Goal: Task Accomplishment & Management: Manage account settings

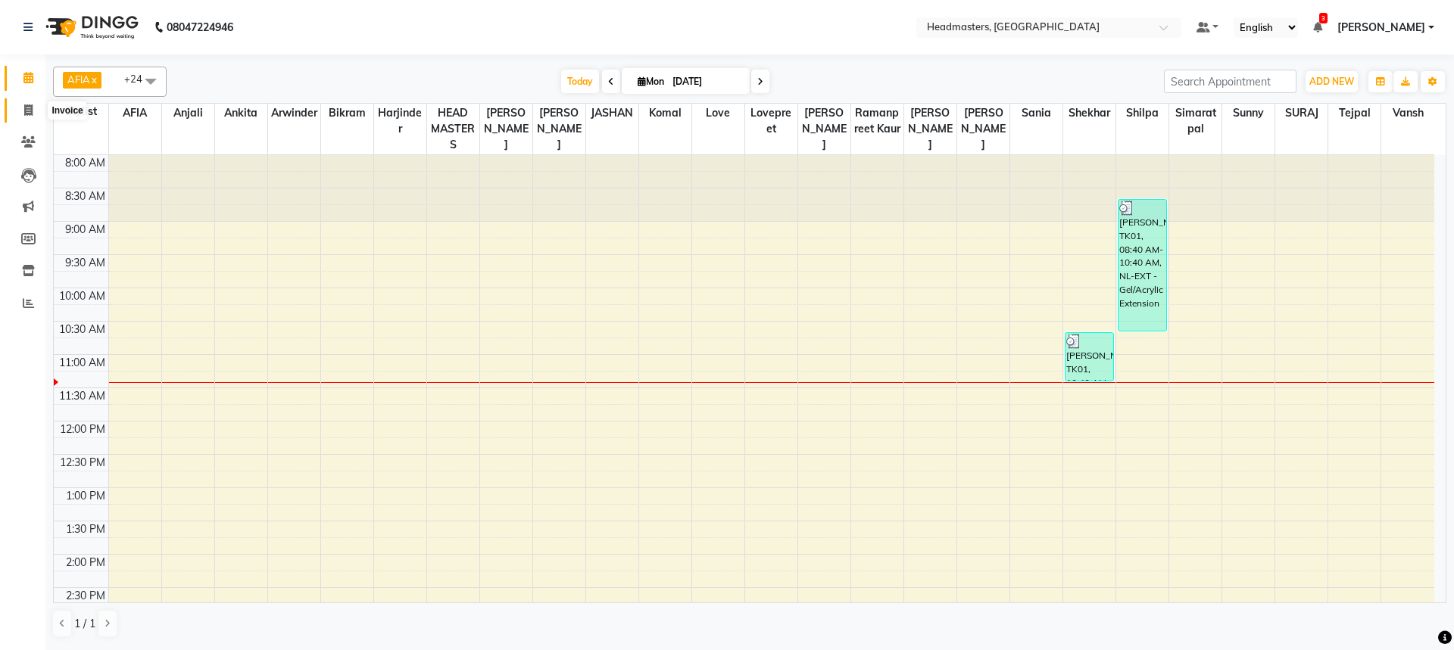
click at [24, 105] on icon at bounding box center [28, 109] width 8 height 11
select select "service"
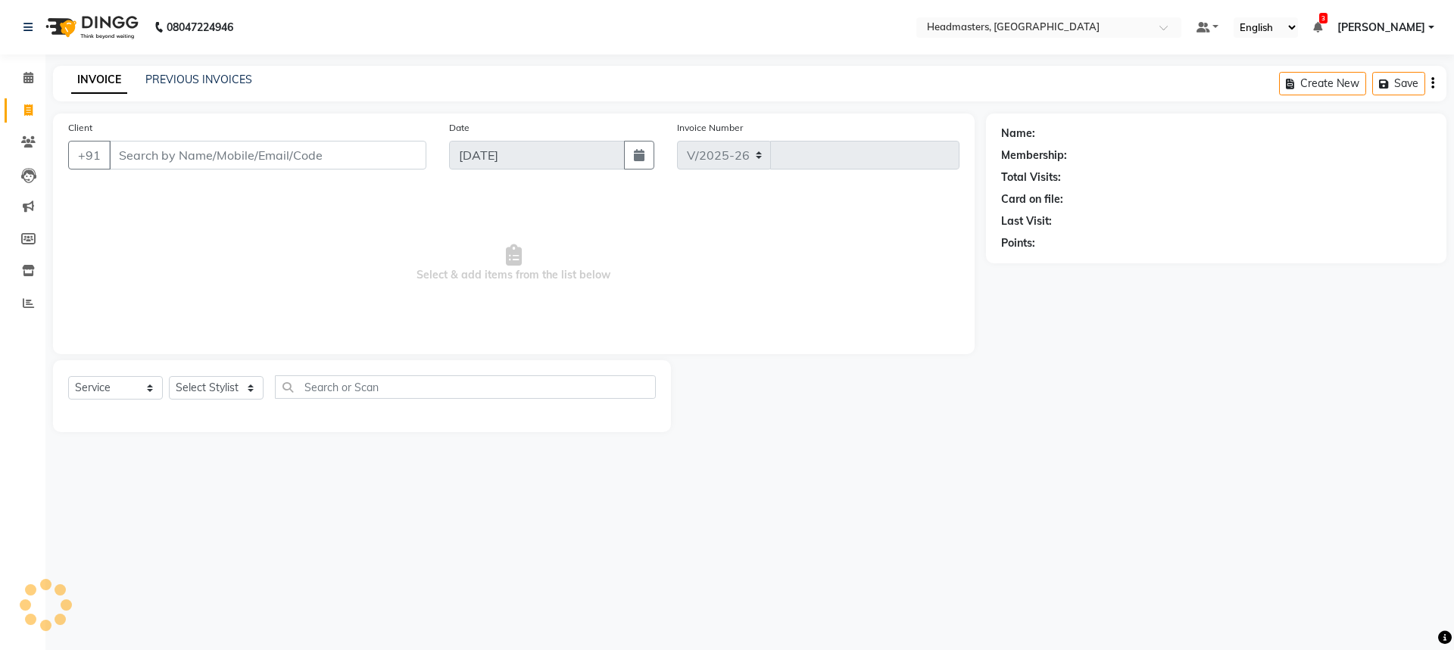
select select "7136"
type input "3251"
click at [174, 164] on input "Client" at bounding box center [267, 155] width 317 height 29
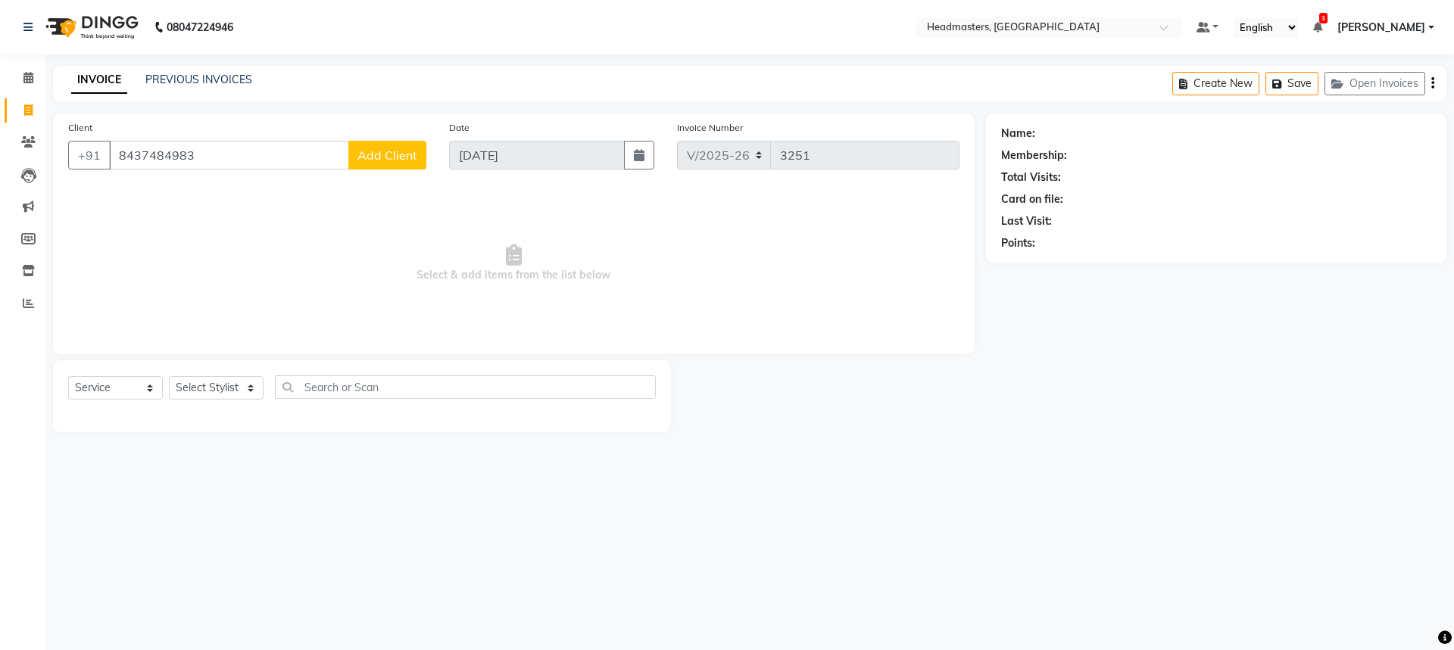
type input "8437484983"
click at [257, 217] on span "Select & add items from the list below" at bounding box center [513, 263] width 891 height 151
click at [379, 151] on span "Add Client" at bounding box center [387, 155] width 60 height 15
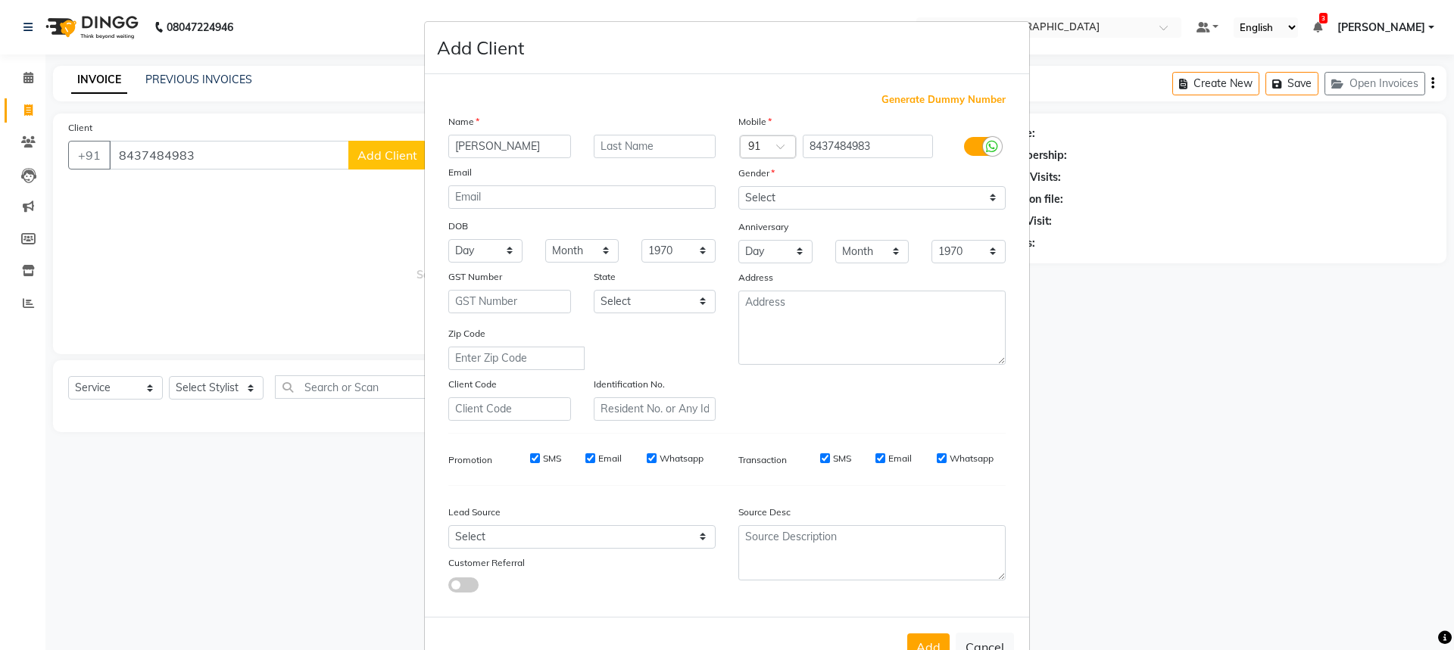
type input "[PERSON_NAME]"
click at [637, 154] on input "text" at bounding box center [655, 146] width 123 height 23
type input "KAUR"
click at [892, 179] on div "Gender" at bounding box center [872, 175] width 290 height 21
click at [862, 194] on select "Select [DEMOGRAPHIC_DATA] [DEMOGRAPHIC_DATA] Other Prefer Not To Say" at bounding box center [871, 197] width 267 height 23
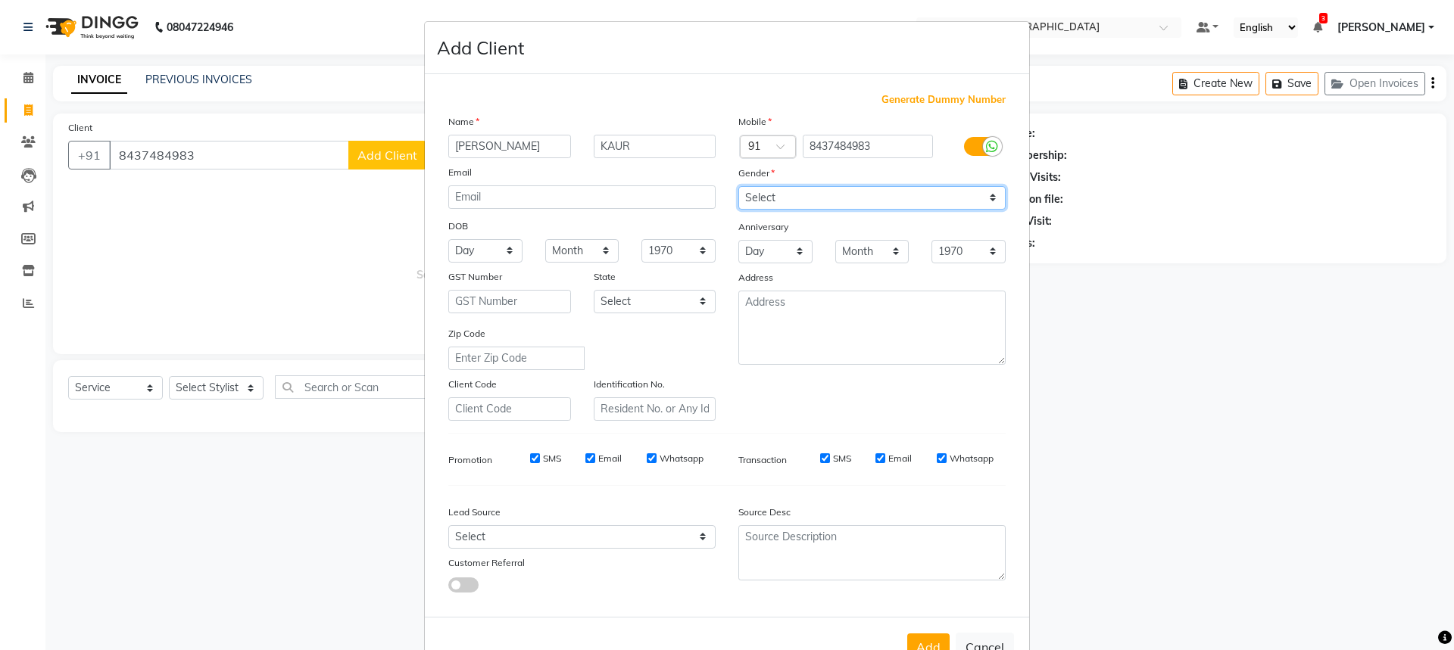
select select "[DEMOGRAPHIC_DATA]"
click at [738, 186] on select "Select [DEMOGRAPHIC_DATA] [DEMOGRAPHIC_DATA] Other Prefer Not To Say" at bounding box center [871, 197] width 267 height 23
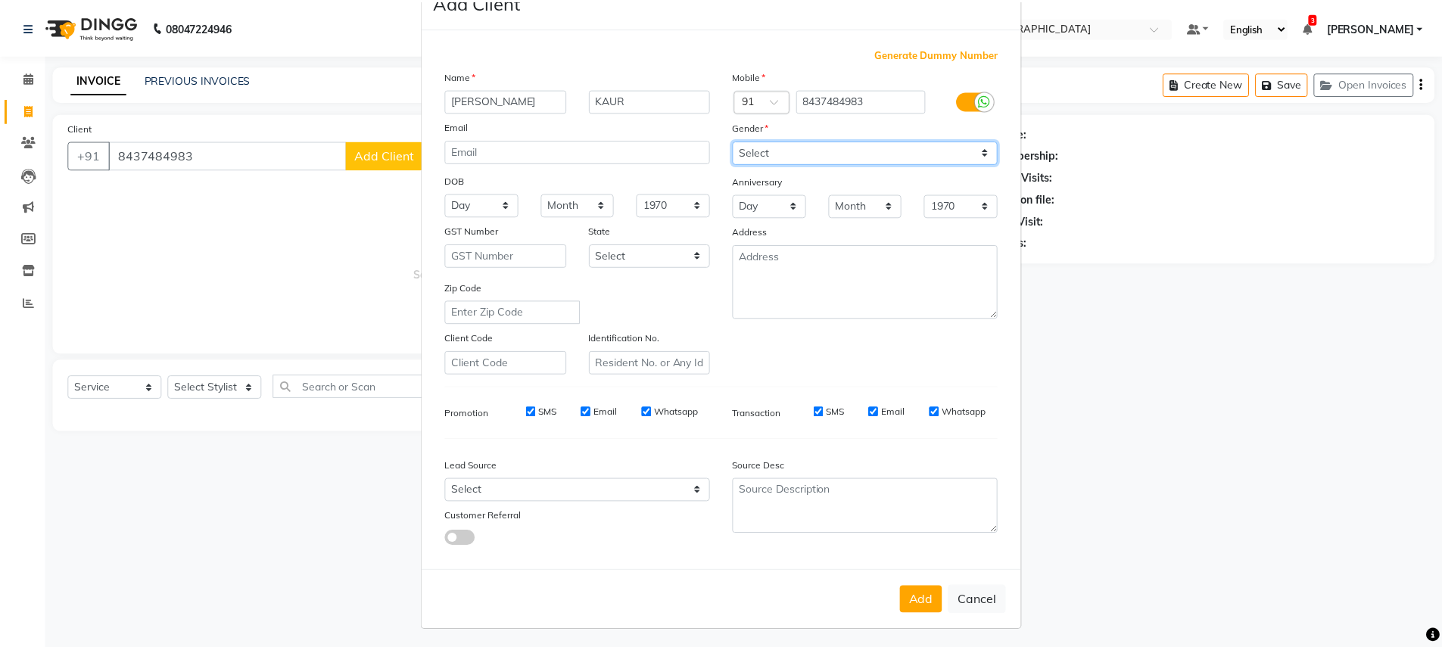
scroll to position [48, 0]
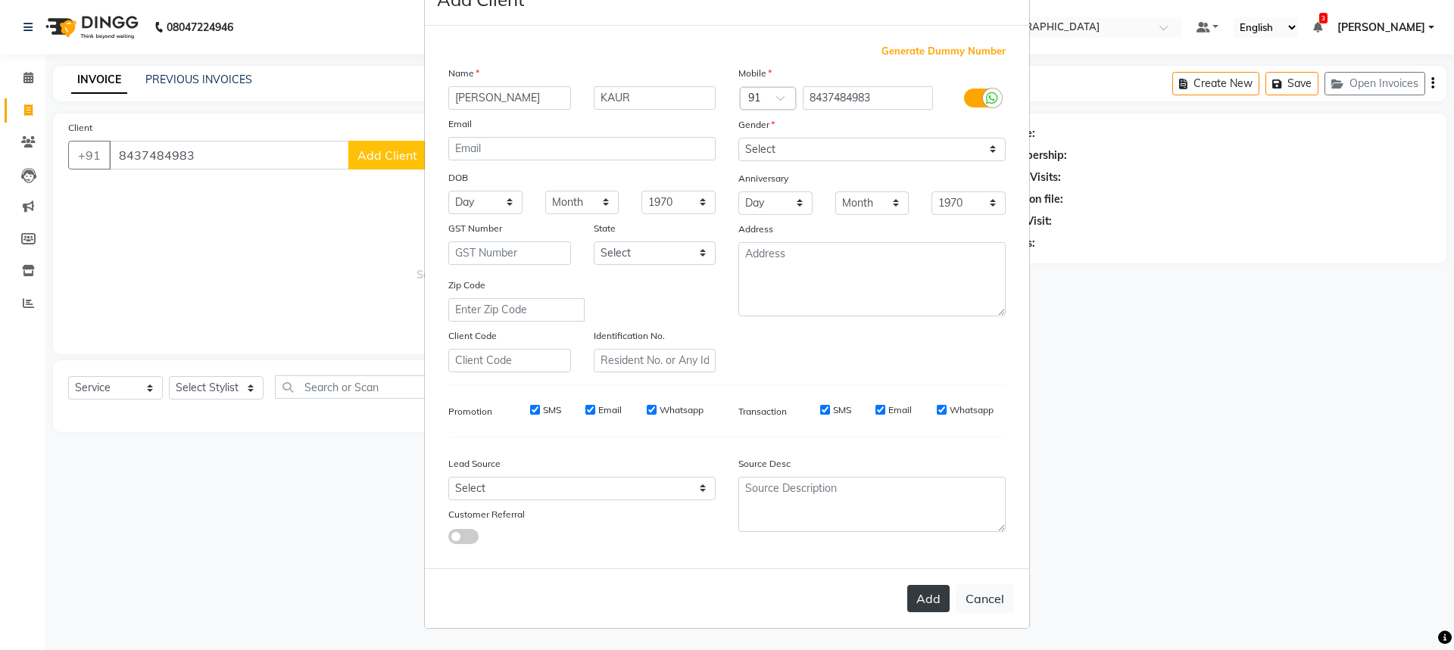
click at [927, 603] on button "Add" at bounding box center [928, 598] width 42 height 27
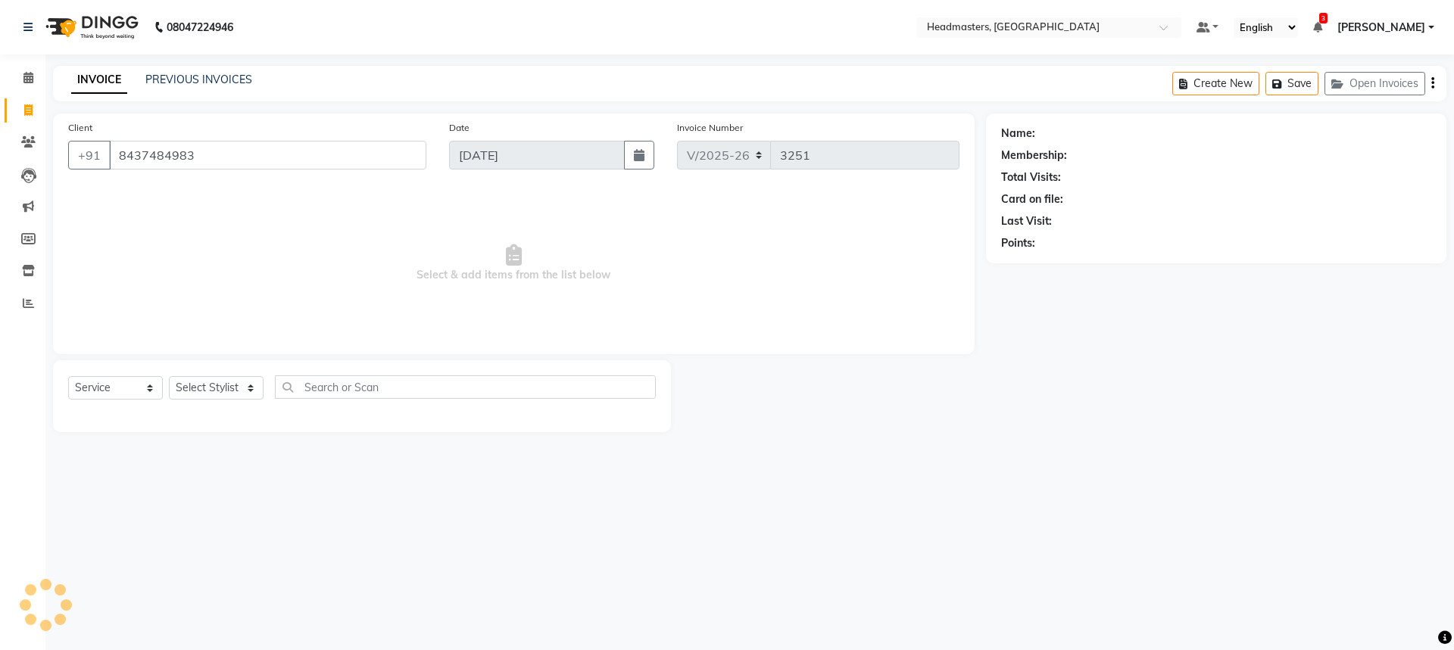
select select
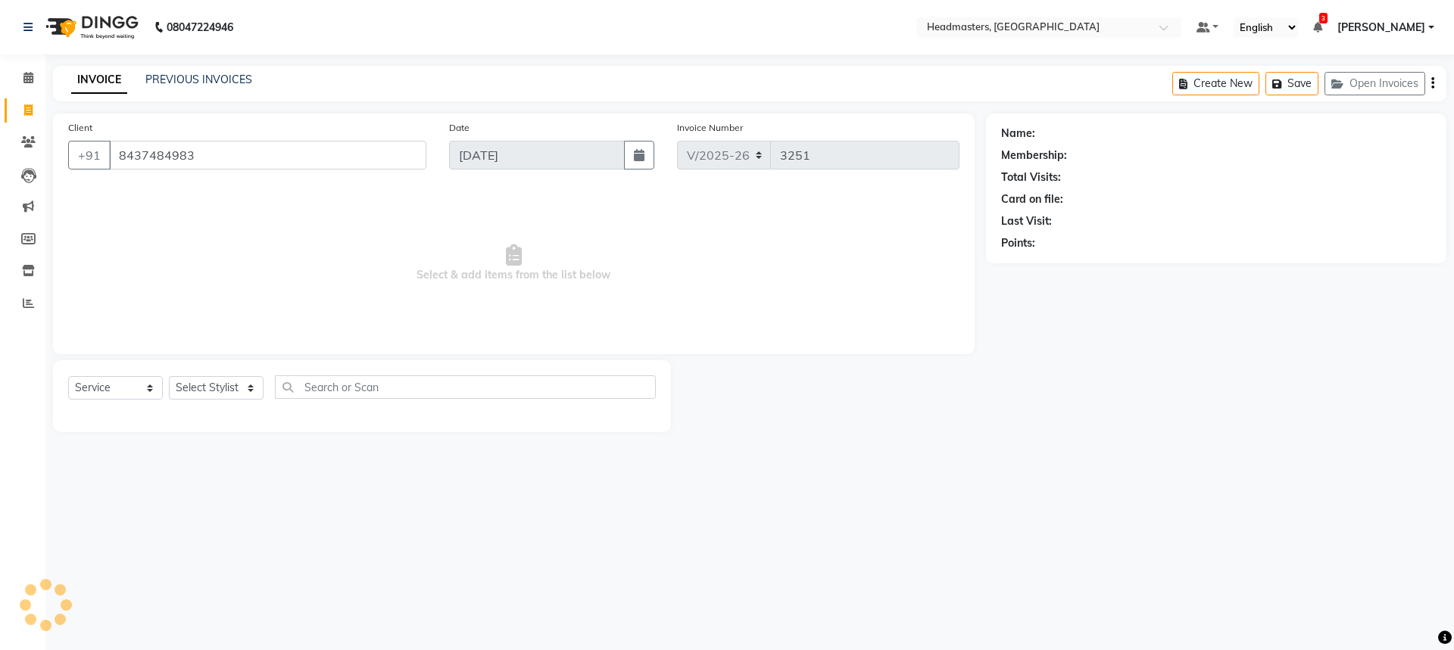
select select
checkbox input "false"
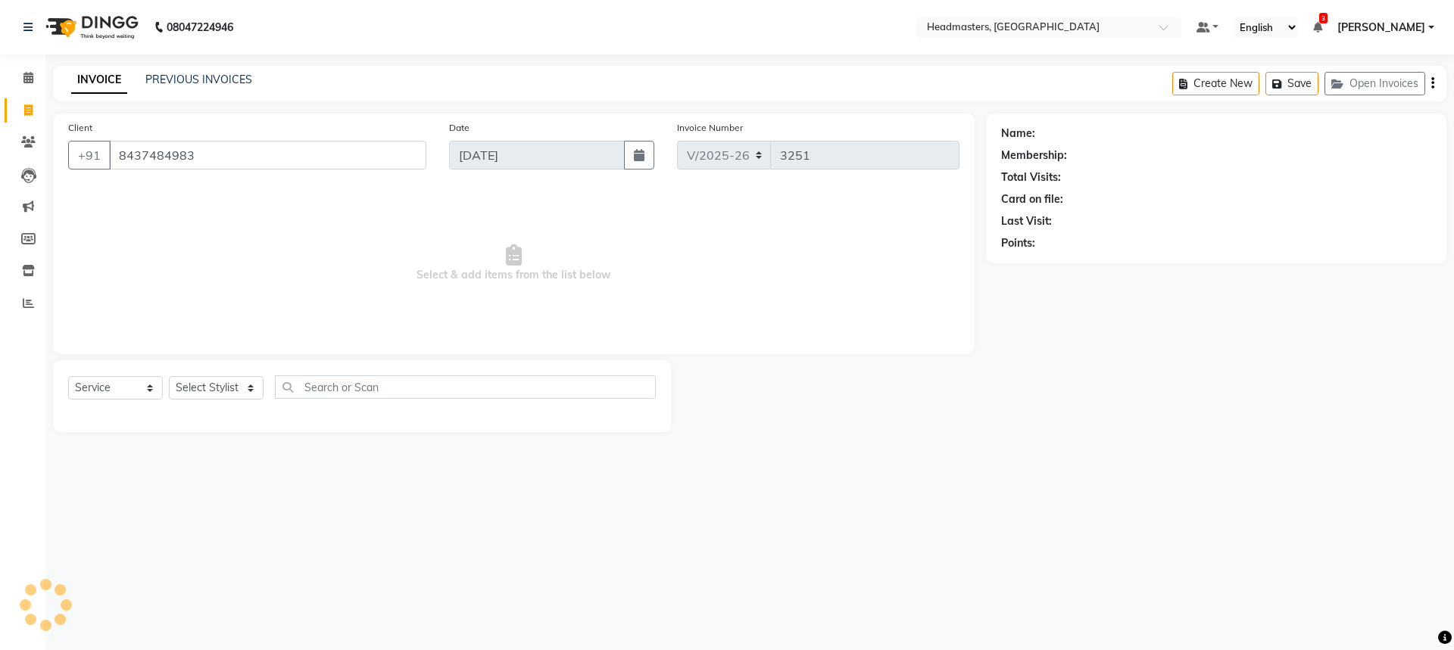
checkbox input "false"
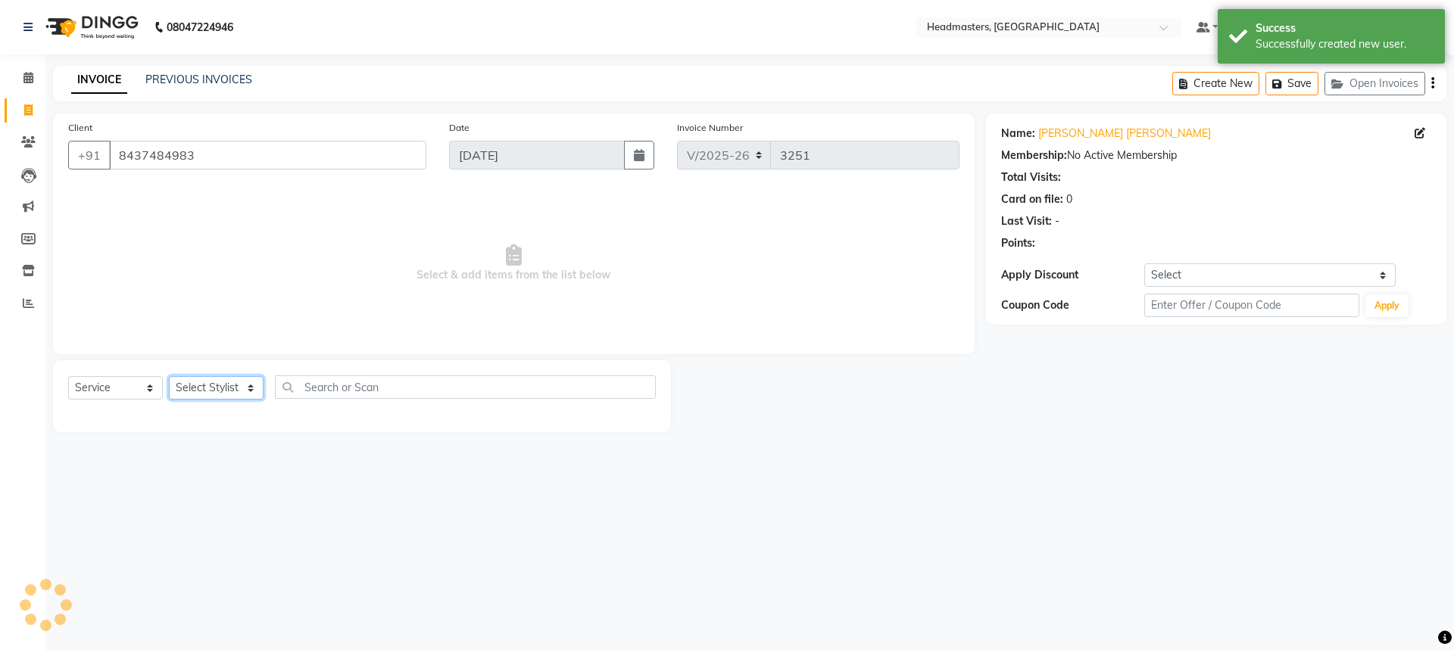
click at [203, 388] on select "Select Stylist AFIA Anjali [PERSON_NAME] [PERSON_NAME] [PERSON_NAME] HEAD [PERS…" at bounding box center [216, 387] width 95 height 23
select select "60665"
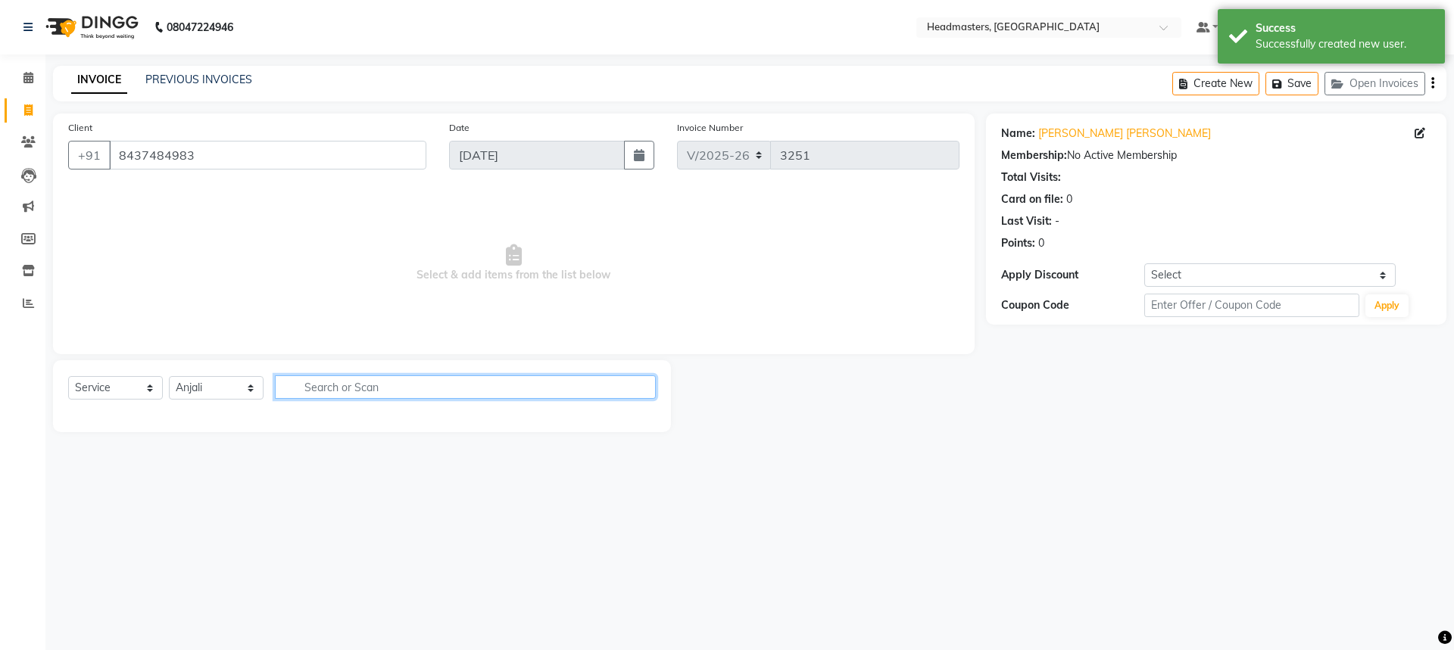
click at [355, 395] on input "text" at bounding box center [465, 386] width 381 height 23
type input "EYE B"
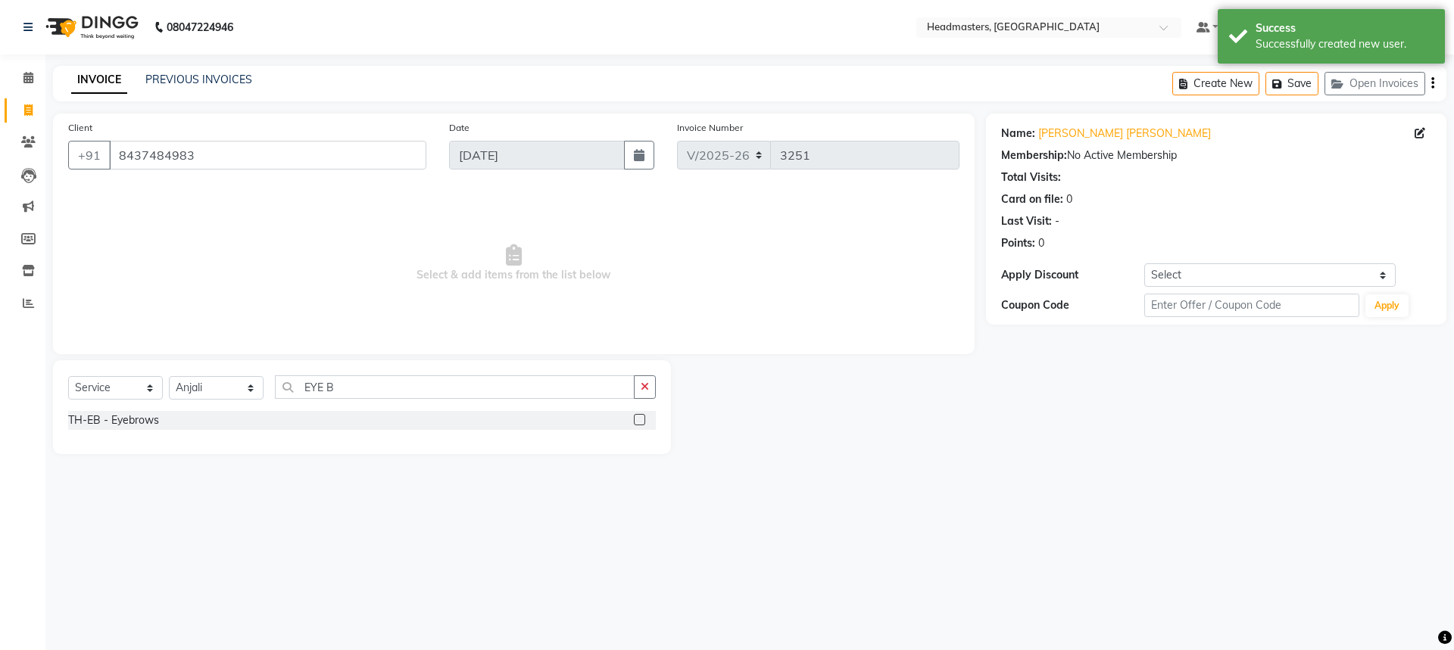
click at [635, 422] on label at bounding box center [639, 419] width 11 height 11
click at [635, 422] on input "checkbox" at bounding box center [639, 421] width 10 height 10
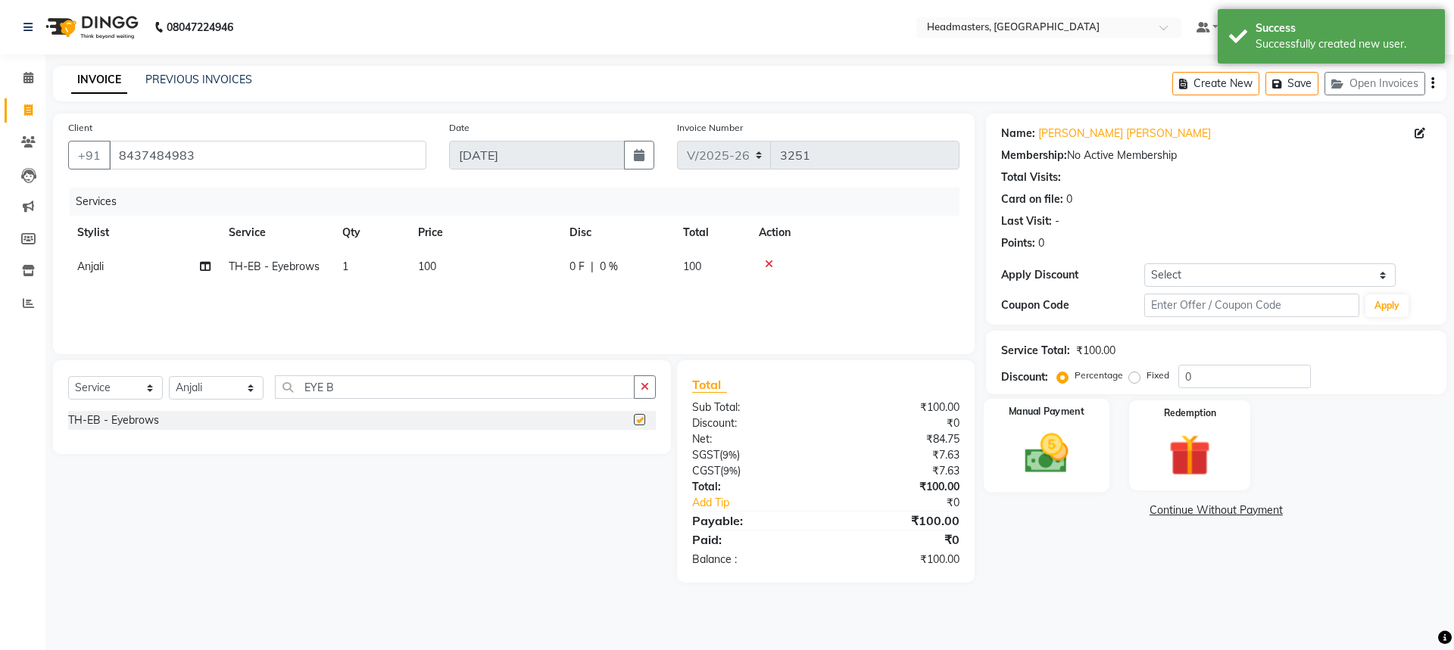
checkbox input "false"
click at [1085, 448] on div "Manual Payment" at bounding box center [1046, 445] width 126 height 93
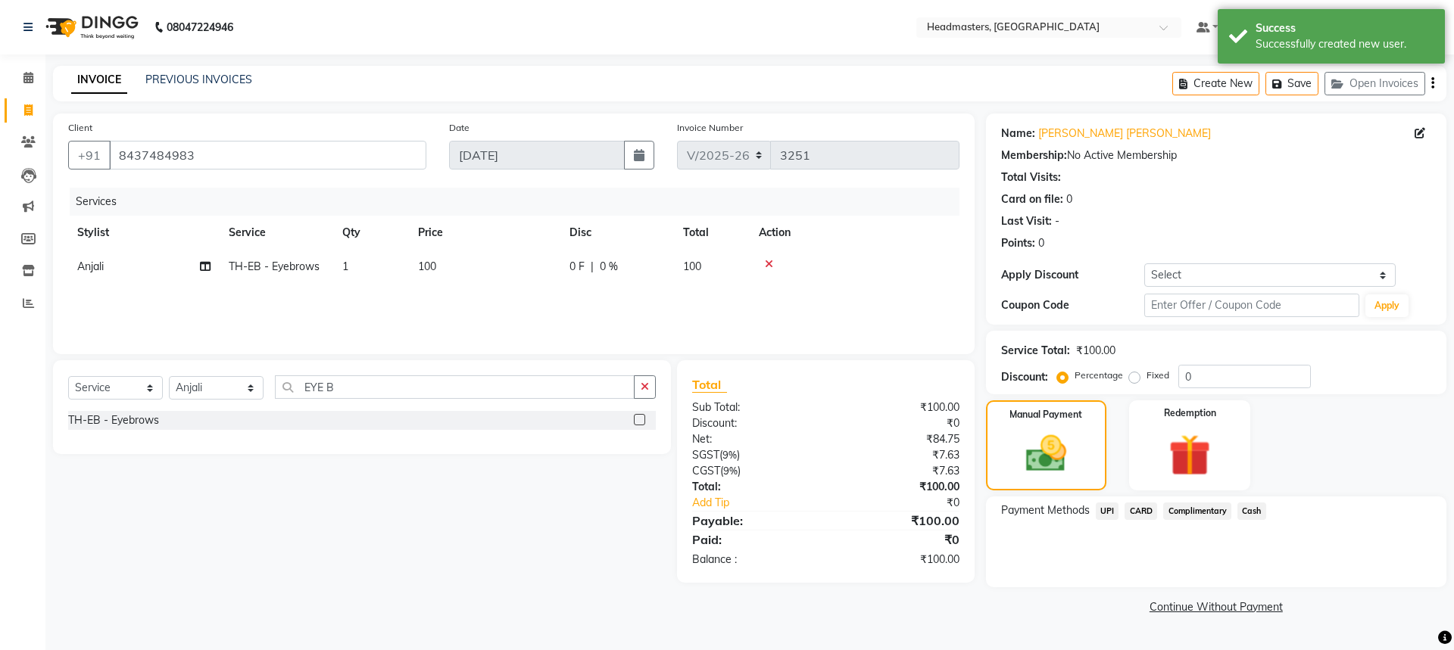
drag, startPoint x: 1104, startPoint y: 508, endPoint x: 1110, endPoint y: 519, distance: 12.2
click at [1110, 519] on span "UPI" at bounding box center [1106, 511] width 23 height 17
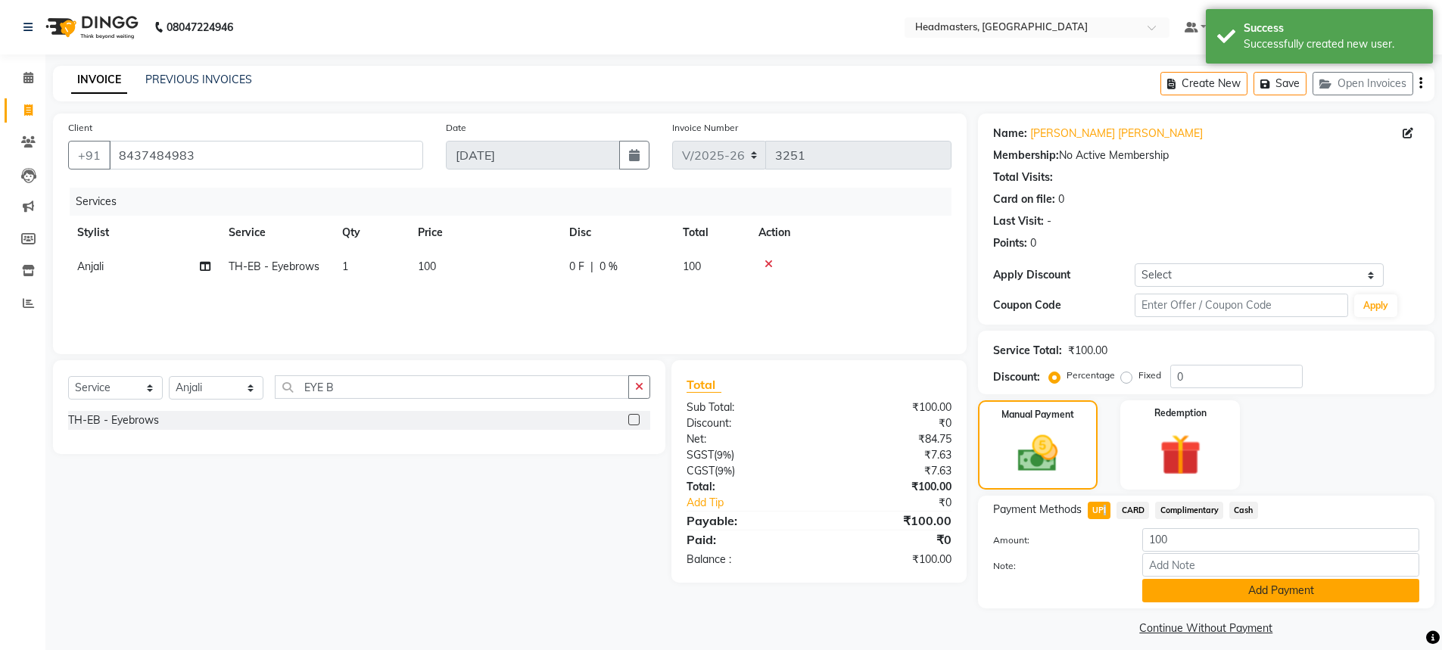
click at [1179, 594] on button "Add Payment" at bounding box center [1280, 590] width 277 height 23
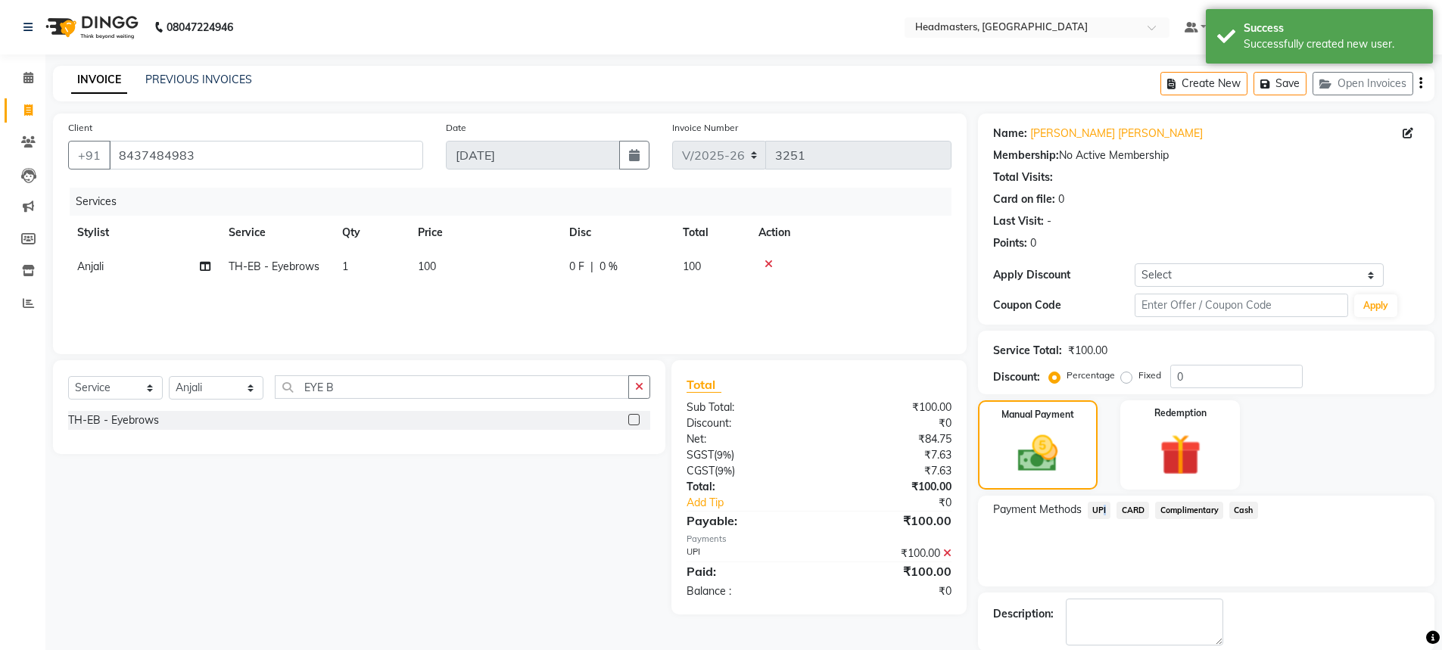
scroll to position [54, 0]
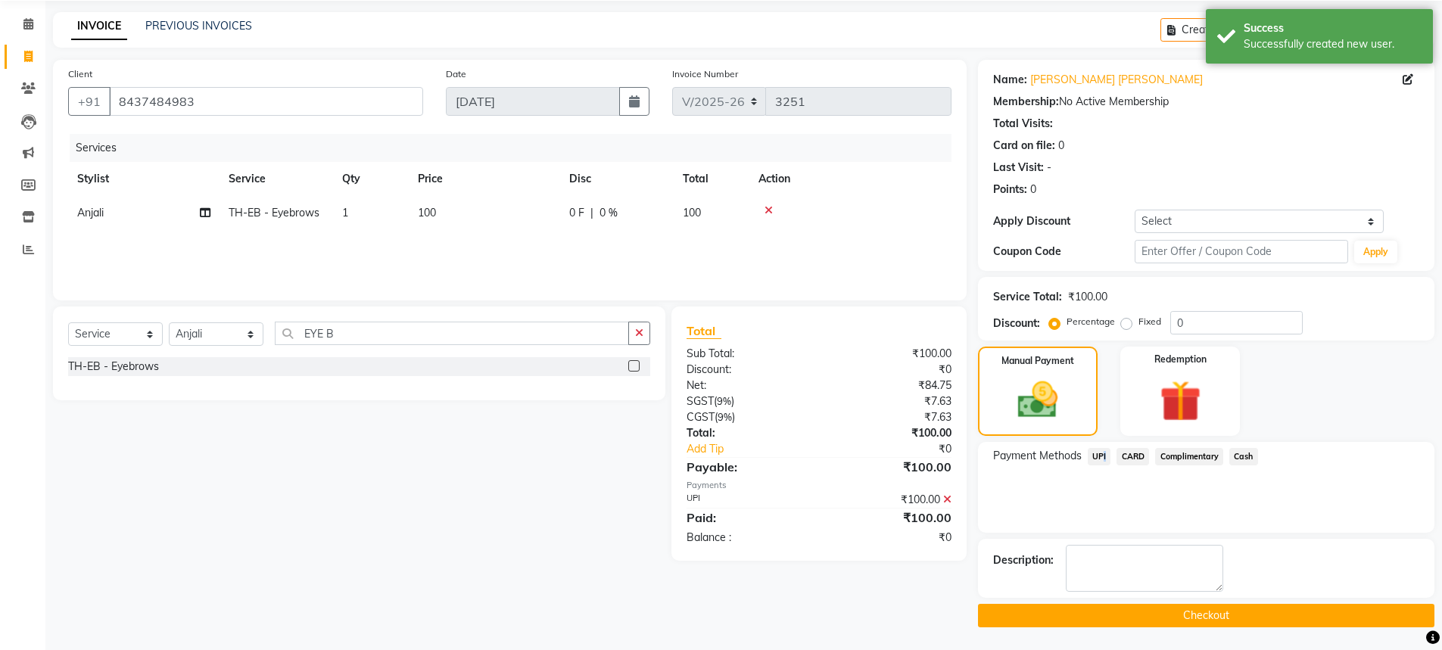
click at [1173, 613] on button "Checkout" at bounding box center [1206, 615] width 456 height 23
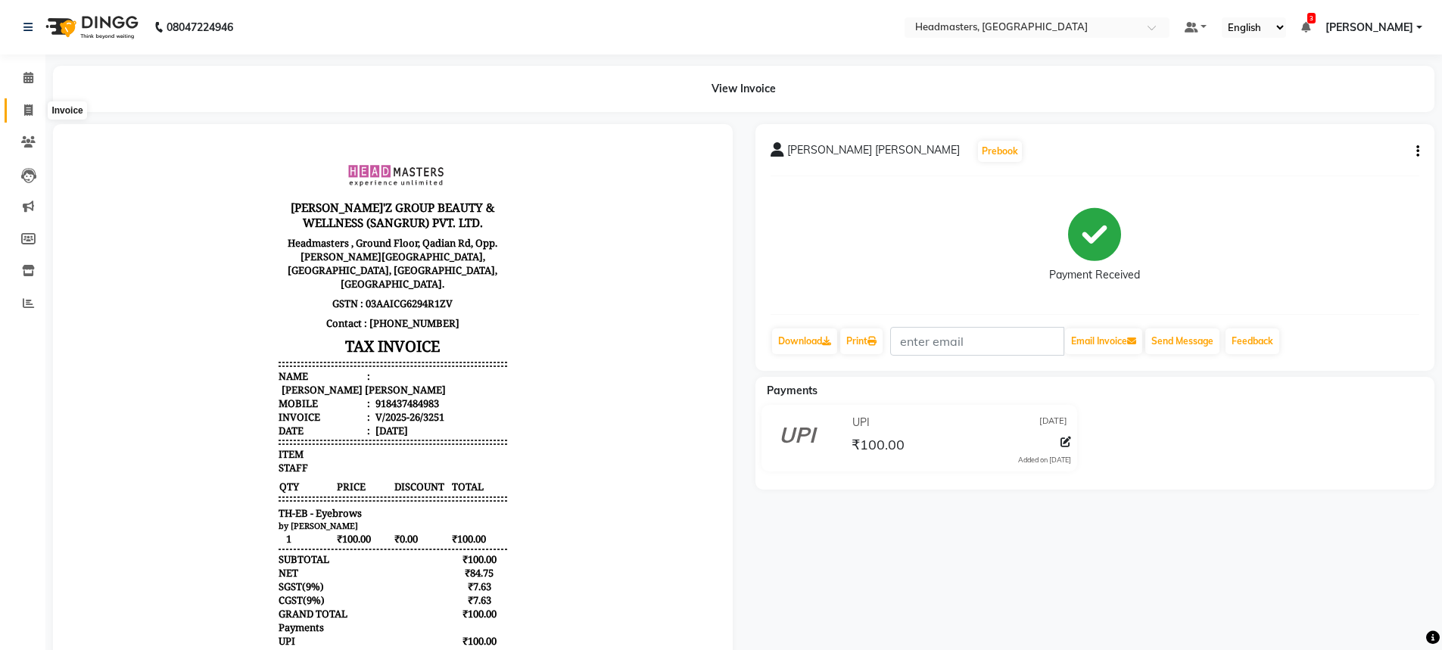
click at [17, 109] on span at bounding box center [28, 110] width 26 height 17
select select "service"
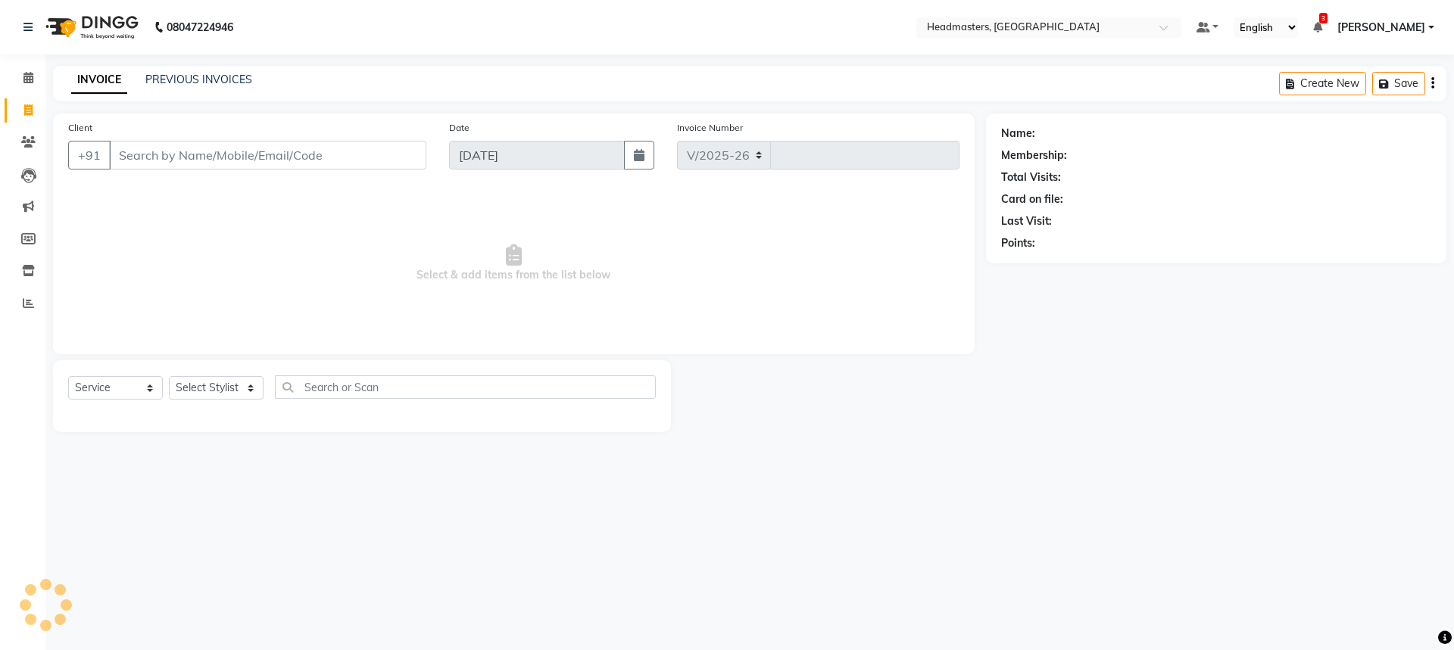
select select "7136"
type input "3252"
click at [222, 160] on input "Client" at bounding box center [267, 155] width 317 height 29
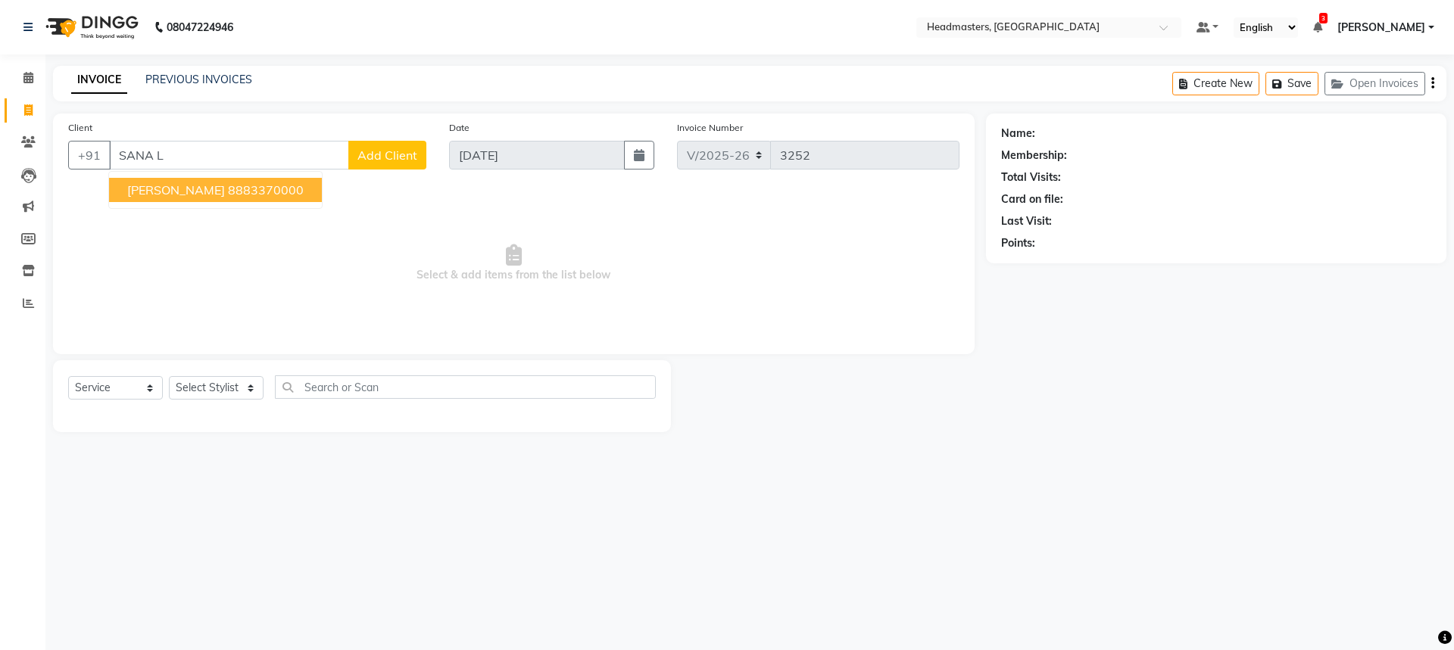
click at [228, 193] on ngb-highlight "8883370000" at bounding box center [266, 189] width 76 height 15
type input "8883370000"
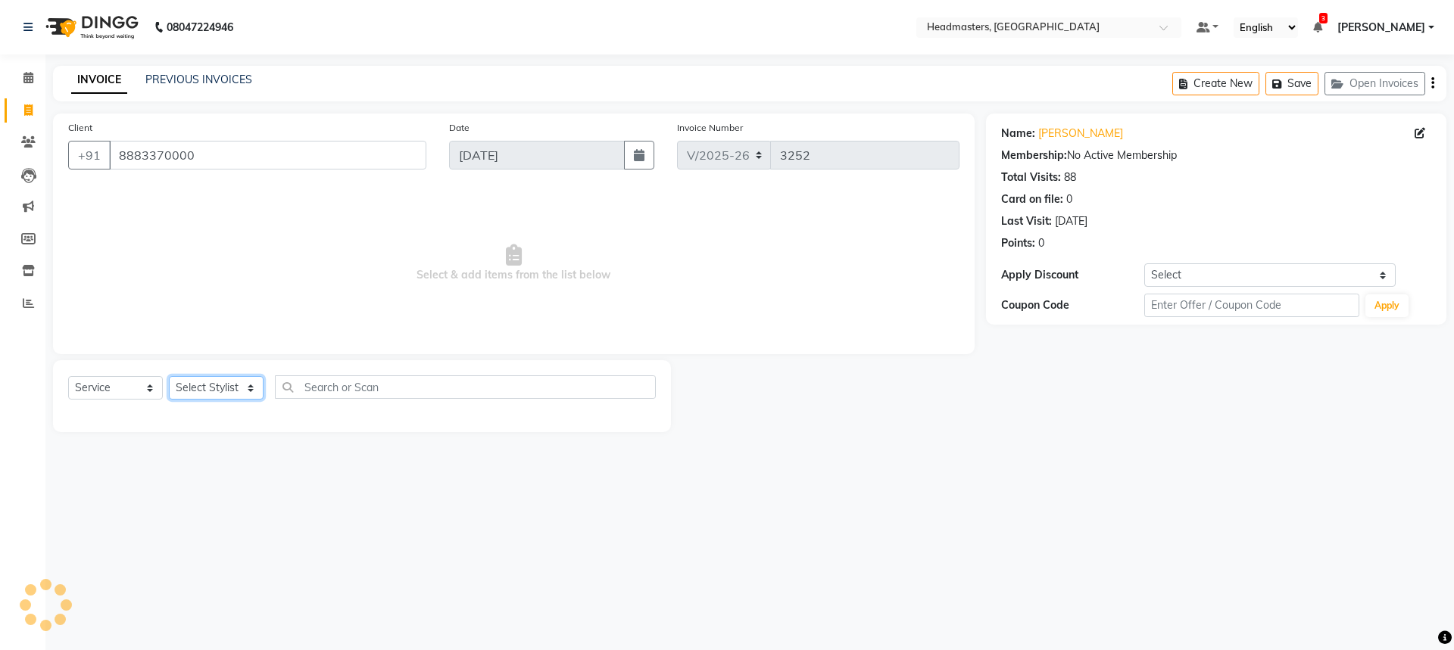
click at [229, 383] on select "Select Stylist AFIA Anjali [PERSON_NAME] [PERSON_NAME] [PERSON_NAME] HEAD [PERS…" at bounding box center [216, 387] width 95 height 23
select select "60665"
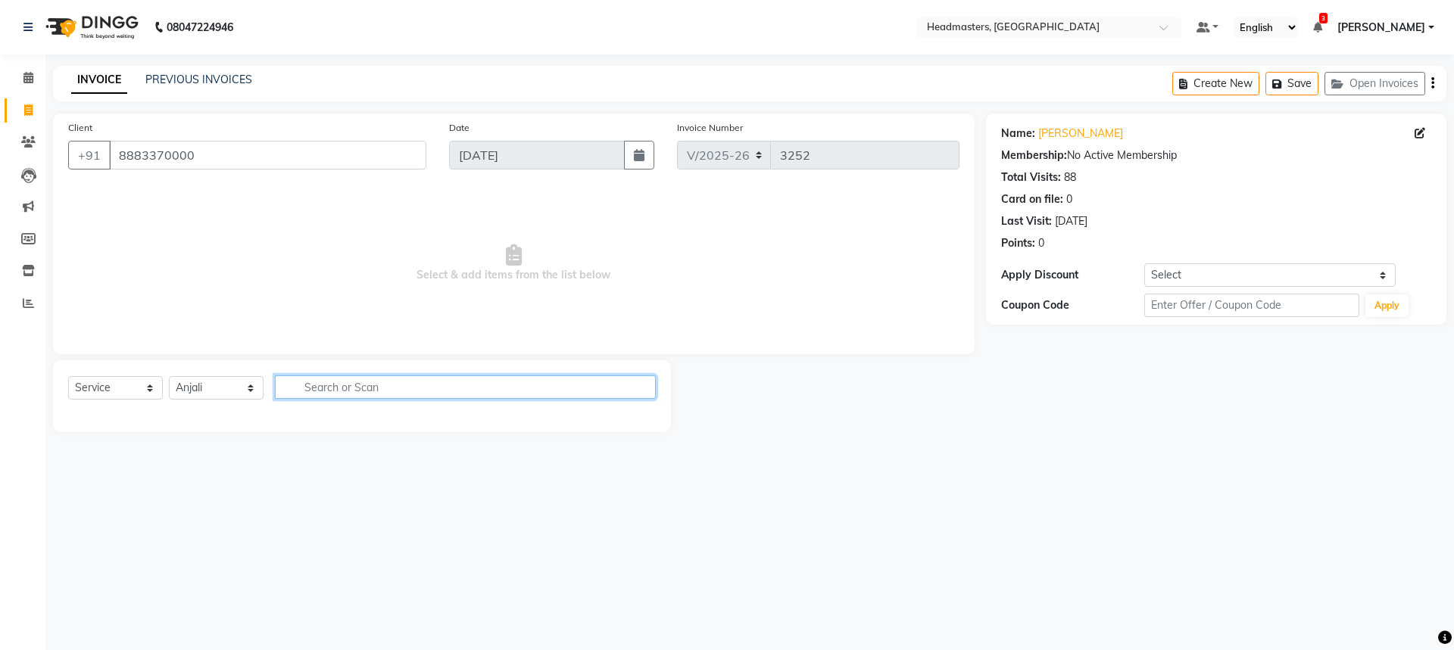
click at [354, 391] on input "text" at bounding box center [465, 386] width 381 height 23
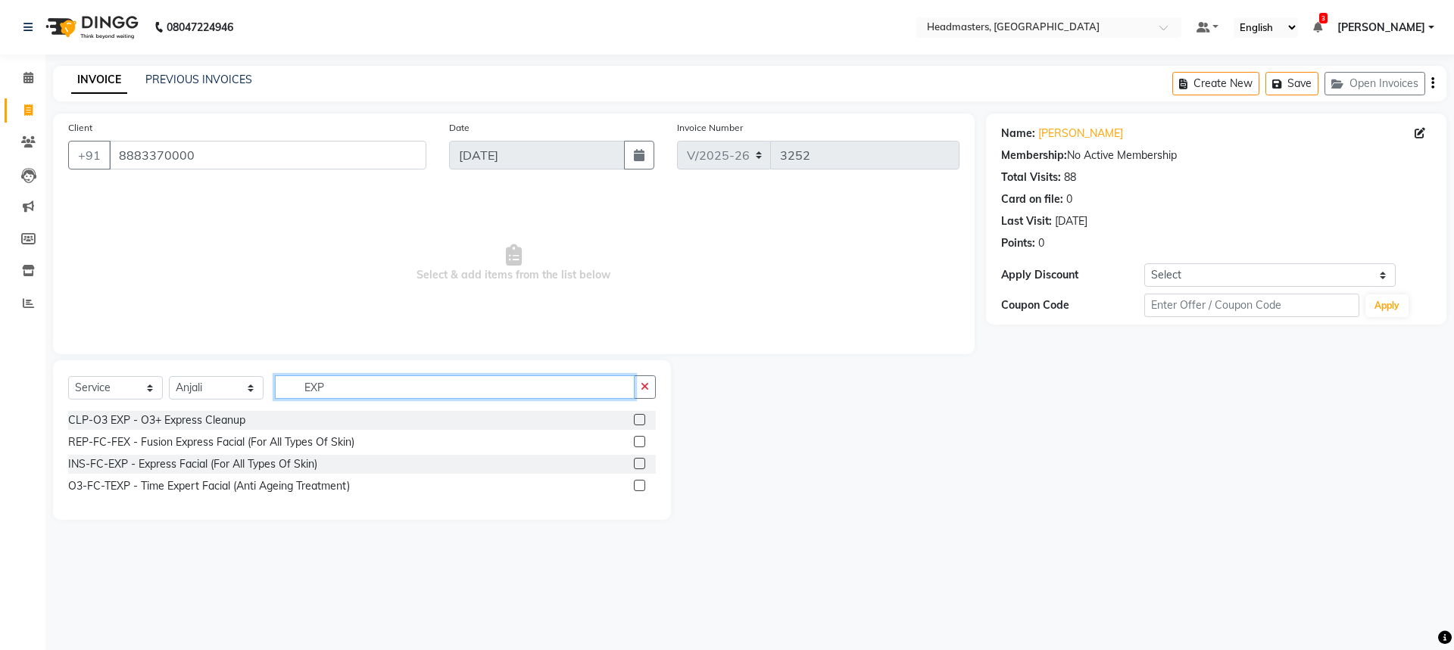
type input "EXP"
click at [641, 463] on label at bounding box center [639, 463] width 11 height 11
click at [641, 463] on input "checkbox" at bounding box center [639, 465] width 10 height 10
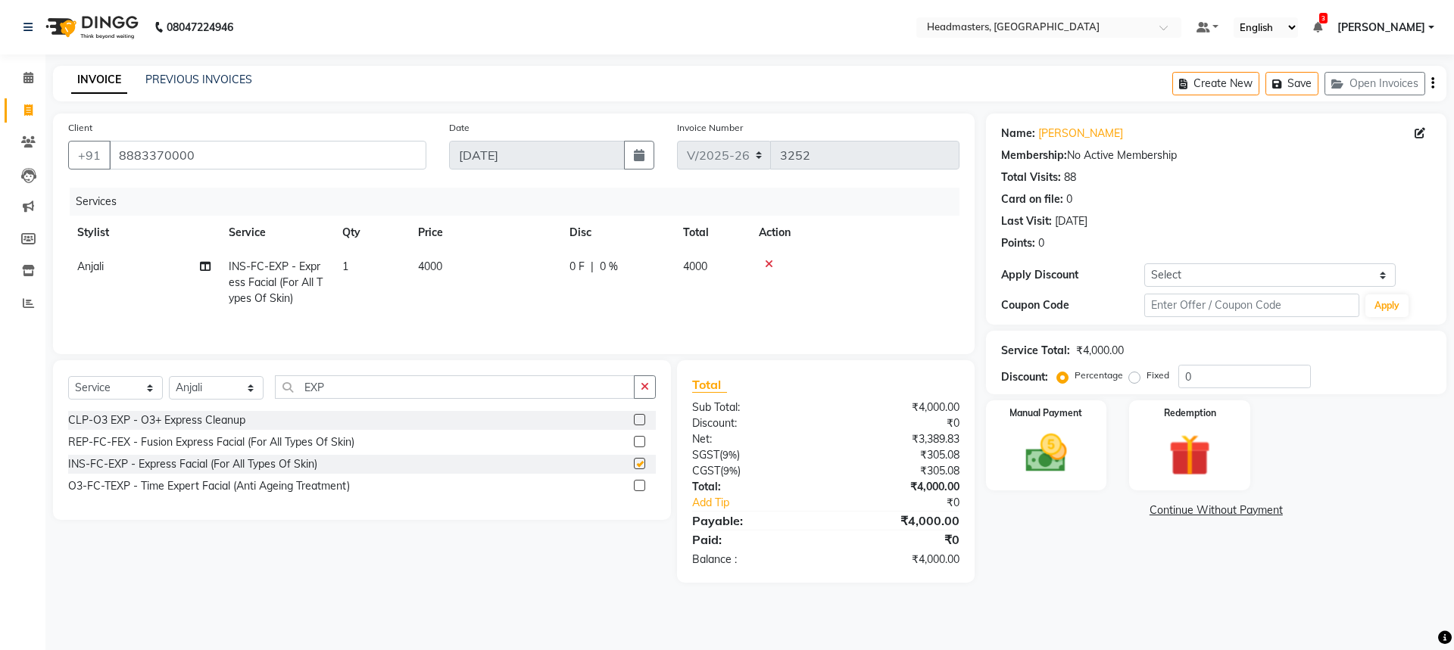
checkbox input "false"
click at [230, 395] on select "Select Stylist AFIA Anjali [PERSON_NAME] [PERSON_NAME] [PERSON_NAME] HEAD [PERS…" at bounding box center [216, 387] width 95 height 23
select select "60668"
click at [359, 384] on input "EXP" at bounding box center [455, 386] width 360 height 23
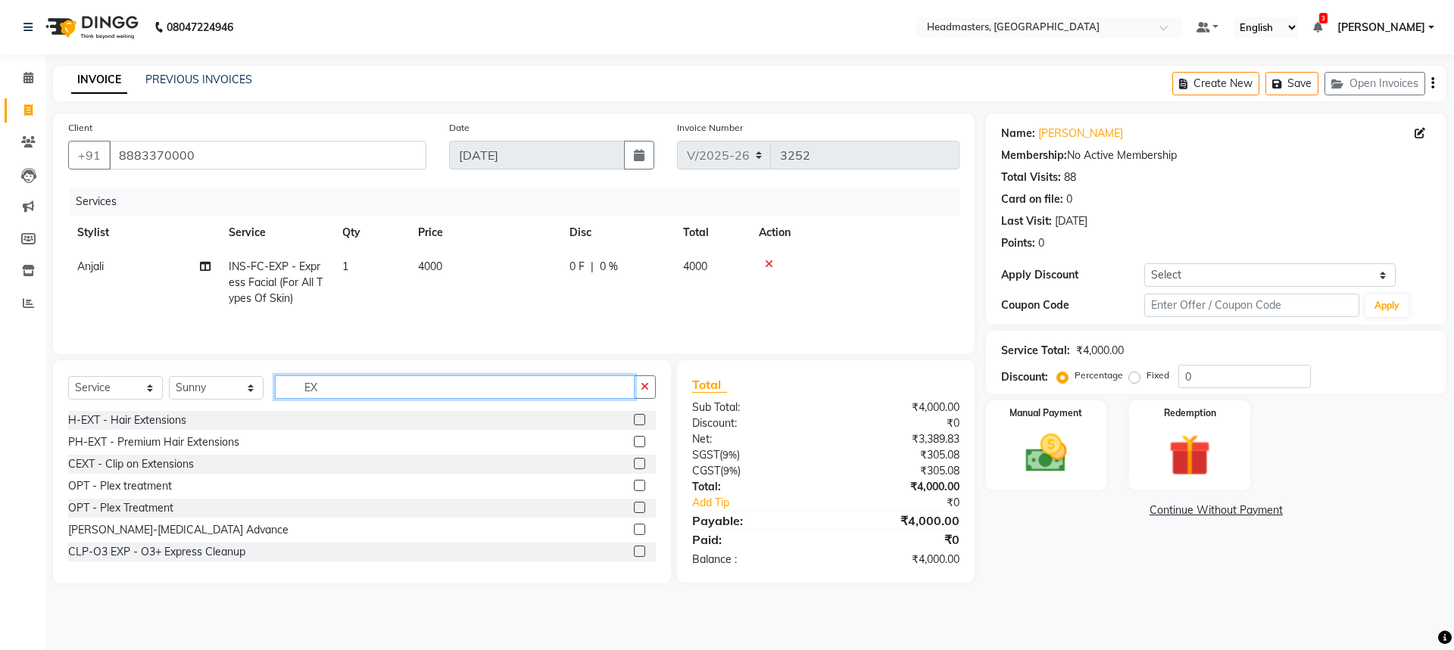
type input "E"
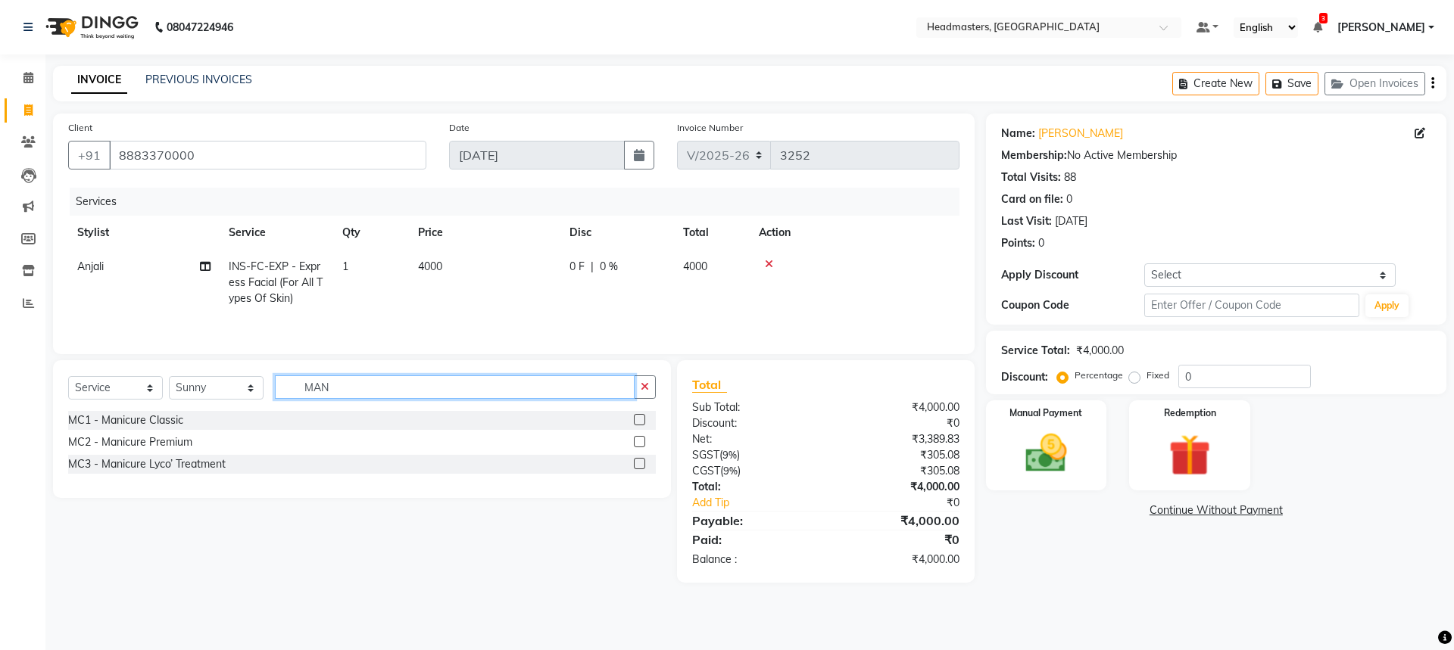
type input "MAN"
click at [636, 465] on label at bounding box center [639, 463] width 11 height 11
click at [636, 465] on input "checkbox" at bounding box center [639, 465] width 10 height 10
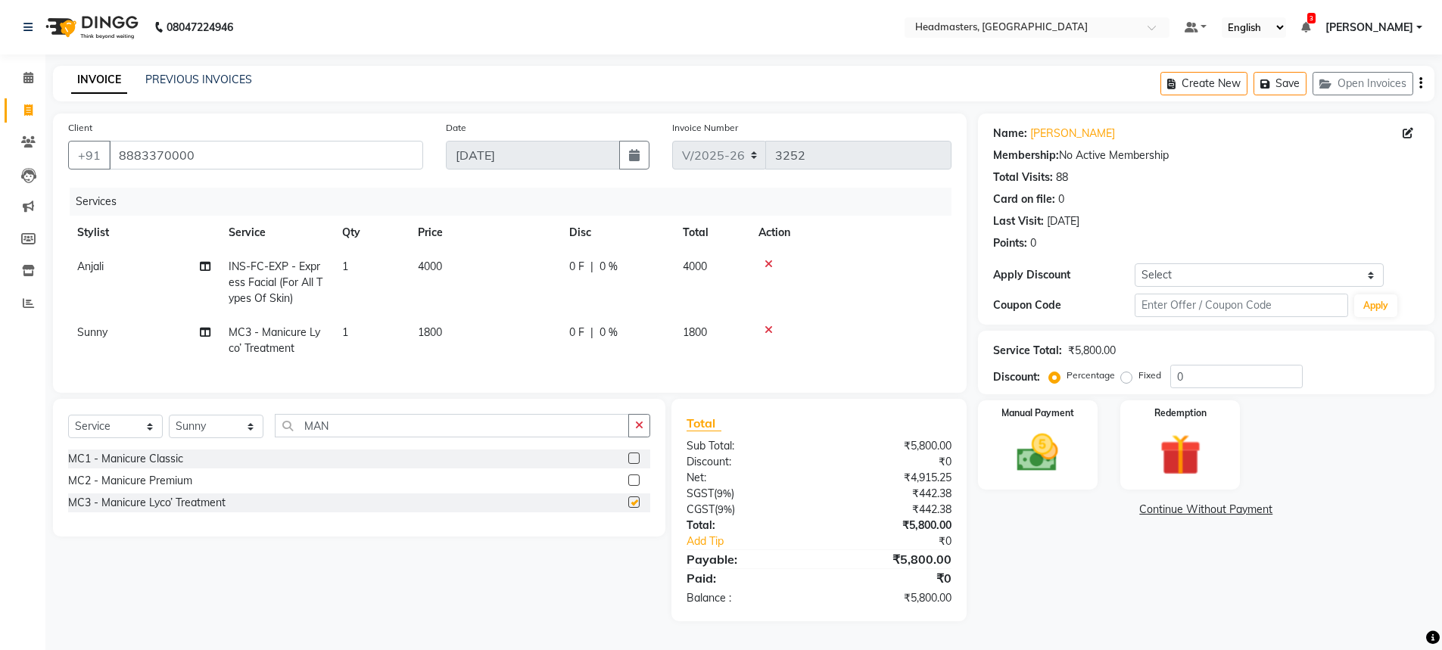
checkbox input "false"
click at [379, 425] on div "Select Service Product Membership Package Voucher Prepaid Gift Card Select Styl…" at bounding box center [359, 468] width 612 height 138
click at [369, 438] on input "MAN" at bounding box center [452, 425] width 354 height 23
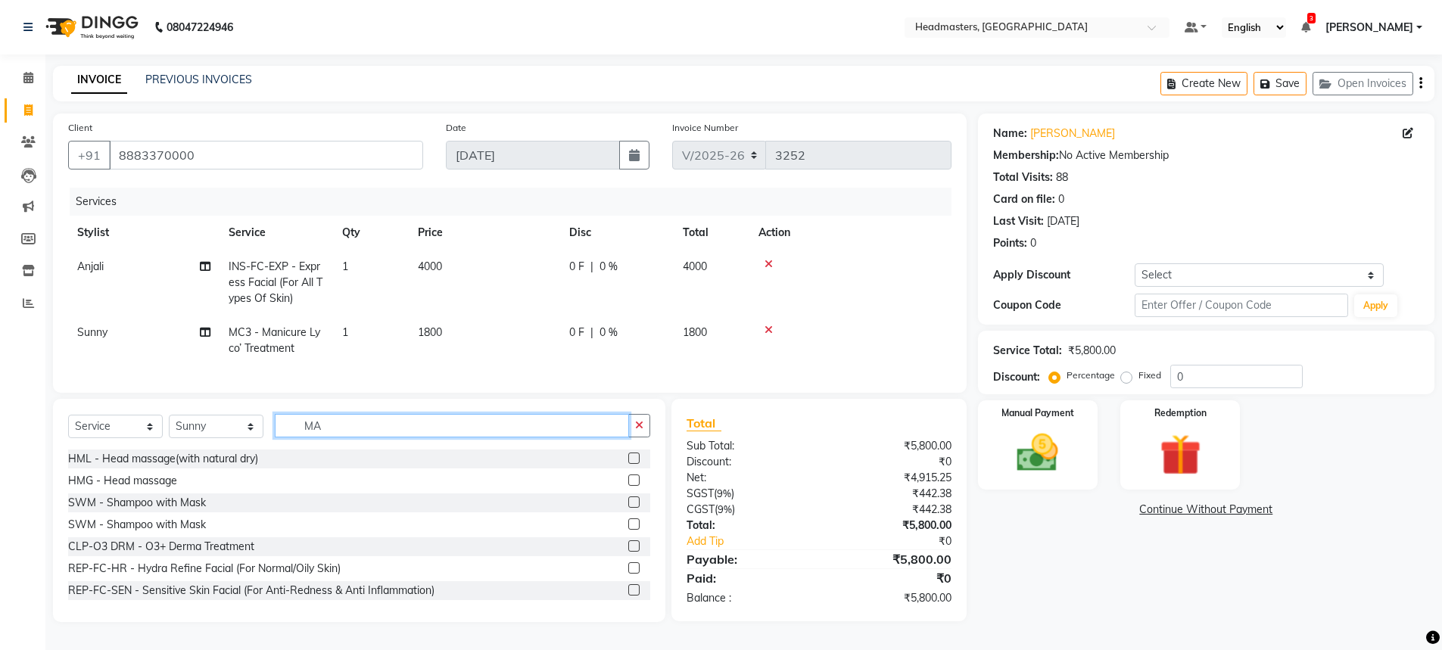
type input "M"
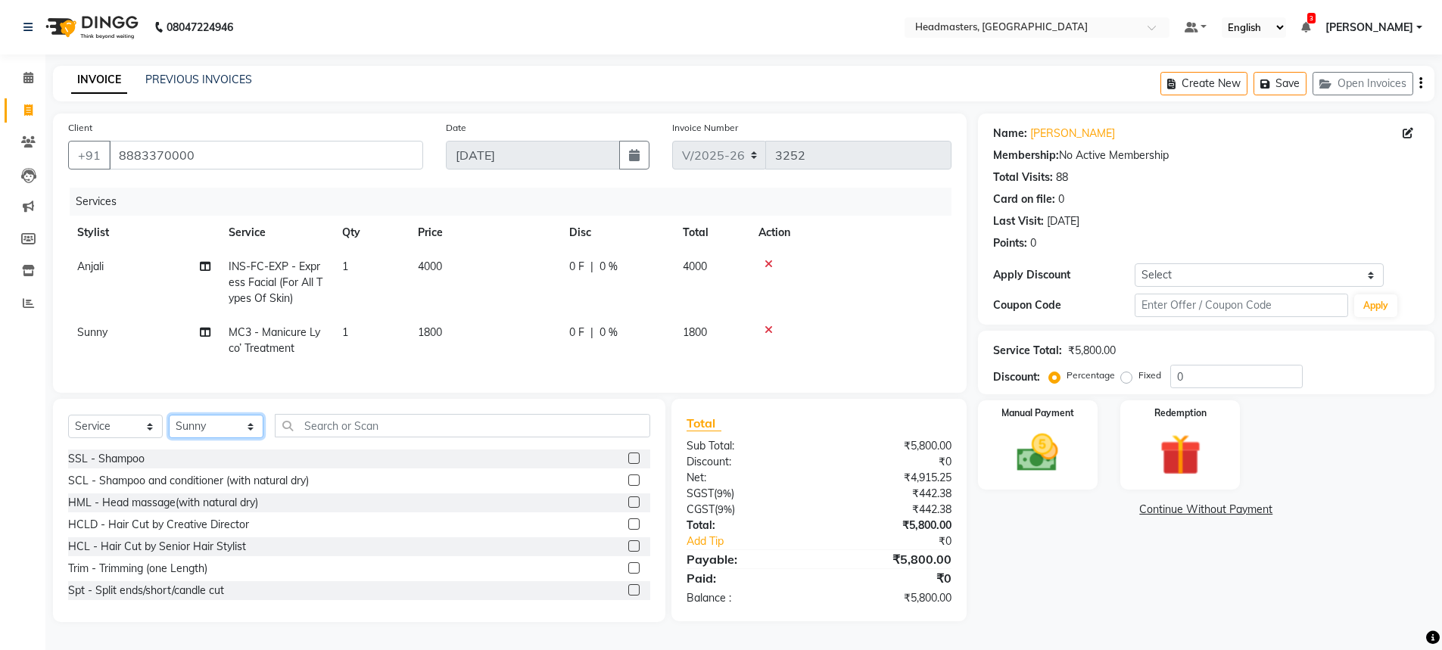
click at [226, 438] on select "Select Stylist AFIA Anjali [PERSON_NAME] [PERSON_NAME] [PERSON_NAME] HEAD [PERS…" at bounding box center [216, 426] width 95 height 23
select select "60667"
click at [329, 438] on div "Select Service Product Membership Package Voucher Prepaid Gift Card Select Styl…" at bounding box center [359, 510] width 612 height 223
click at [329, 436] on input "text" at bounding box center [462, 425] width 375 height 23
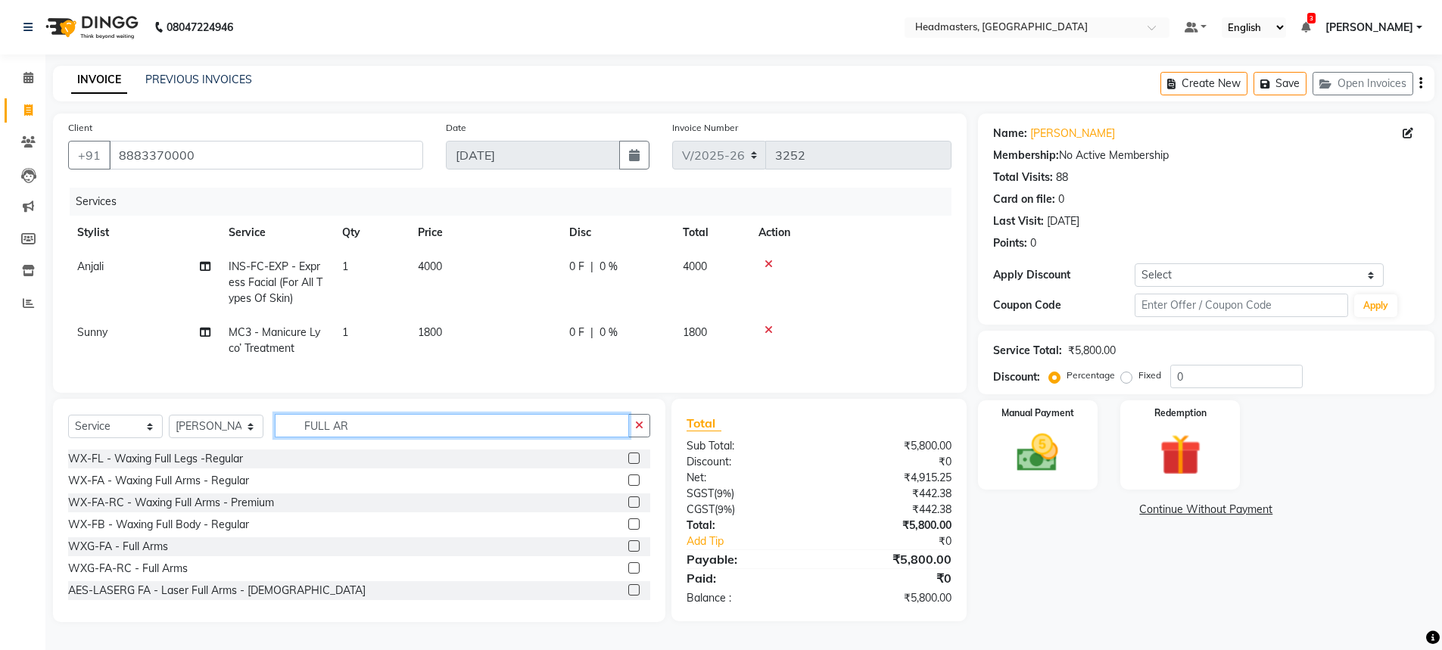
type input "FULL AR"
click at [628, 508] on label at bounding box center [633, 502] width 11 height 11
click at [628, 508] on input "checkbox" at bounding box center [633, 503] width 10 height 10
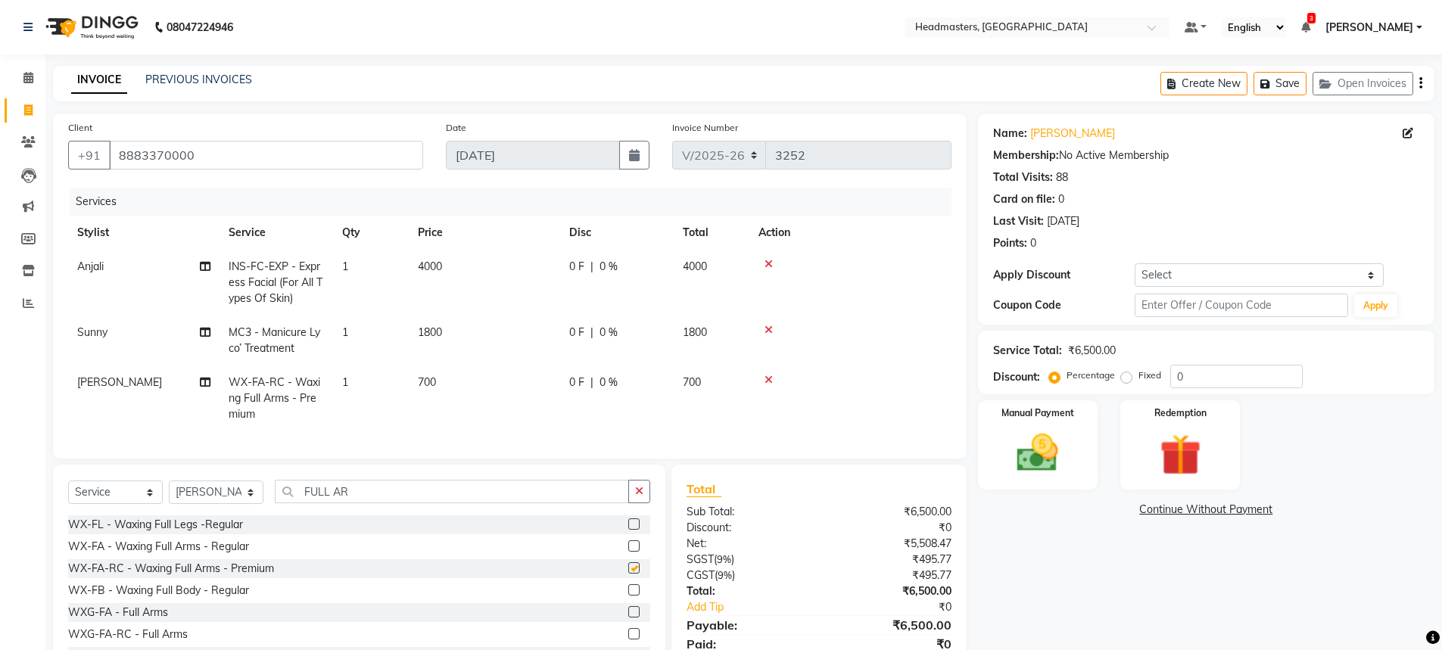
checkbox input "false"
click at [211, 504] on select "Select Stylist AFIA Anjali [PERSON_NAME] [PERSON_NAME] [PERSON_NAME] HEAD [PERS…" at bounding box center [216, 492] width 95 height 23
select select "63059"
click at [398, 502] on input "FULL AR" at bounding box center [452, 491] width 354 height 23
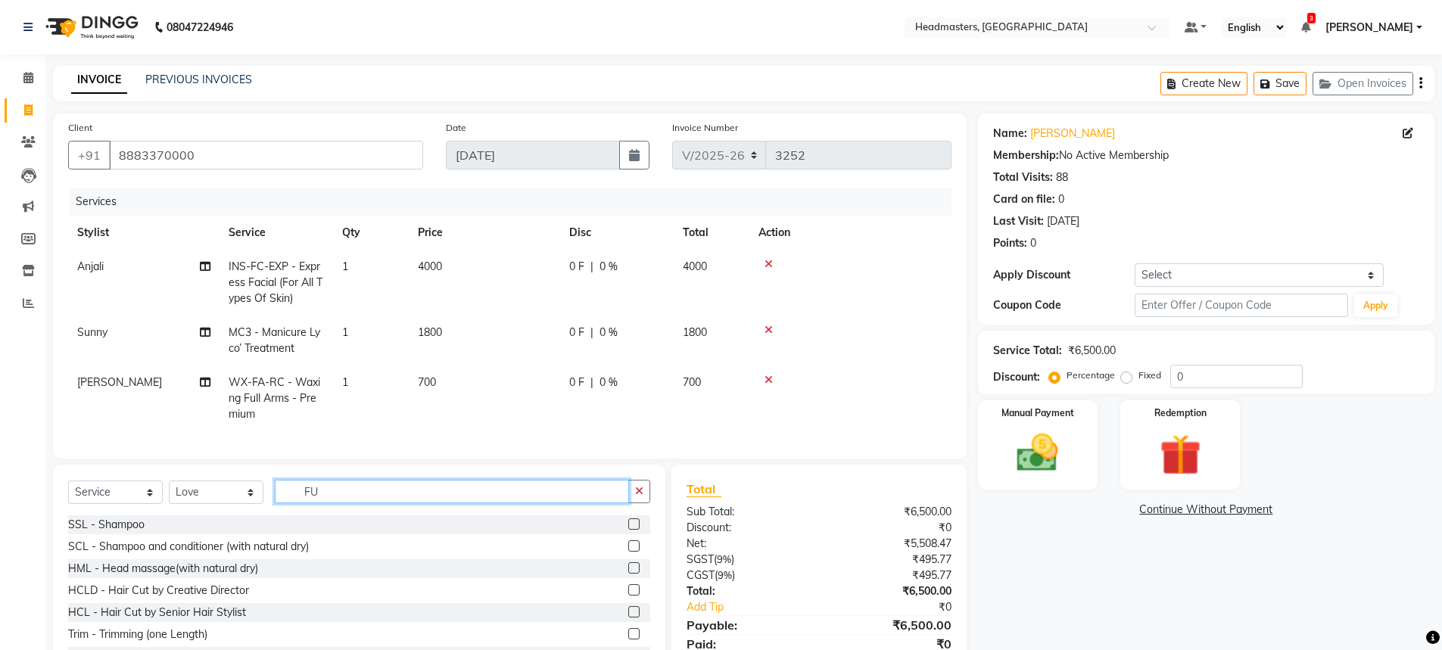
type input "F"
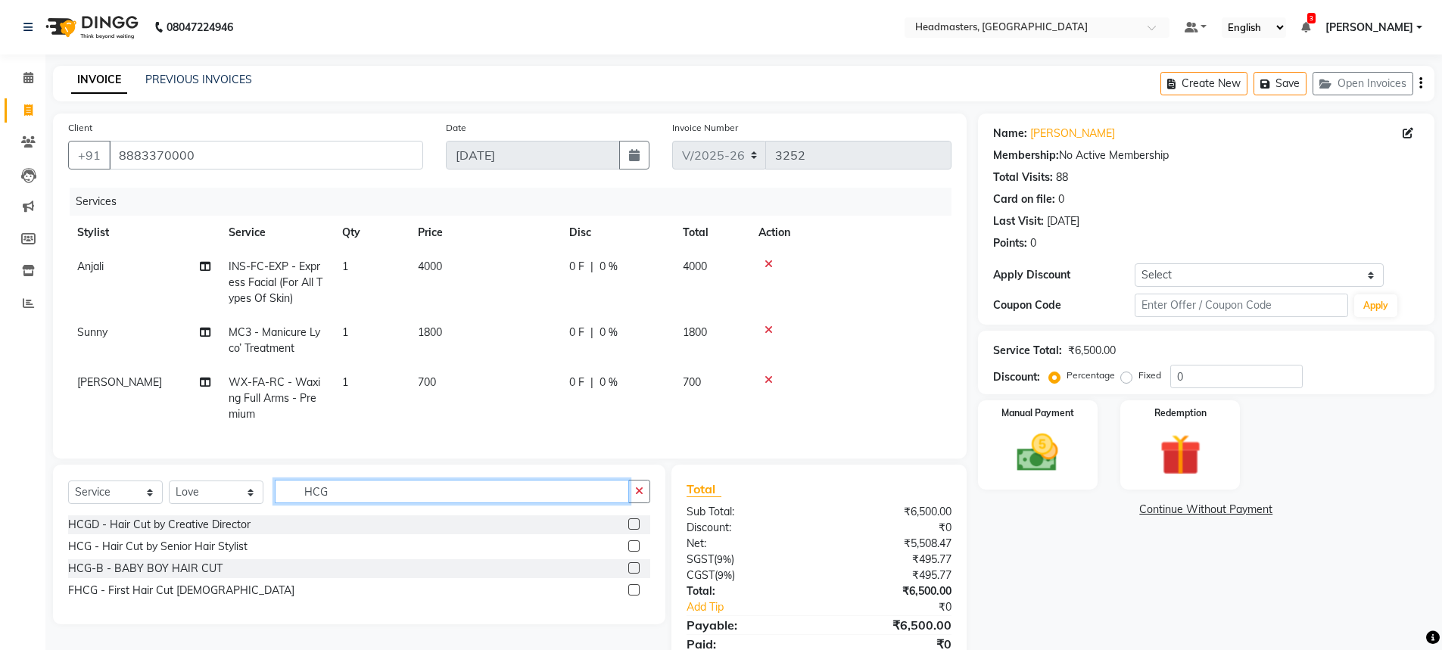
type input "HCG"
click at [631, 552] on label at bounding box center [633, 546] width 11 height 11
click at [631, 552] on input "checkbox" at bounding box center [633, 547] width 10 height 10
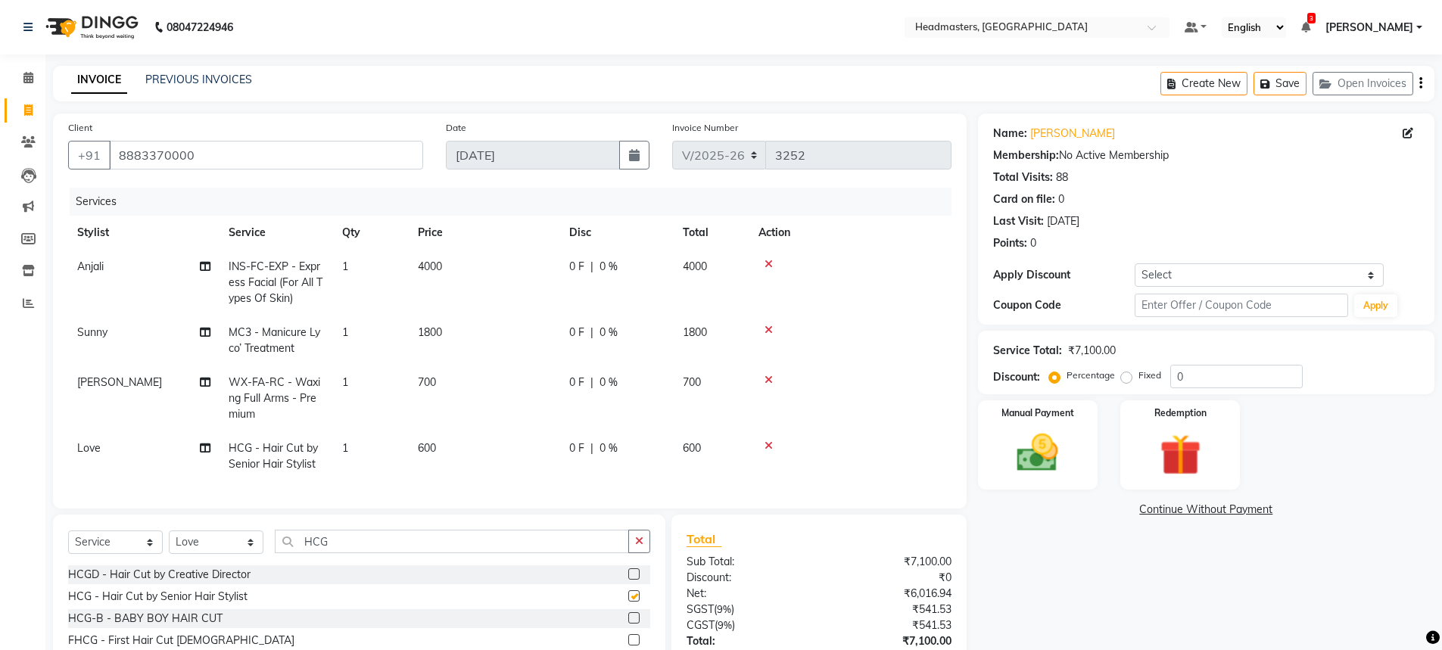
checkbox input "false"
click at [346, 549] on input "HCG" at bounding box center [452, 541] width 354 height 23
type input "H"
type input "BRD"
click at [634, 580] on label at bounding box center [633, 574] width 11 height 11
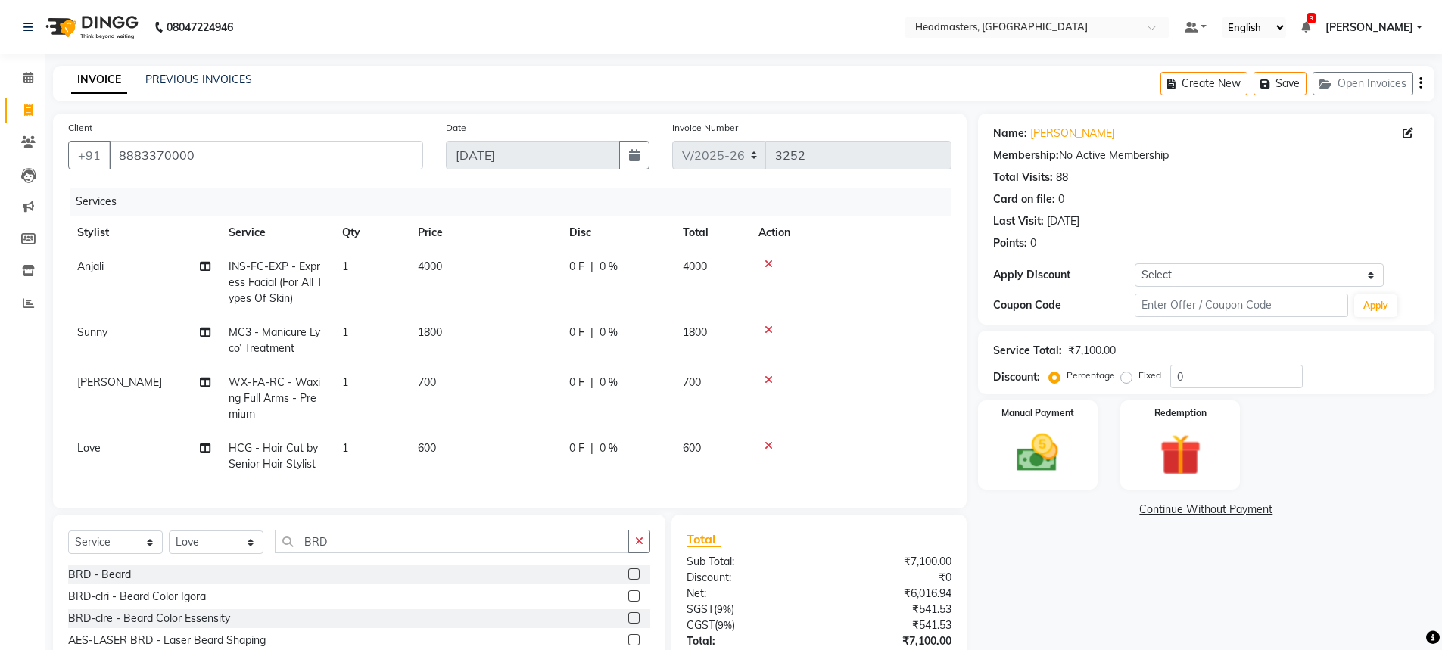
click at [634, 580] on input "checkbox" at bounding box center [633, 575] width 10 height 10
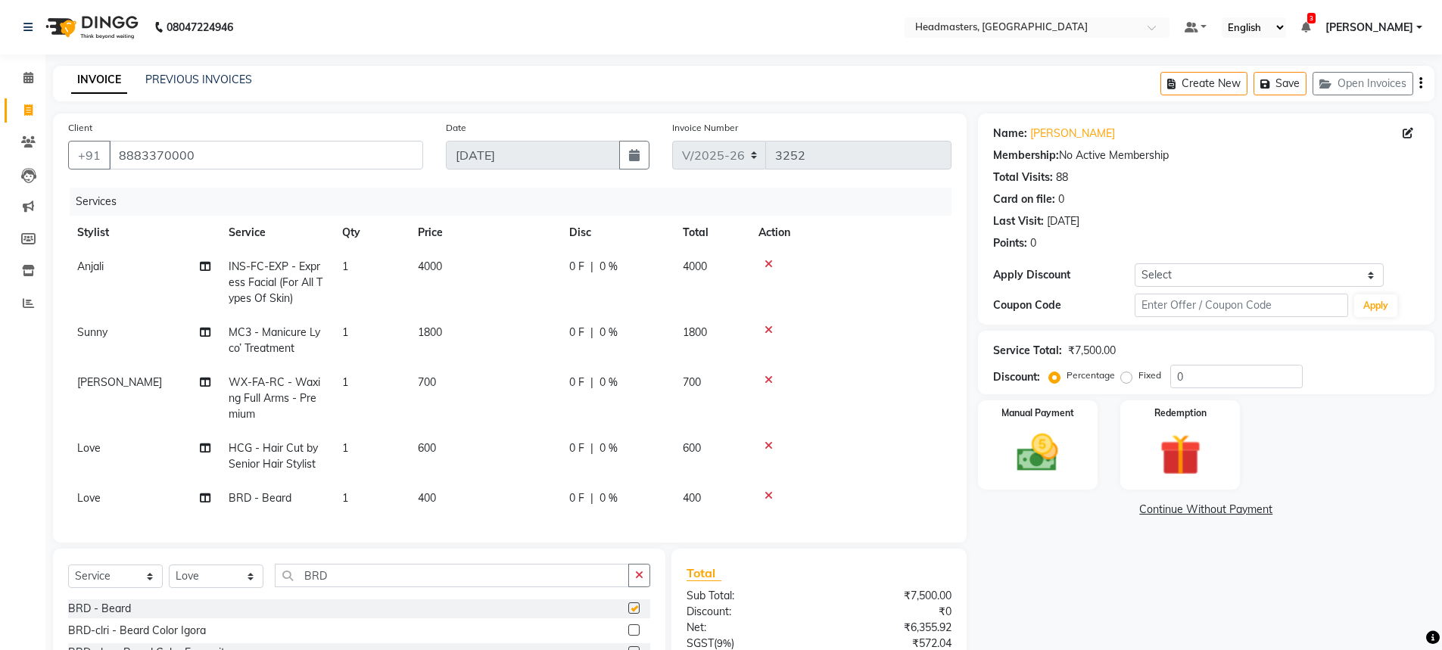
checkbox input "false"
click at [219, 588] on select "Select Stylist AFIA Anjali [PERSON_NAME] [PERSON_NAME] [PERSON_NAME] HEAD [PERS…" at bounding box center [216, 576] width 95 height 23
select select "60662"
click at [169, 576] on select "Select Stylist AFIA Anjali [PERSON_NAME] [PERSON_NAME] [PERSON_NAME] HEAD [PERS…" at bounding box center [216, 576] width 95 height 23
click at [332, 586] on input "BRD" at bounding box center [452, 575] width 354 height 23
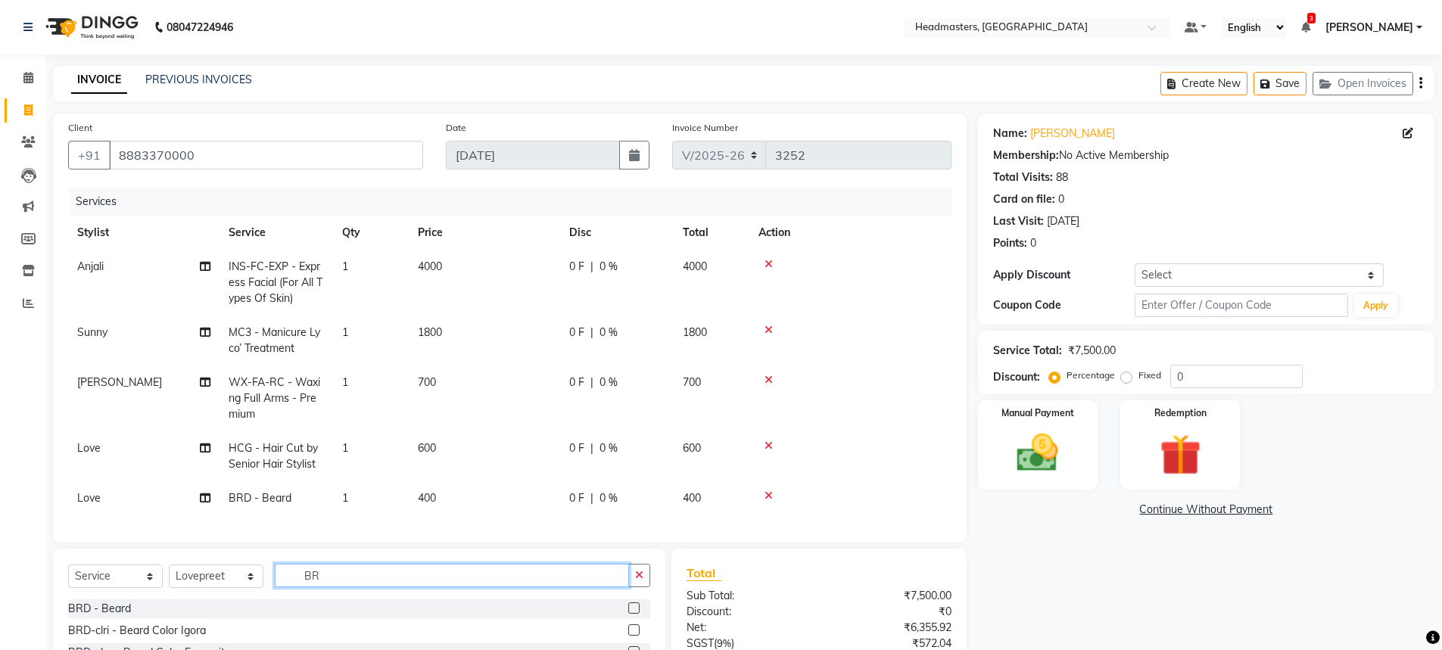
type input "B"
type input "HCG"
click at [631, 636] on label at bounding box center [633, 630] width 11 height 11
click at [631, 636] on input "checkbox" at bounding box center [633, 631] width 10 height 10
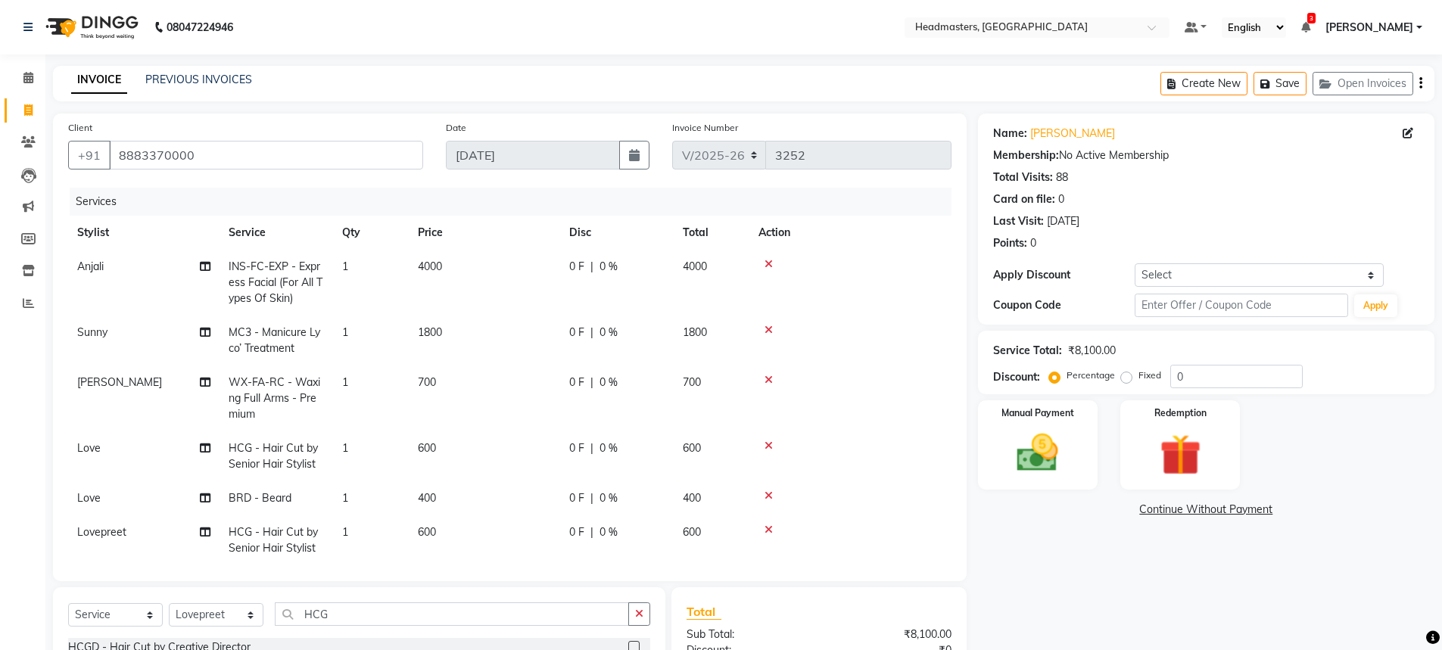
checkbox input "false"
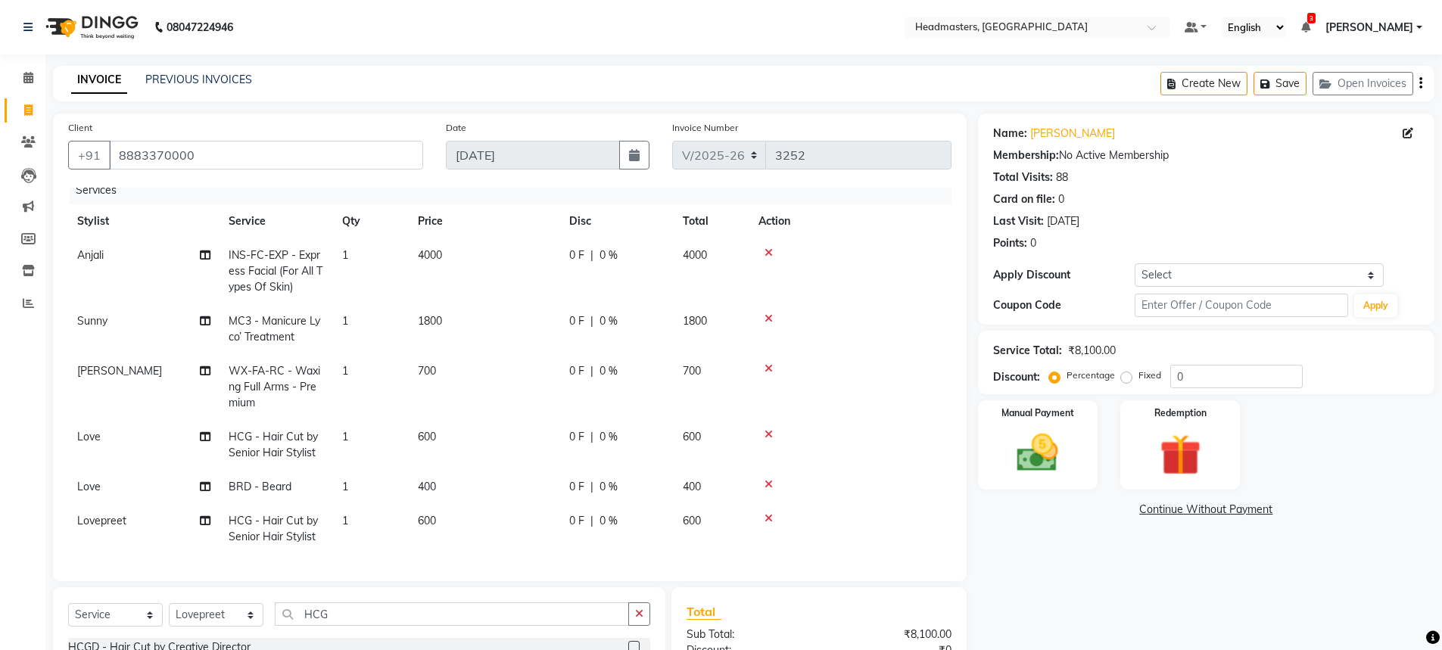
scroll to position [151, 0]
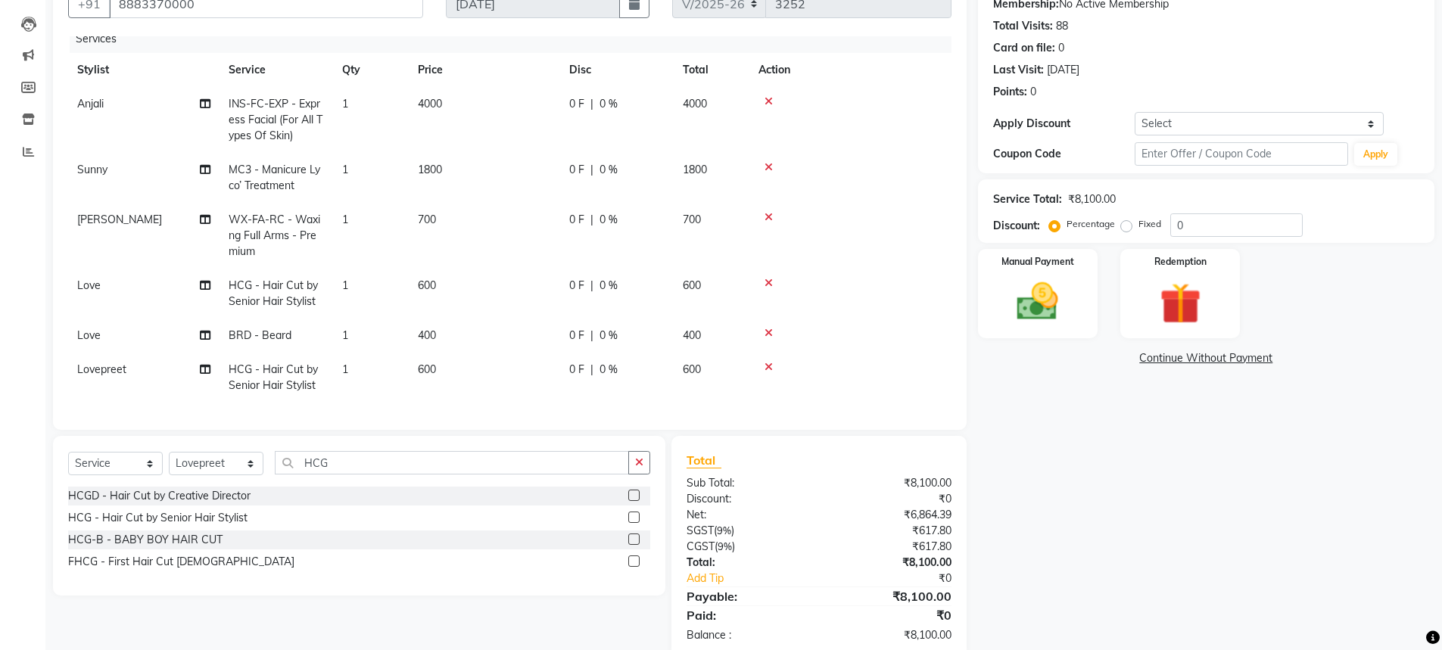
click at [1139, 225] on label "Fixed" at bounding box center [1150, 224] width 23 height 14
click at [1125, 225] on input "Fixed" at bounding box center [1129, 224] width 11 height 11
radio input "true"
click at [1139, 225] on label "Fixed" at bounding box center [1150, 224] width 23 height 14
click at [1124, 225] on input "Fixed" at bounding box center [1129, 224] width 11 height 11
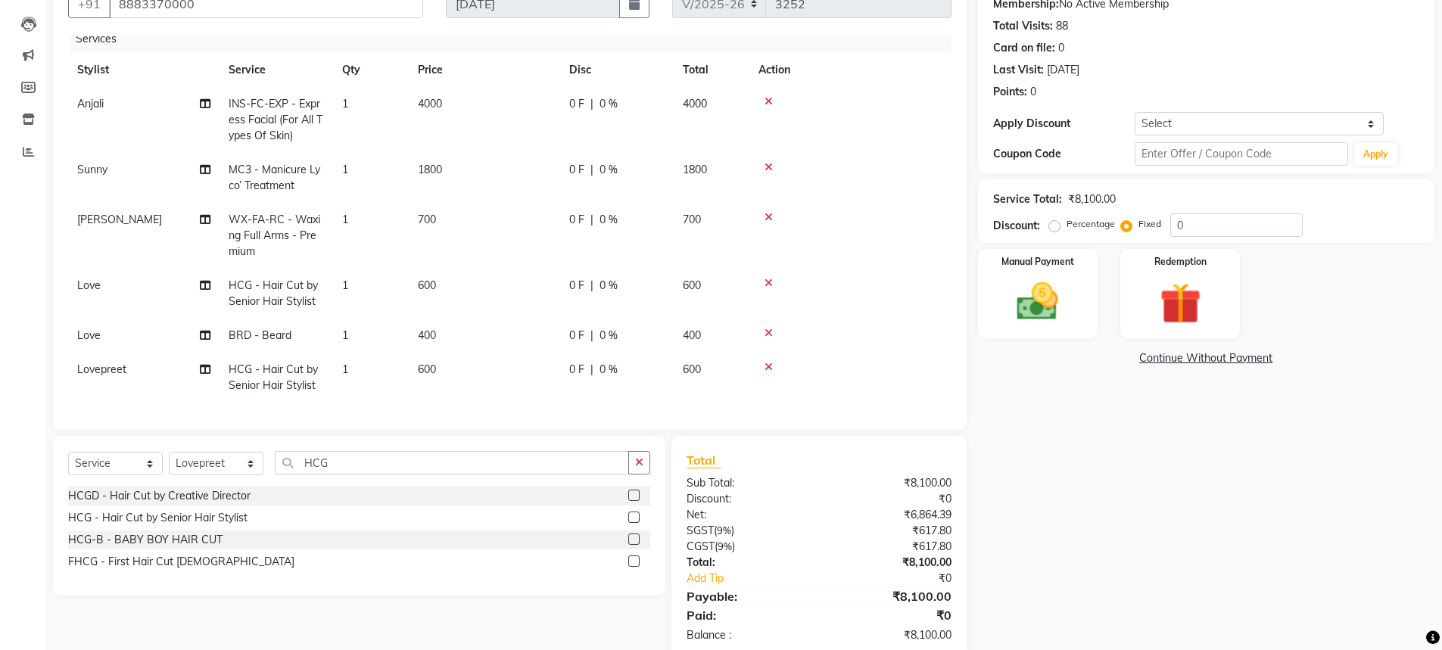
click at [1139, 225] on label "Fixed" at bounding box center [1150, 224] width 23 height 14
click at [1124, 225] on input "Fixed" at bounding box center [1129, 224] width 11 height 11
click at [1208, 231] on input "0" at bounding box center [1236, 224] width 132 height 23
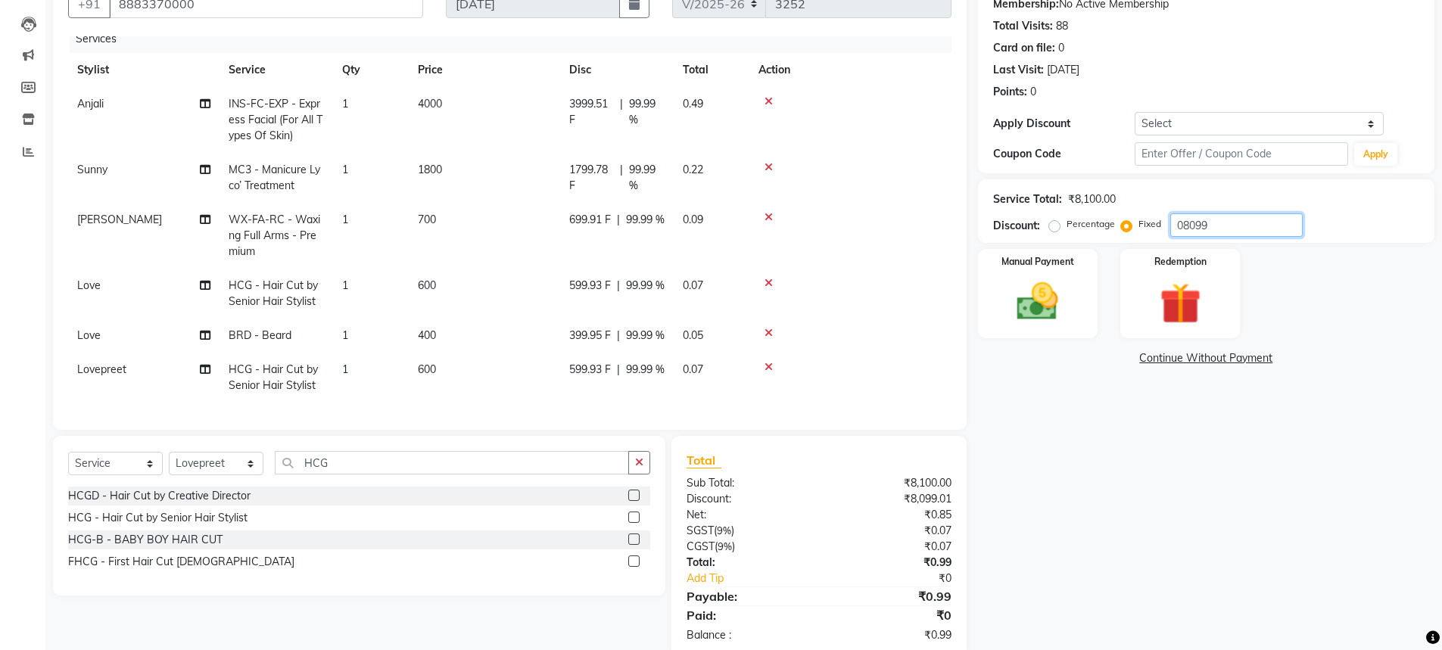
scroll to position [182, 0]
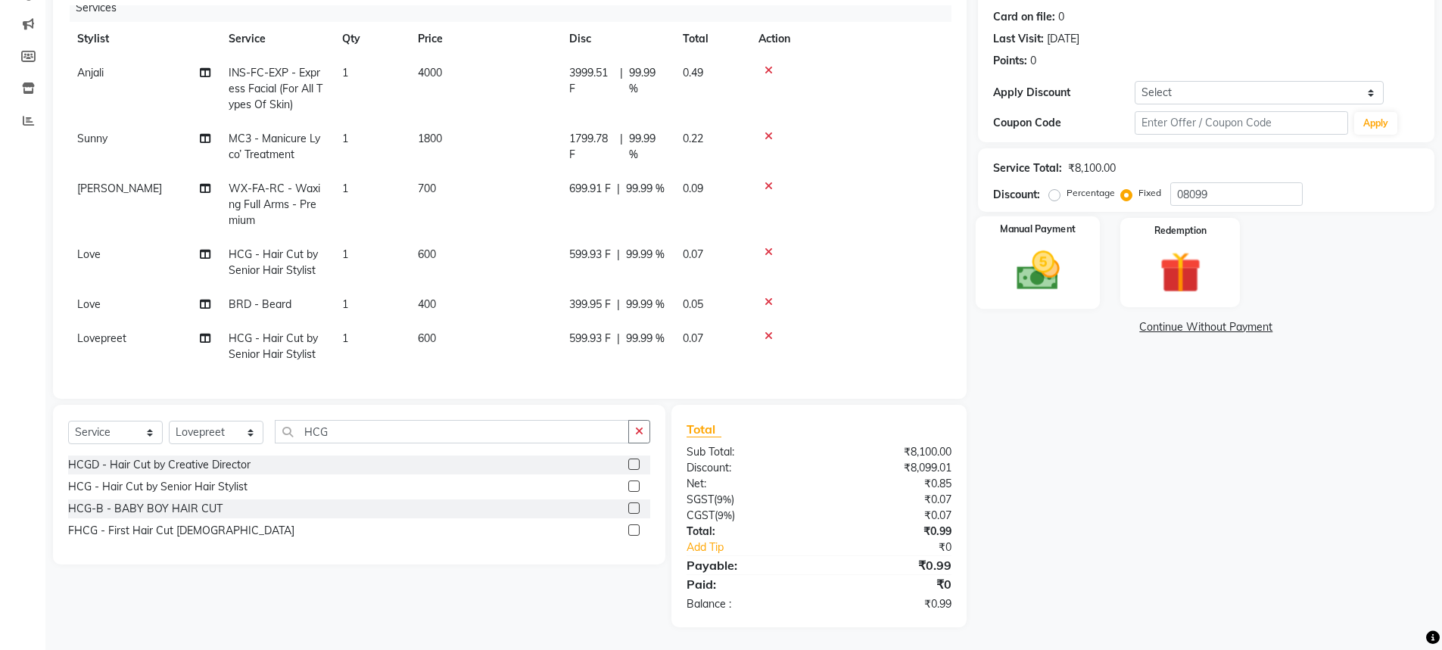
click at [1060, 254] on img at bounding box center [1038, 270] width 70 height 49
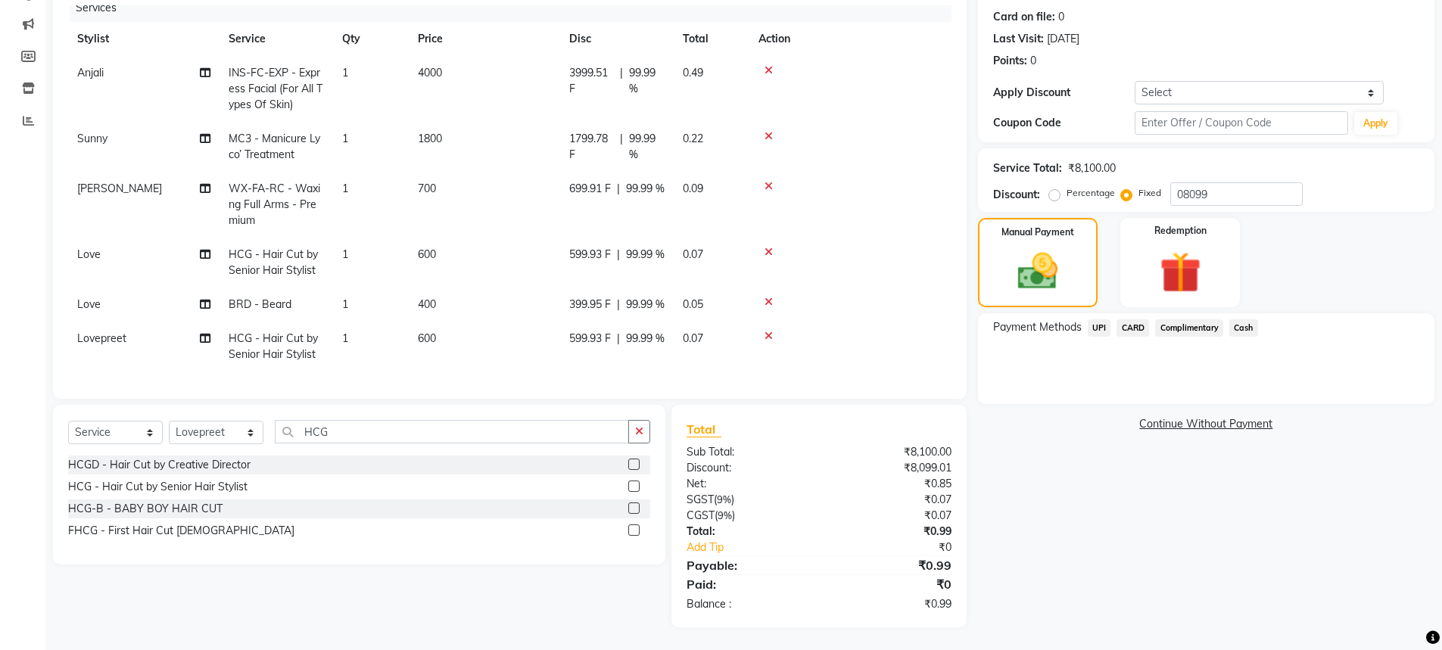
click at [1251, 326] on span "Cash" at bounding box center [1243, 327] width 29 height 17
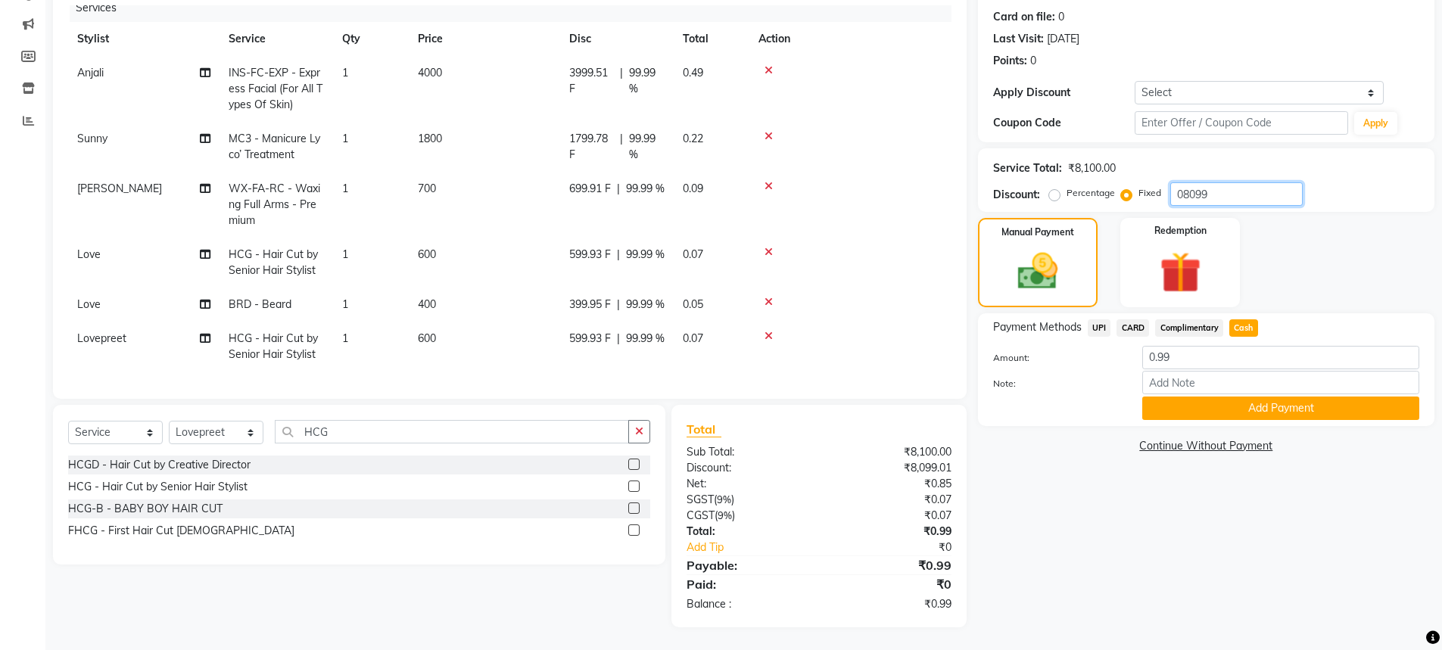
click at [1239, 186] on input "08099" at bounding box center [1236, 193] width 132 height 23
type input "08098"
drag, startPoint x: 1070, startPoint y: 460, endPoint x: 1080, endPoint y: 383, distance: 77.8
click at [1064, 444] on div "Name: [PERSON_NAME] Membership: No Active Membership Total Visits: 88 Card on f…" at bounding box center [1212, 279] width 468 height 696
click at [1099, 325] on span "UPI" at bounding box center [1099, 327] width 23 height 17
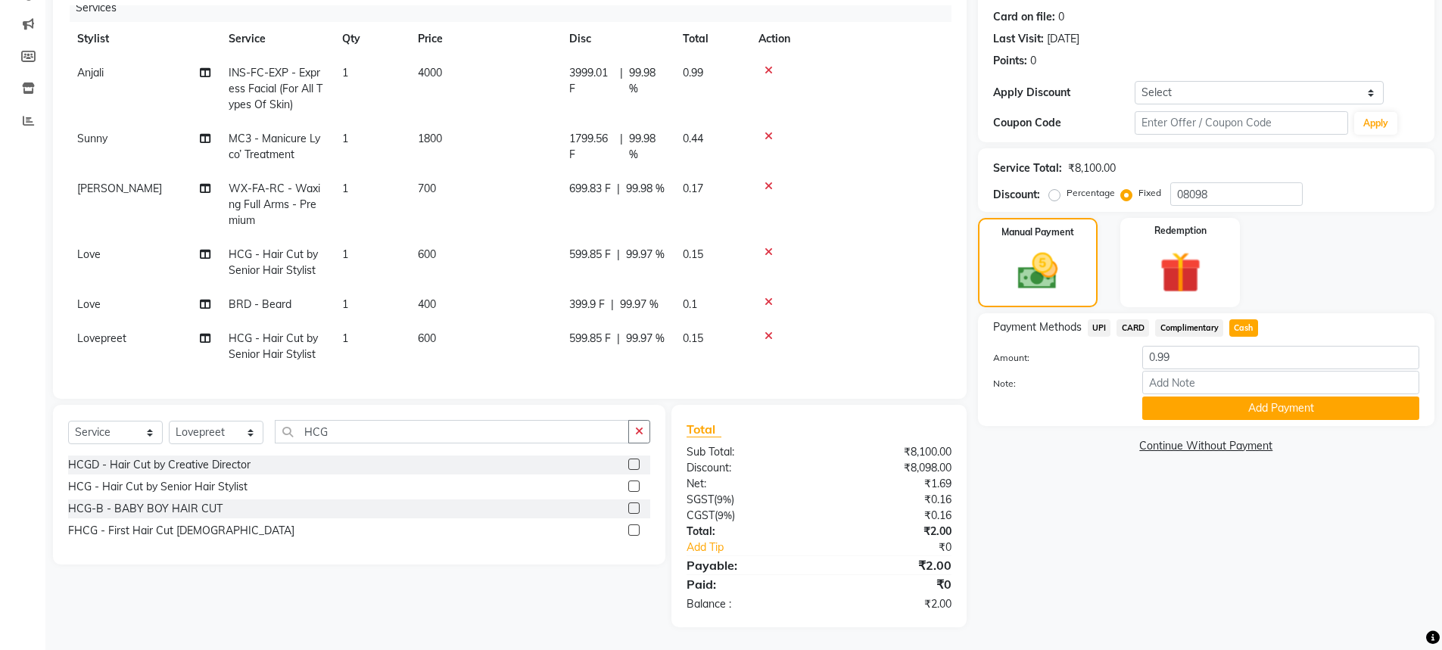
type input "2"
click at [1248, 329] on span "Cash" at bounding box center [1243, 327] width 29 height 17
click at [1228, 195] on input "08098" at bounding box center [1236, 193] width 132 height 23
type input "08098"
click at [1279, 403] on button "Add Payment" at bounding box center [1280, 408] width 277 height 23
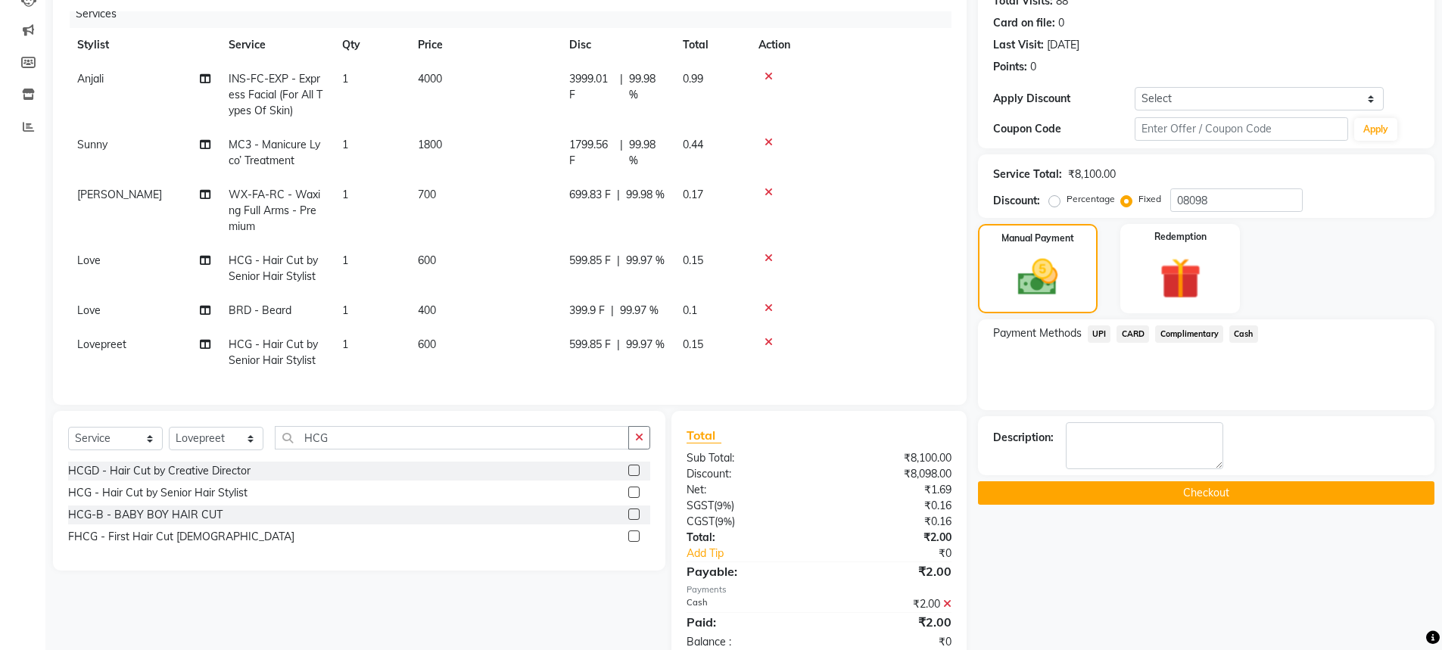
scroll to position [214, 0]
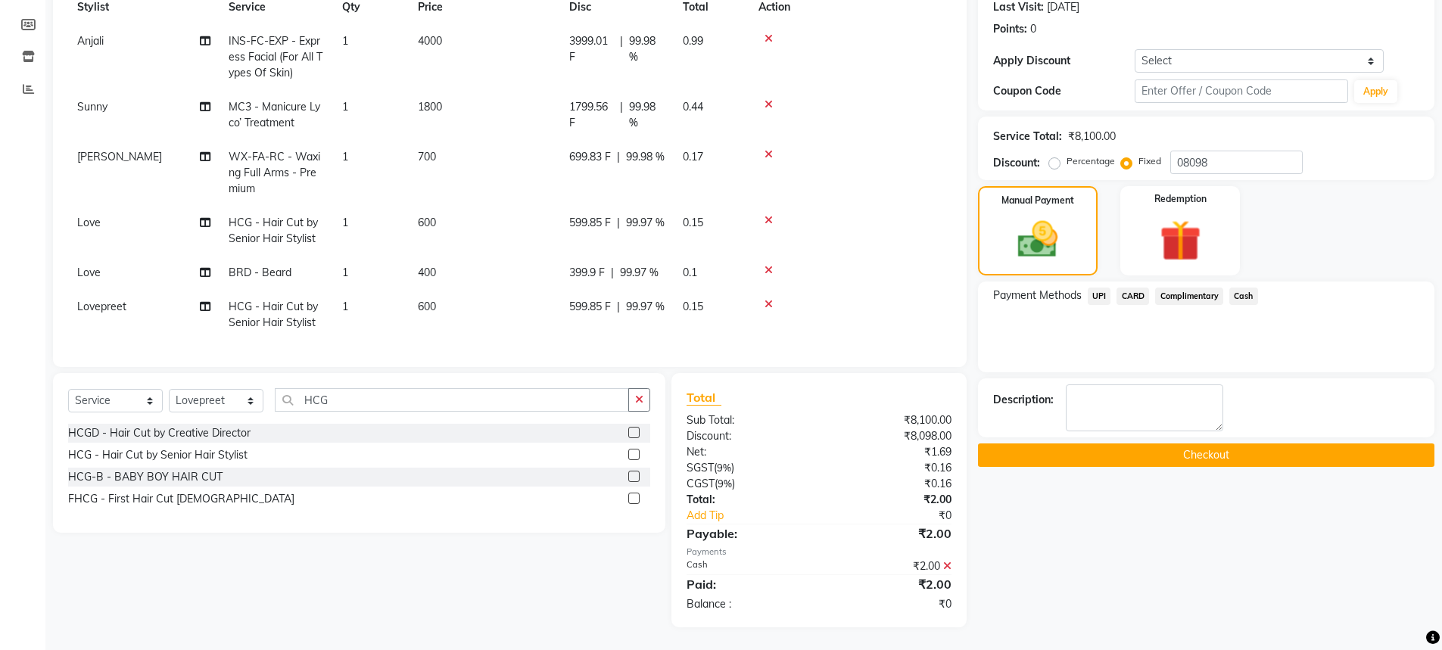
click at [1131, 457] on button "Checkout" at bounding box center [1206, 455] width 456 height 23
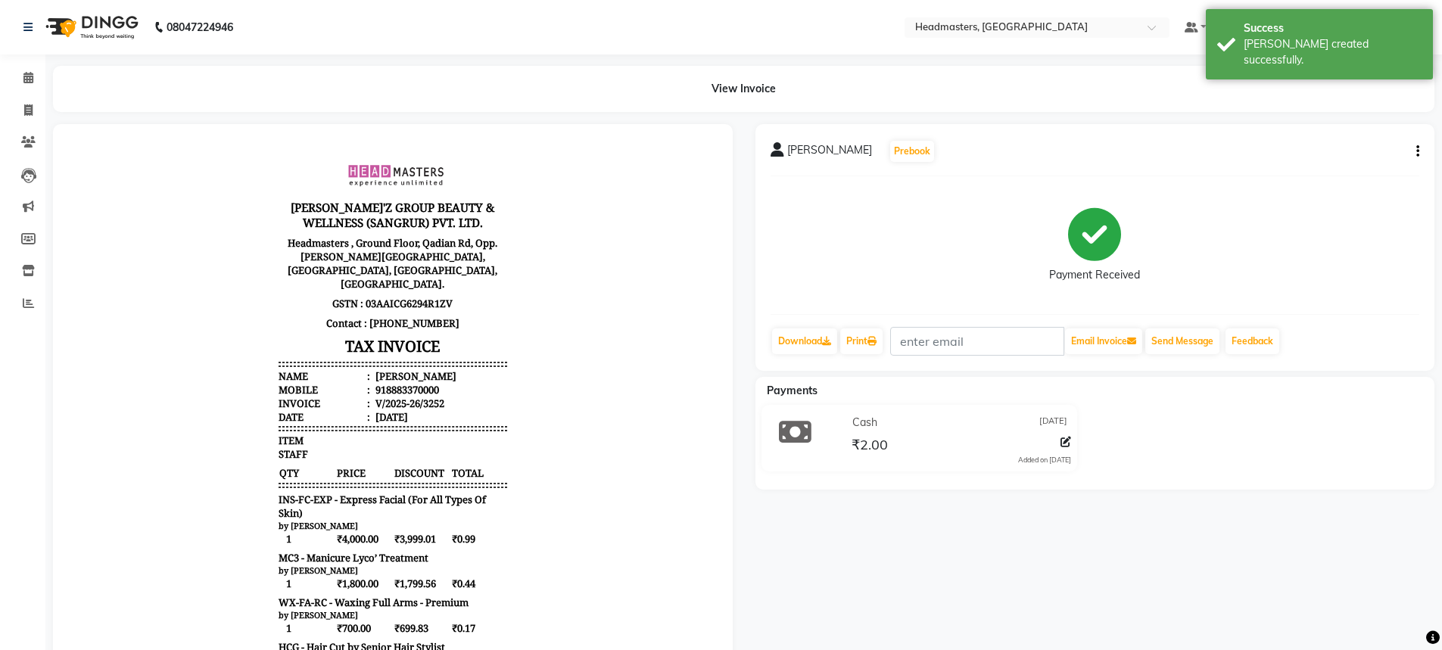
drag, startPoint x: 1037, startPoint y: 587, endPoint x: 925, endPoint y: 484, distance: 152.7
click at [1031, 576] on div "[PERSON_NAME] Prebook Payment Received Download Print Email Invoice Send Messag…" at bounding box center [1095, 532] width 703 height 816
click at [23, 73] on icon at bounding box center [28, 77] width 10 height 11
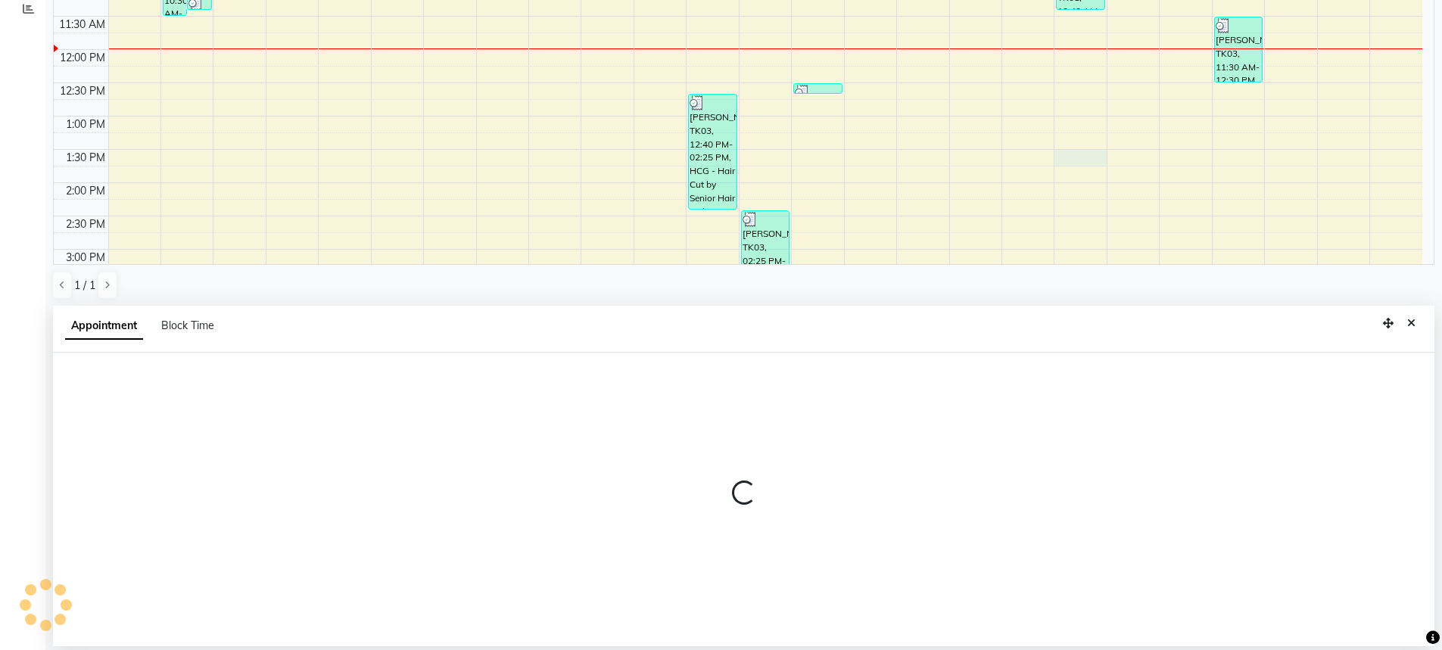
scroll to position [151, 0]
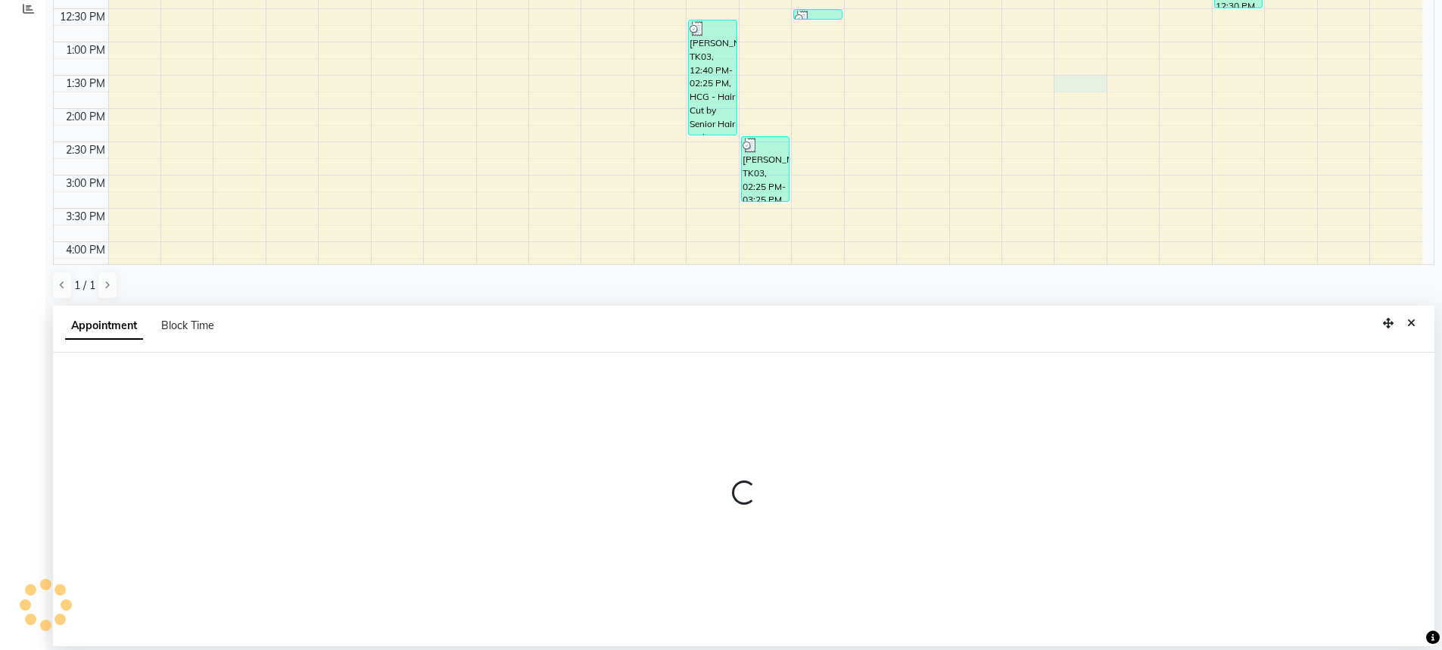
select select "60672"
select select "tentative"
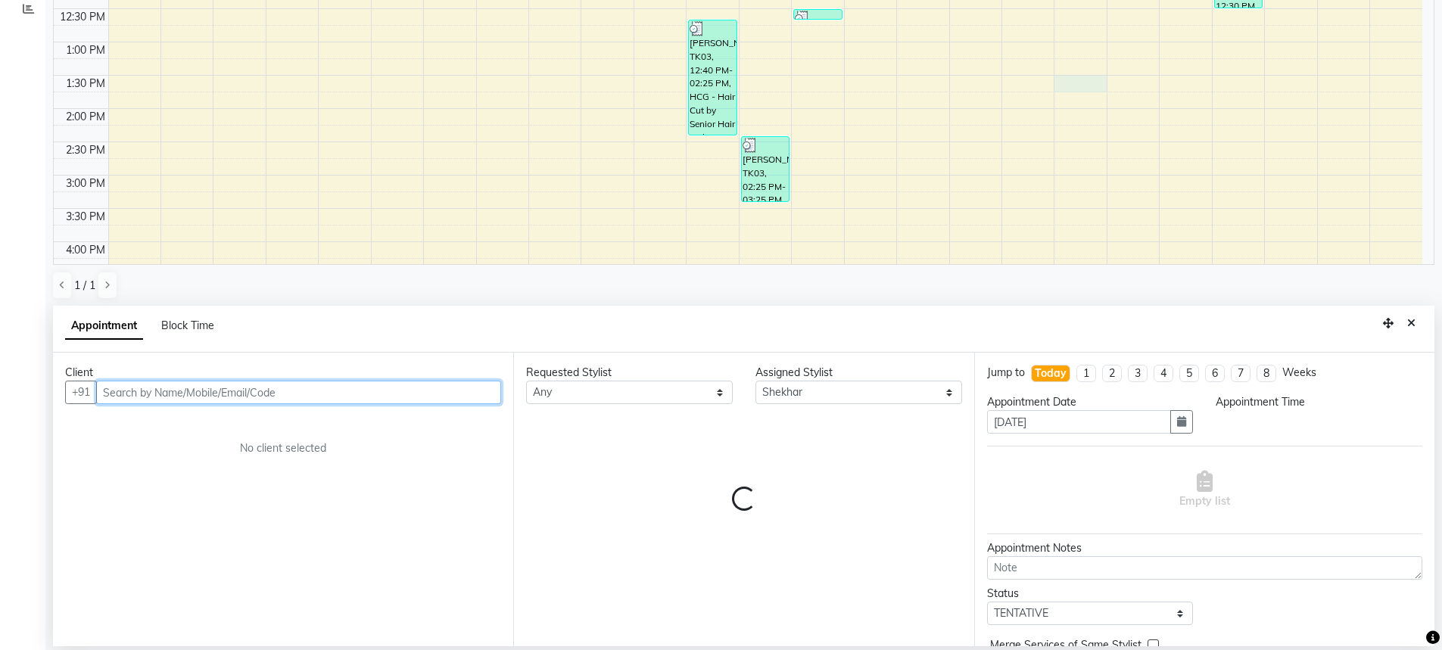
select select "810"
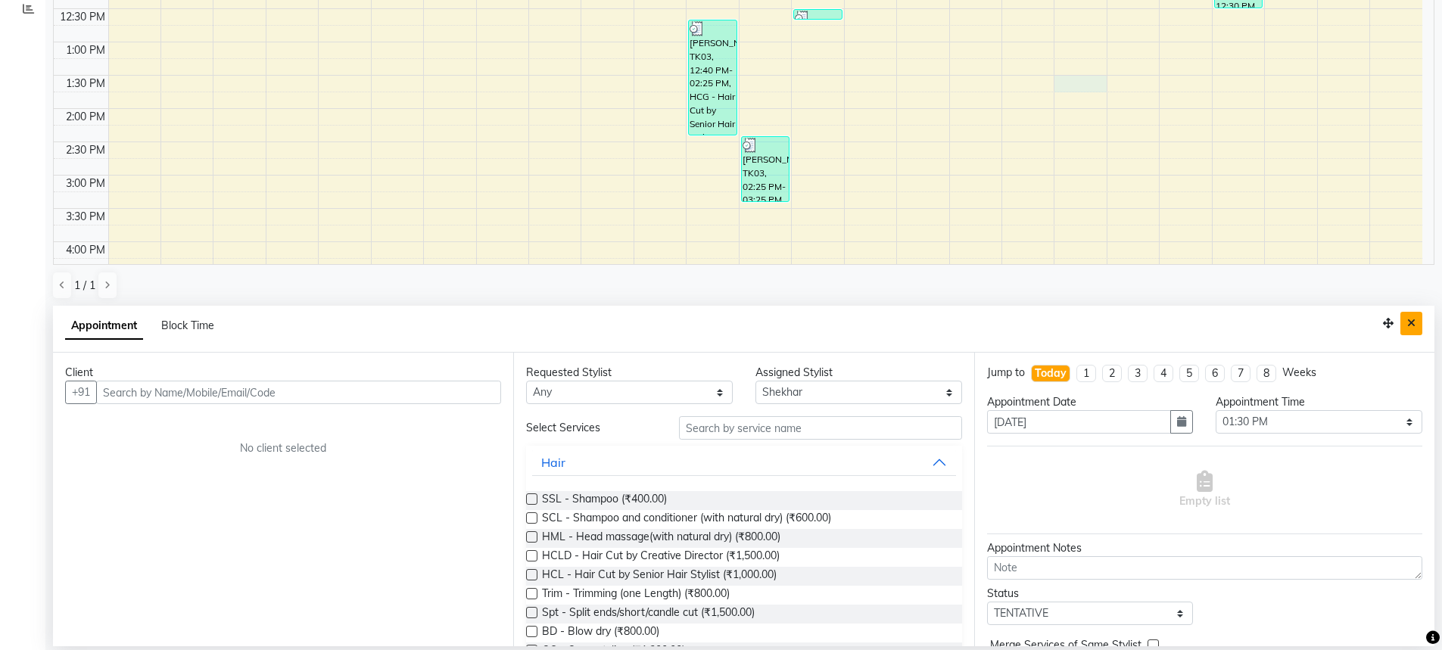
click at [1410, 326] on icon "Close" at bounding box center [1411, 323] width 8 height 11
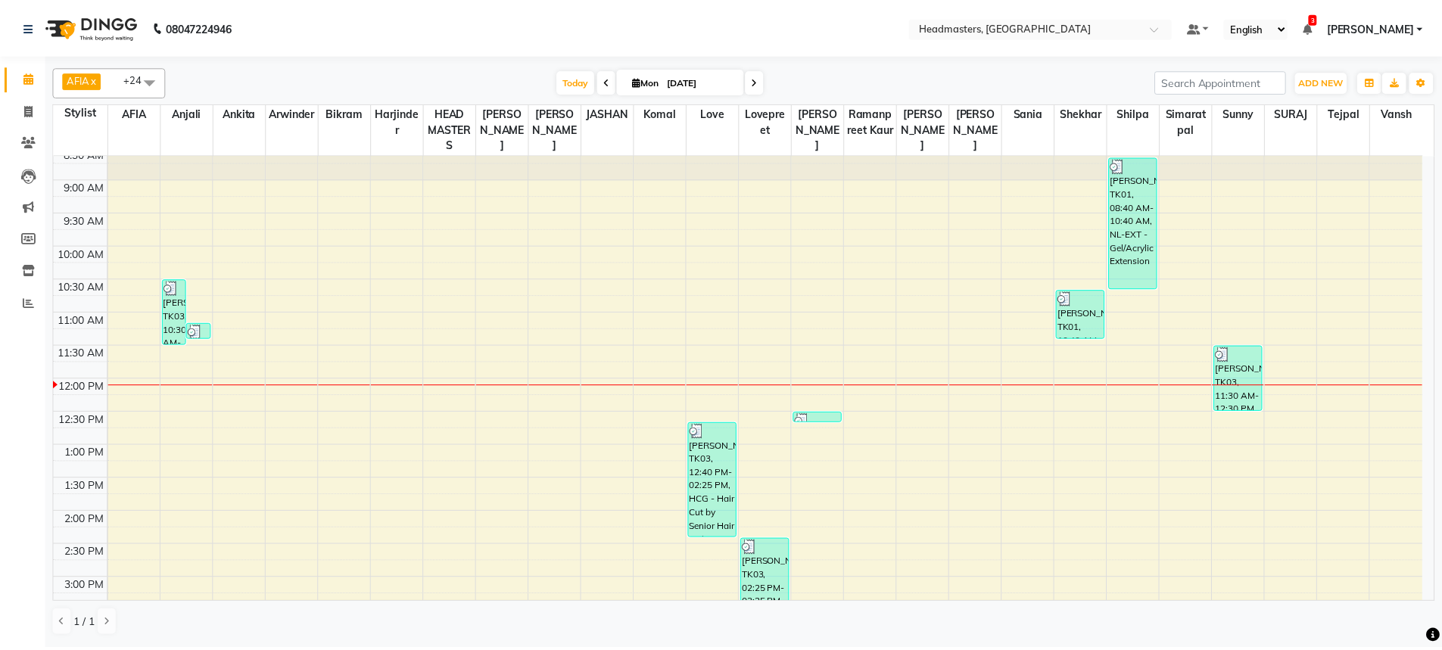
scroll to position [0, 0]
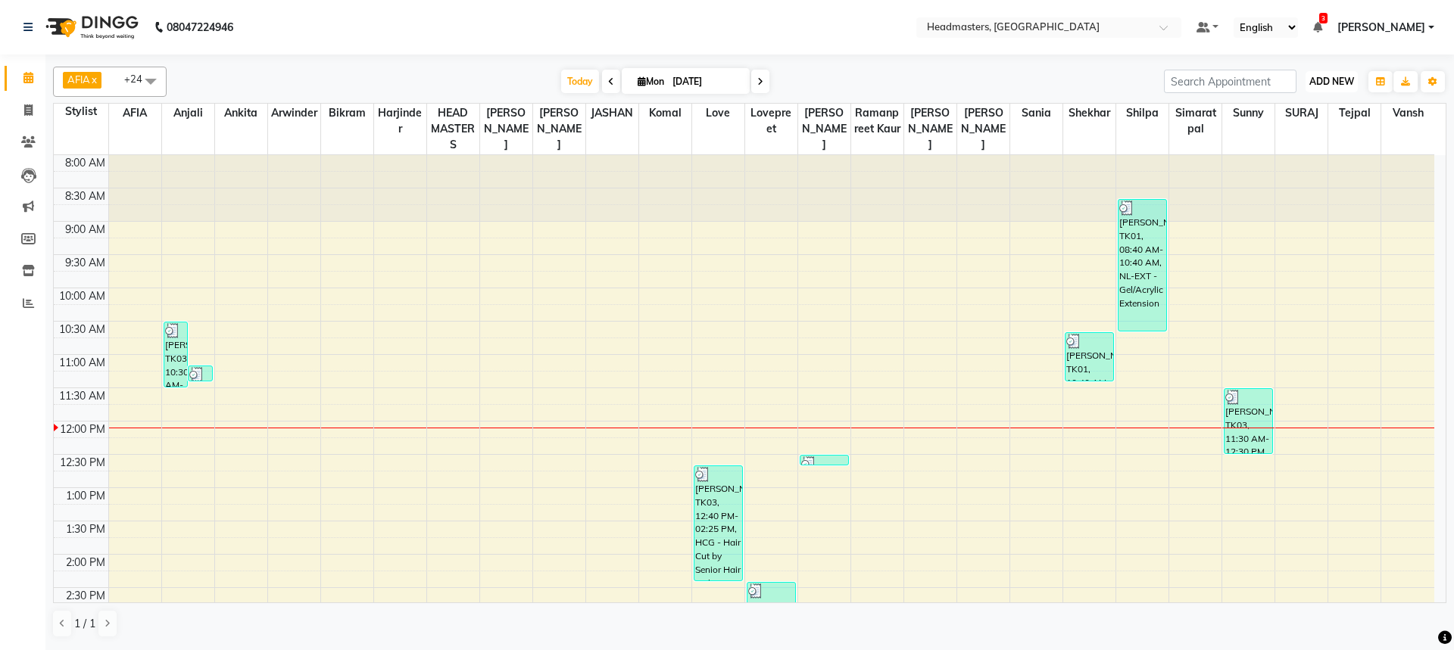
click at [1336, 91] on button "ADD NEW Toggle Dropdown" at bounding box center [1331, 81] width 52 height 21
click at [1326, 105] on button "Add Appointment" at bounding box center [1297, 111] width 120 height 20
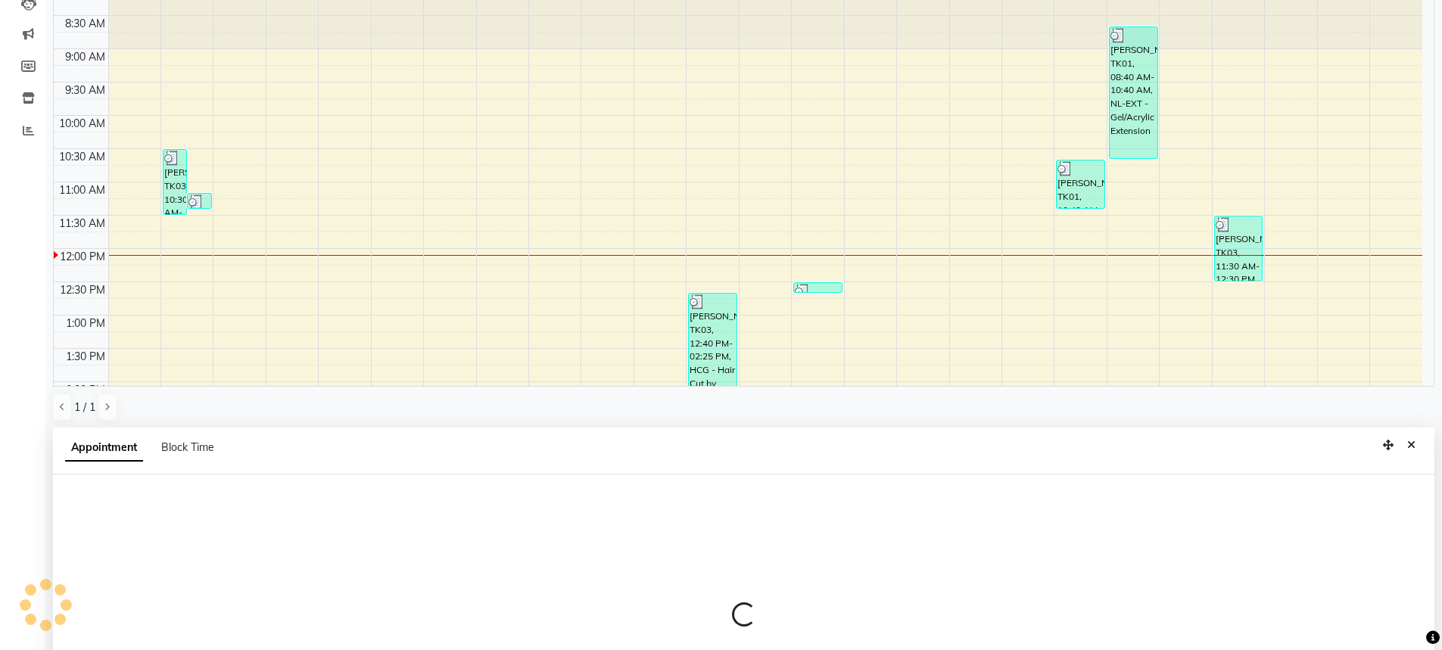
scroll to position [294, 0]
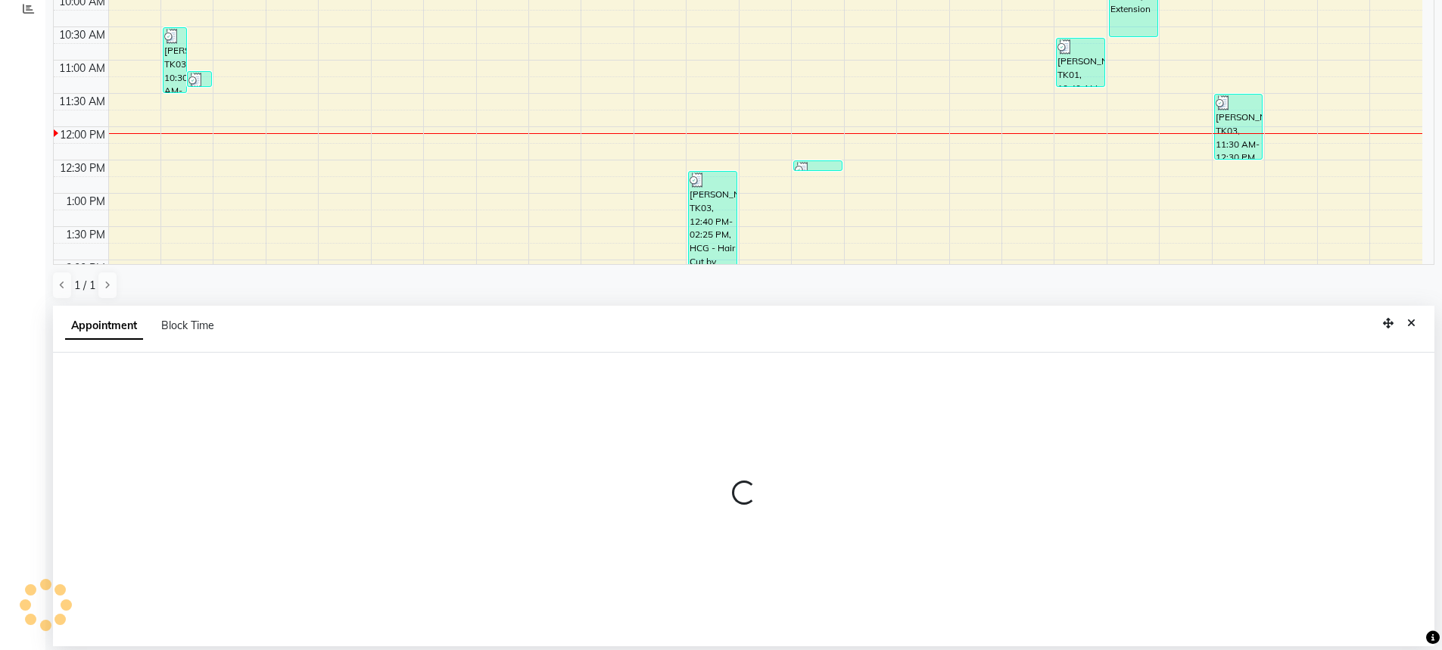
select select "540"
select select "tentative"
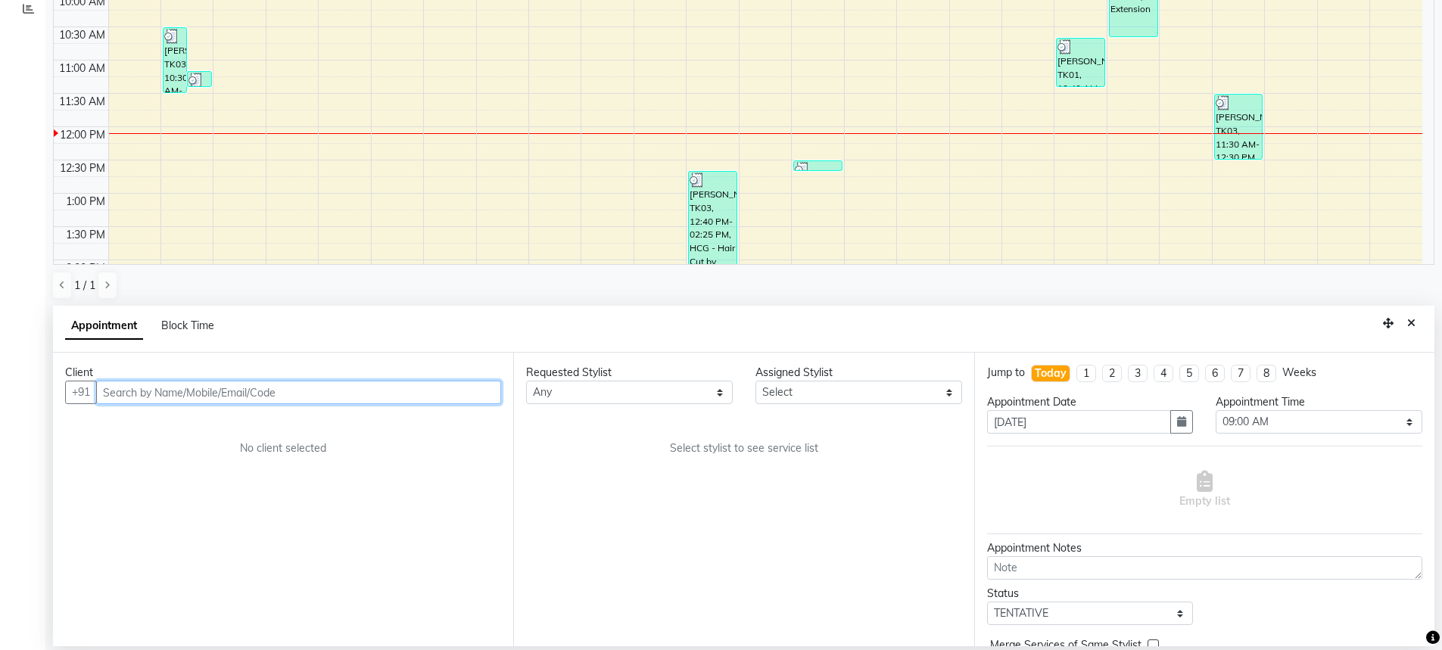
click at [321, 400] on input "text" at bounding box center [298, 392] width 405 height 23
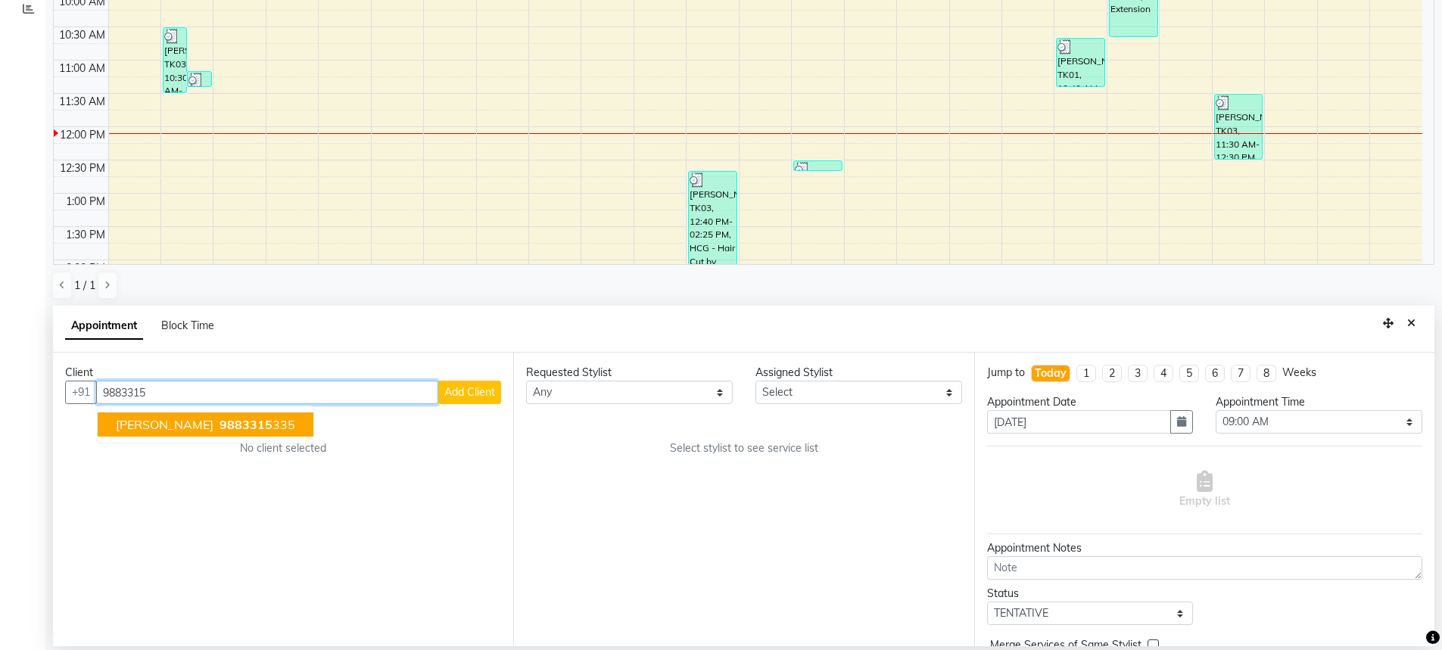
click at [232, 416] on button "[PERSON_NAME] 9883315 335" at bounding box center [206, 425] width 216 height 24
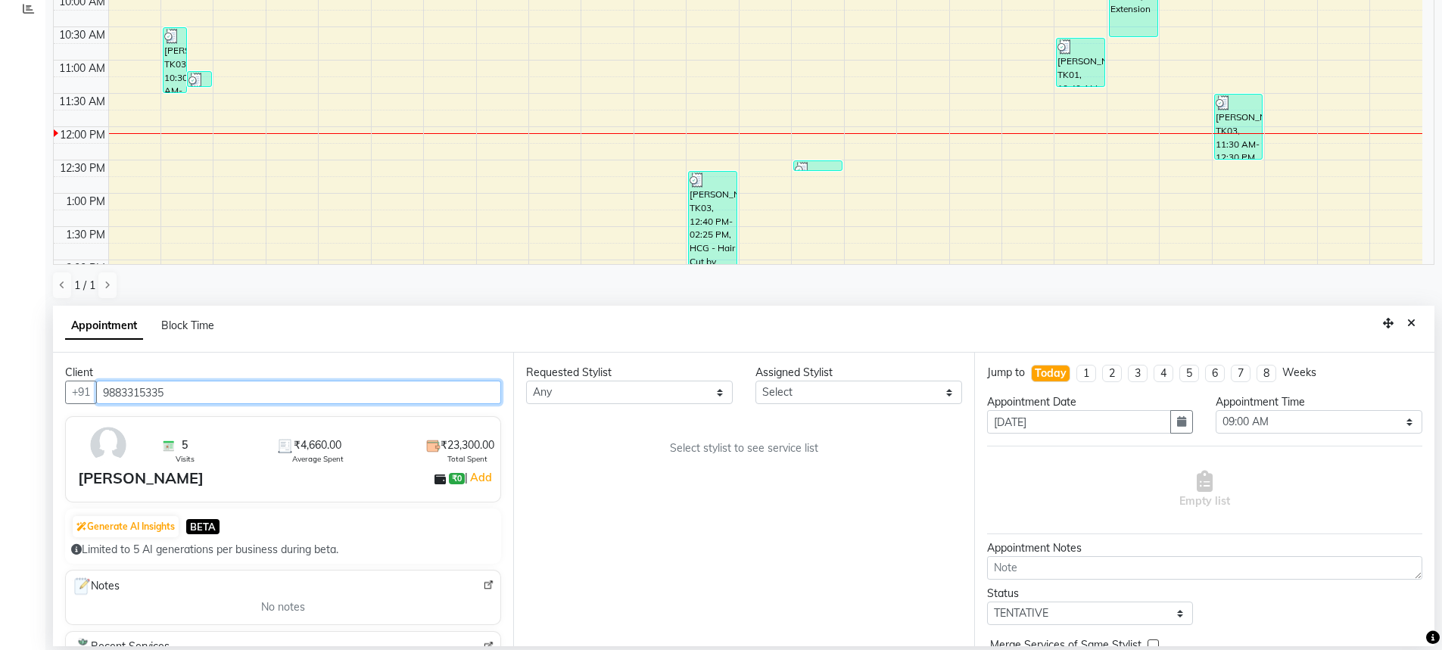
scroll to position [143, 0]
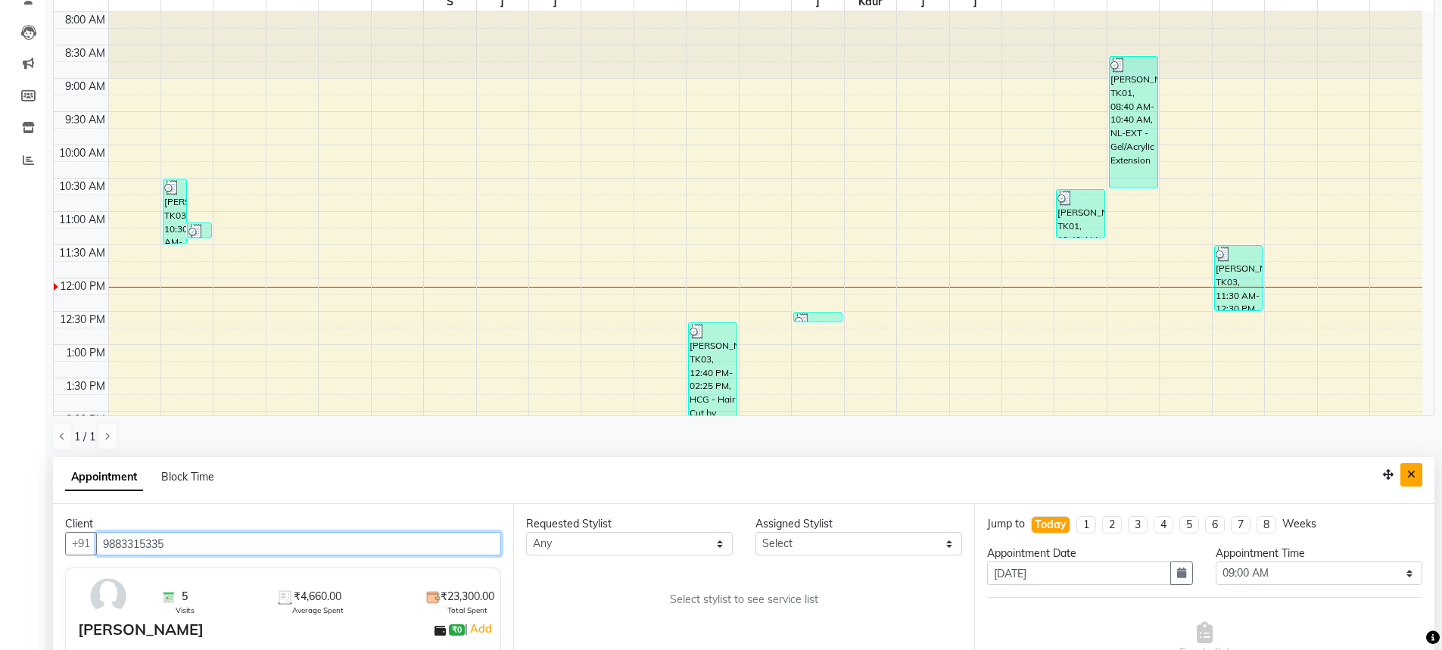
type input "9883315335"
click at [1410, 471] on icon "Close" at bounding box center [1411, 474] width 8 height 11
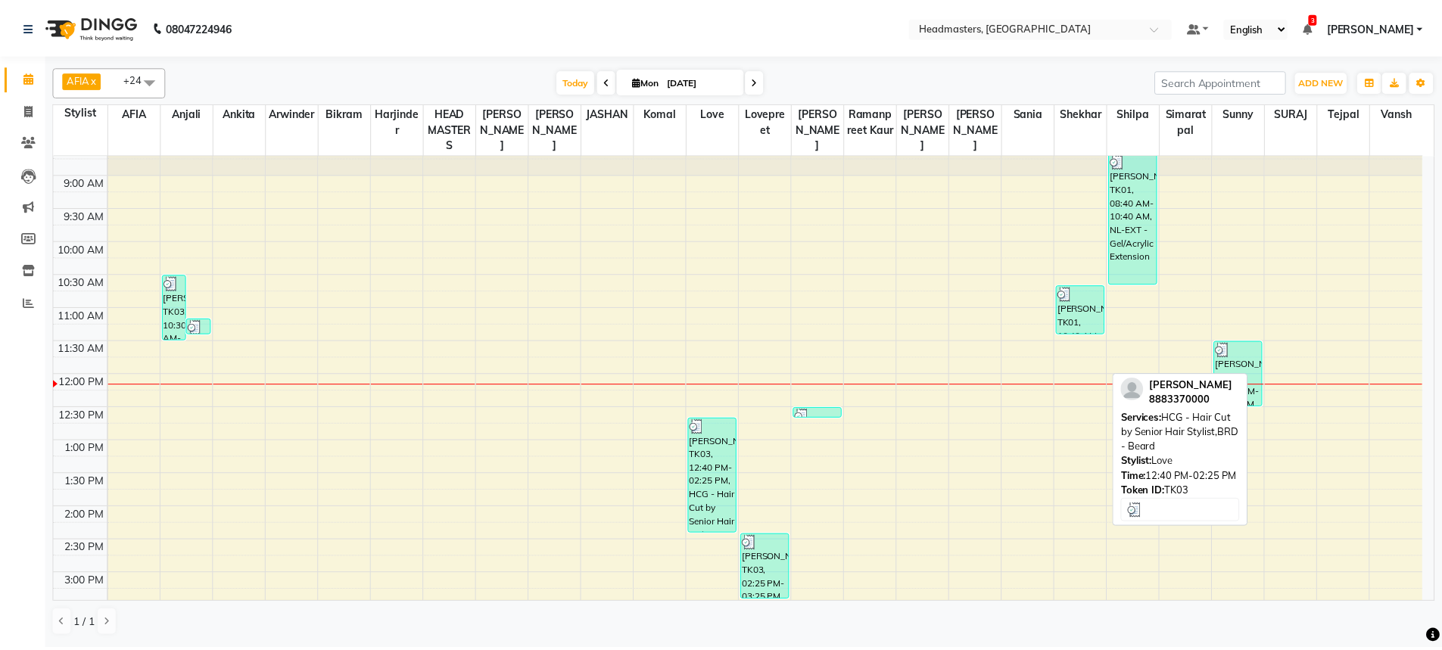
scroll to position [0, 0]
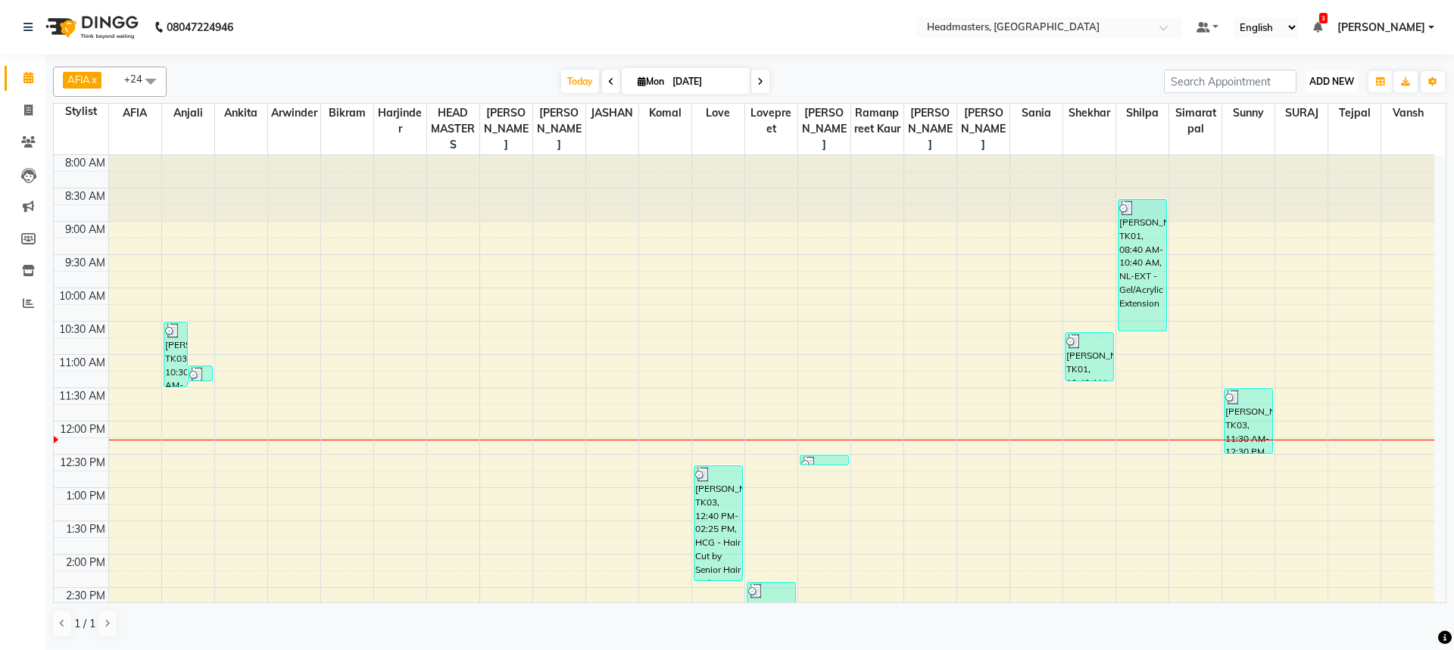
click at [1332, 79] on span "ADD NEW" at bounding box center [1331, 81] width 45 height 11
click at [1316, 114] on button "Add Appointment" at bounding box center [1297, 111] width 120 height 20
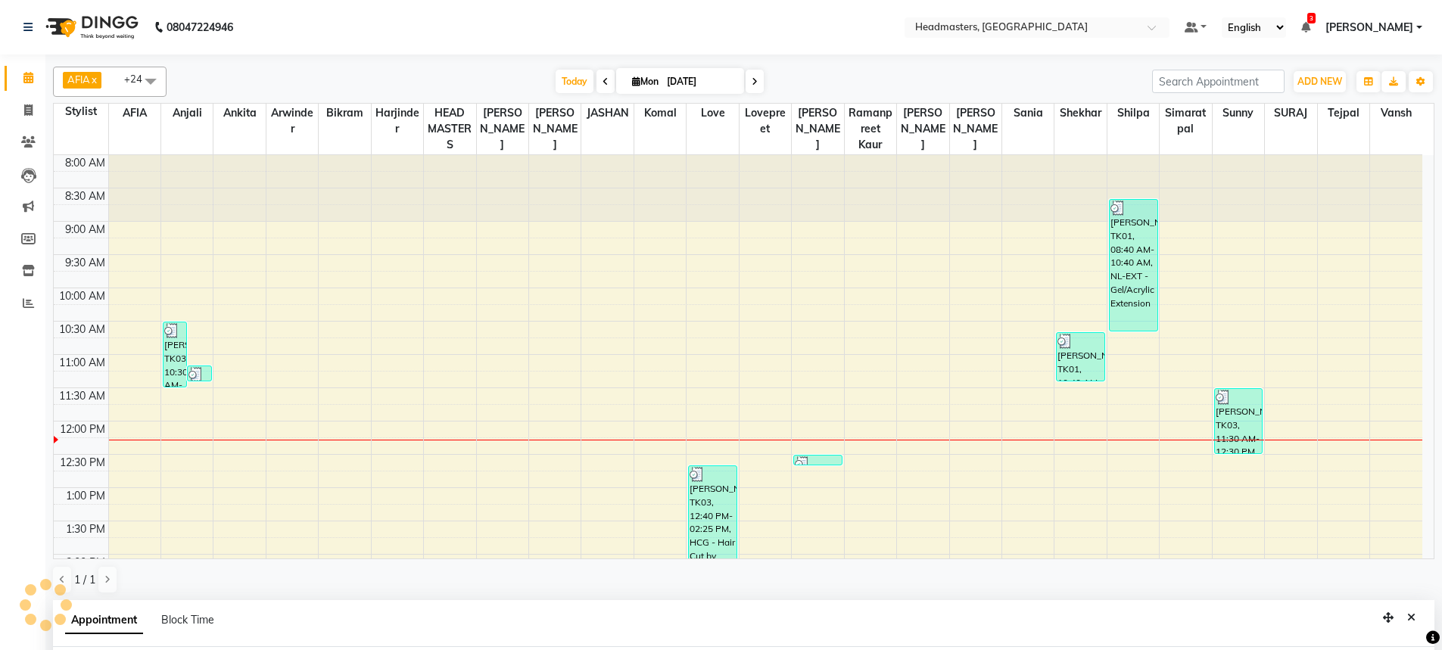
scroll to position [294, 0]
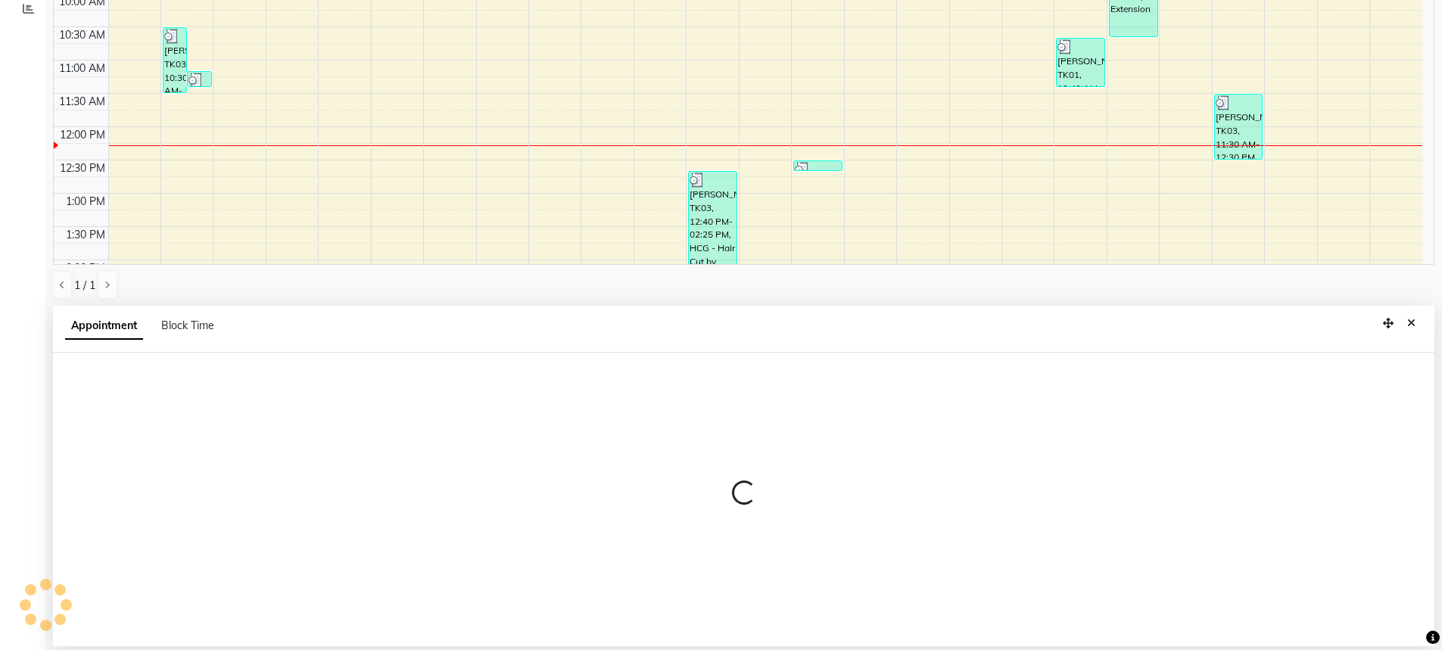
select select "tentative"
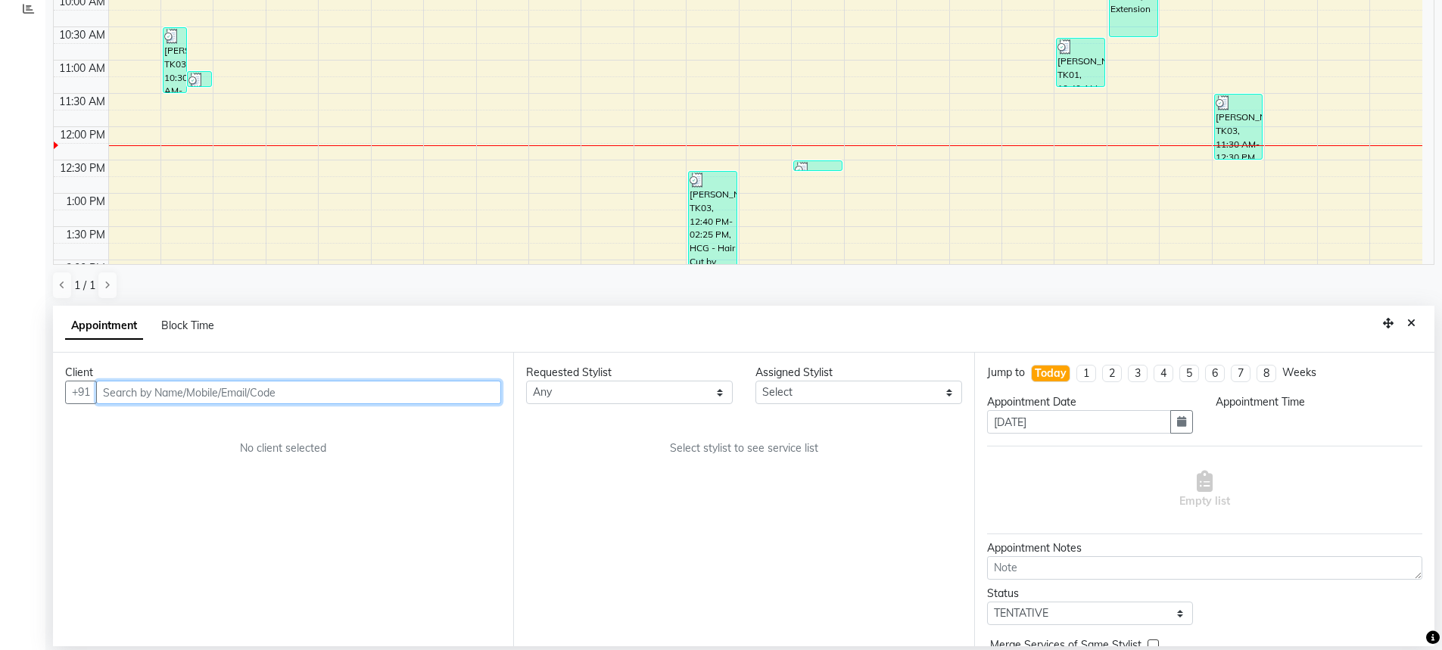
select select "540"
click at [296, 401] on input "text" at bounding box center [298, 392] width 405 height 23
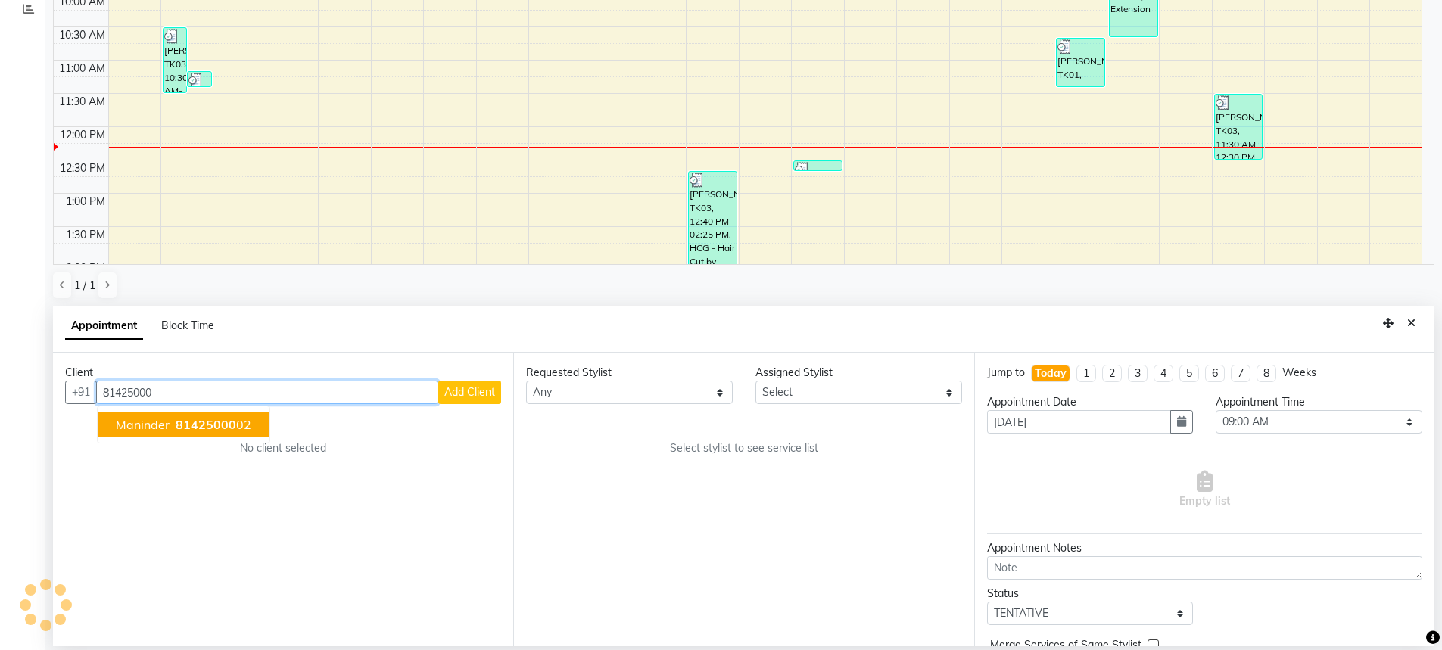
click at [229, 426] on span "81425000" at bounding box center [206, 424] width 61 height 15
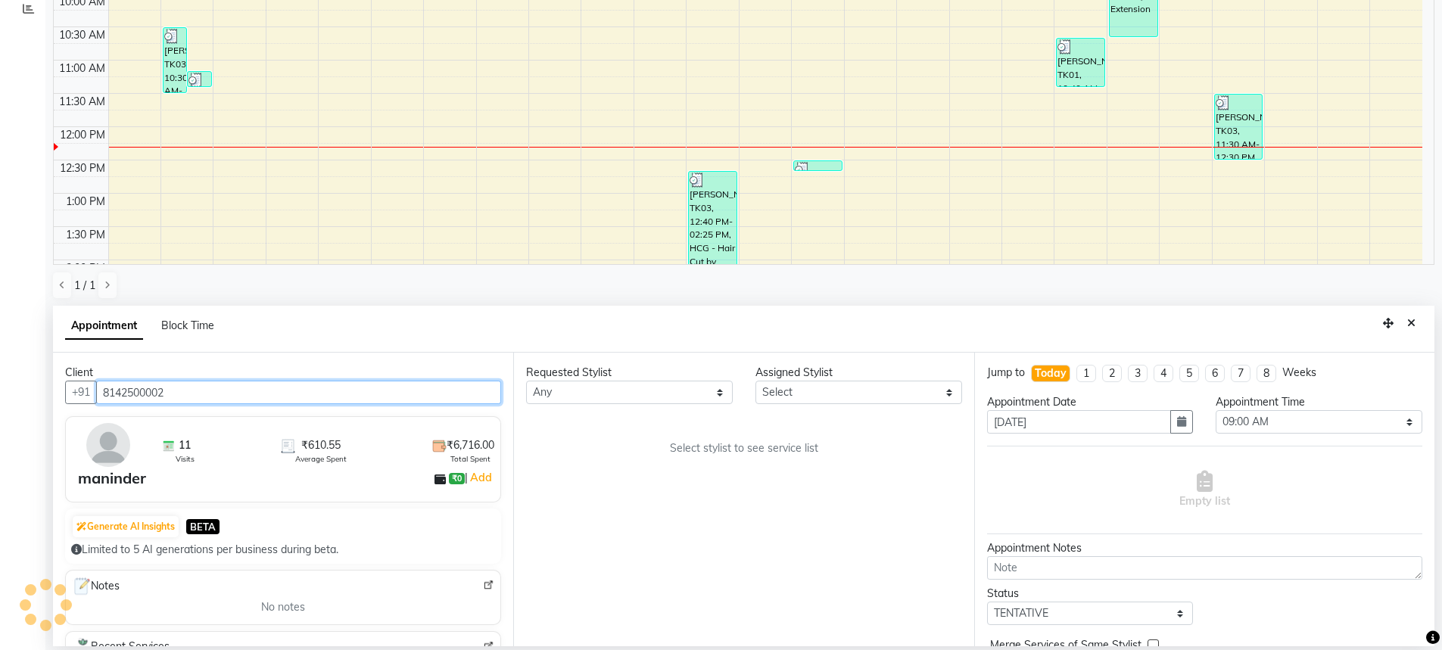
type input "8142500002"
click at [589, 396] on select "Any AFIA Anjali [PERSON_NAME] [PERSON_NAME] [PERSON_NAME] HEAD [PERSON_NAME] [P…" at bounding box center [629, 392] width 207 height 23
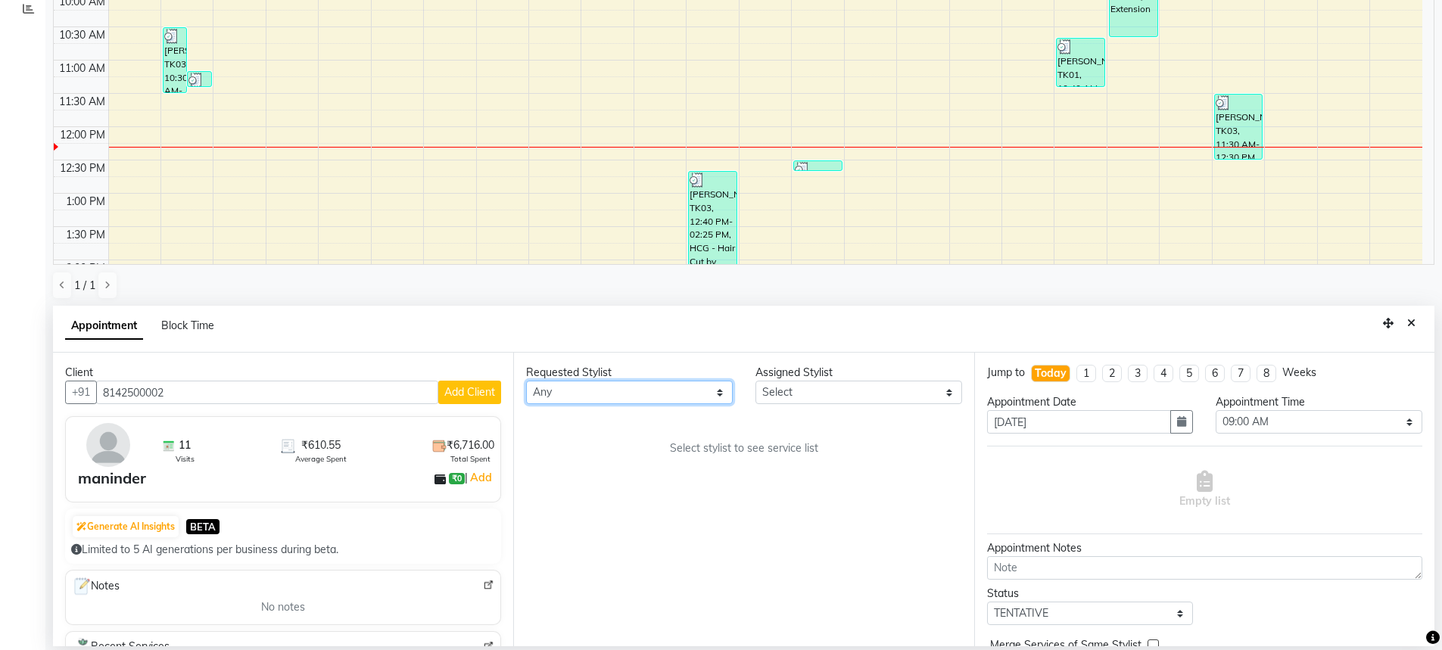
select select "60662"
click at [603, 432] on div "Requested Stylist Any AFIA Anjali [PERSON_NAME] [PERSON_NAME] [PERSON_NAME] HEA…" at bounding box center [743, 500] width 460 height 294
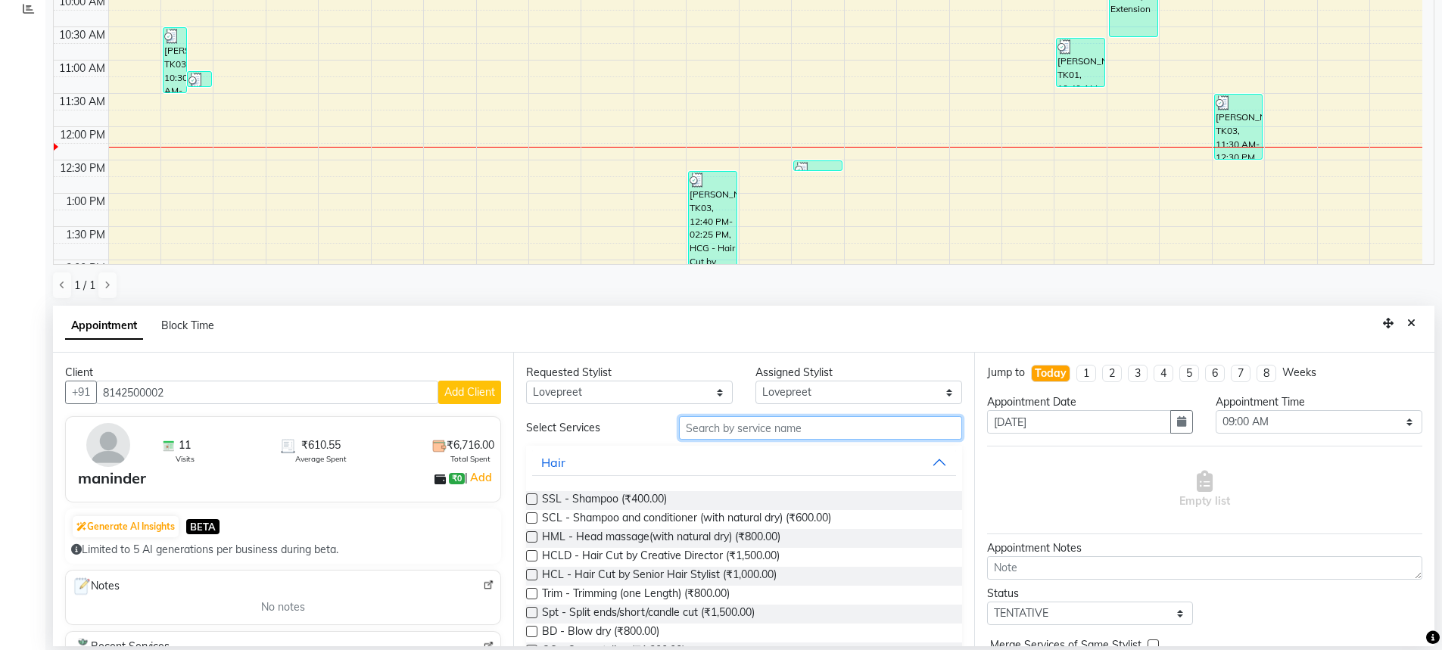
click at [735, 434] on input "text" at bounding box center [820, 427] width 283 height 23
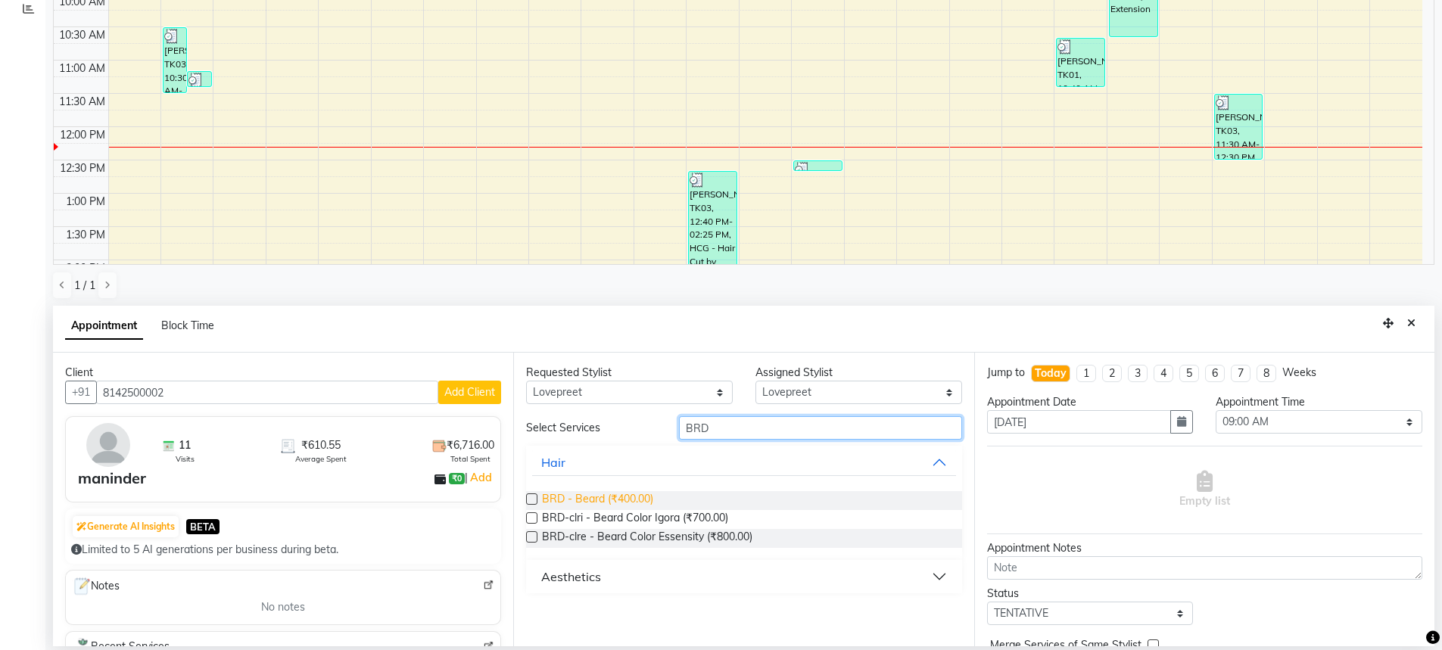
type input "BRD"
click at [567, 493] on span "BRD - Beard (₹400.00)" at bounding box center [597, 500] width 111 height 19
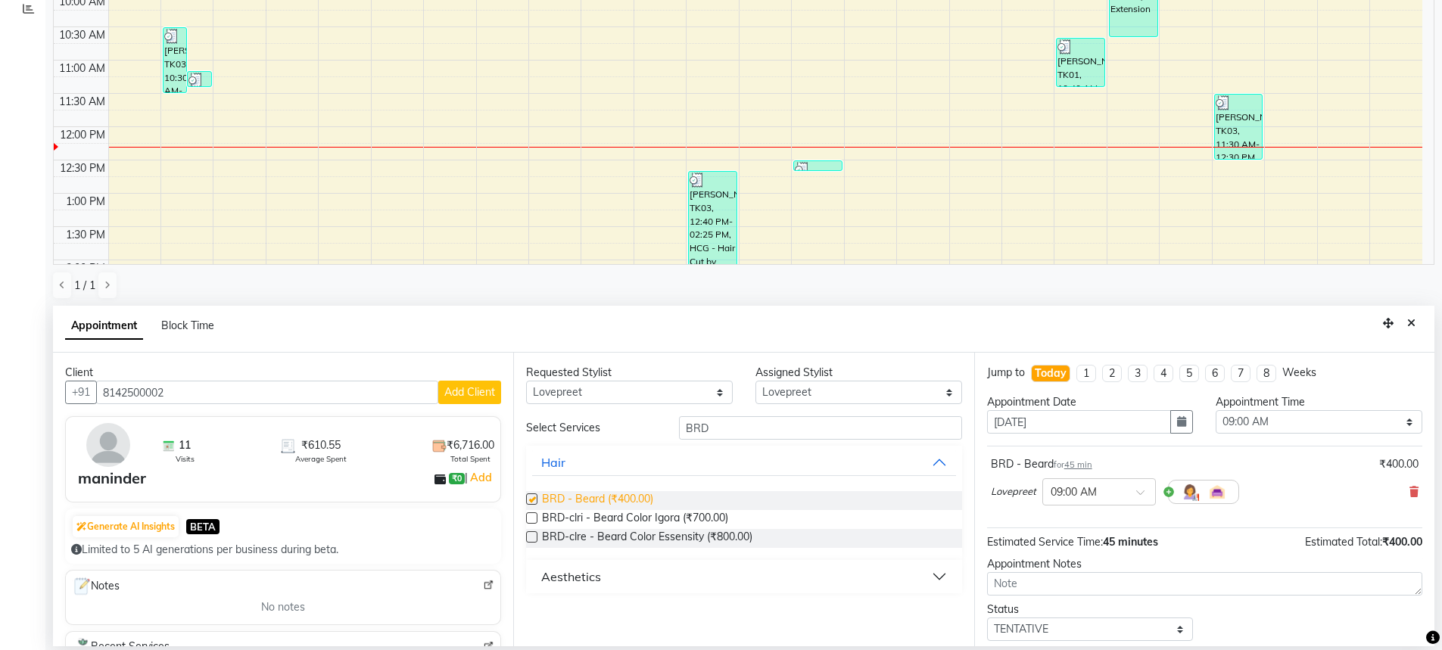
checkbox input "false"
click at [754, 416] on div "Requested Stylist Any AFIA Anjali [PERSON_NAME] [PERSON_NAME] [PERSON_NAME] HEA…" at bounding box center [743, 500] width 460 height 294
click at [749, 439] on input "BRD" at bounding box center [820, 427] width 283 height 23
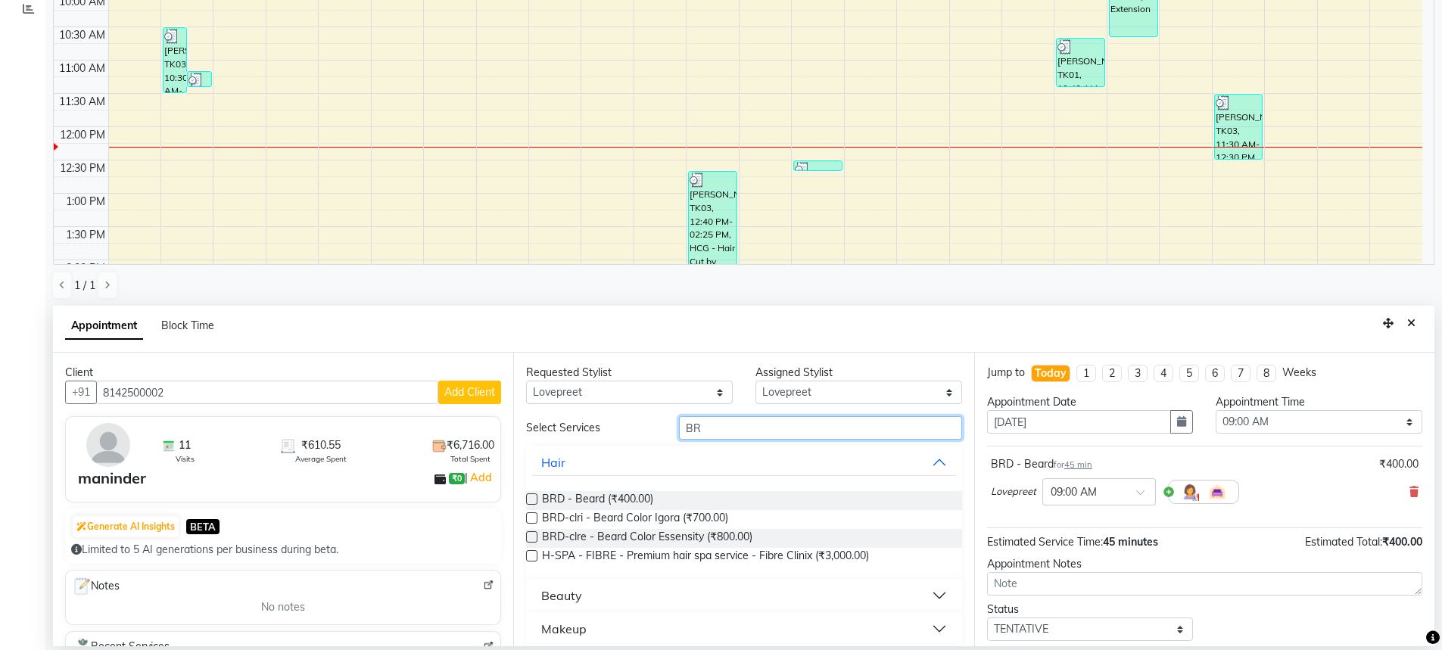
type input "B"
type input "HCG"
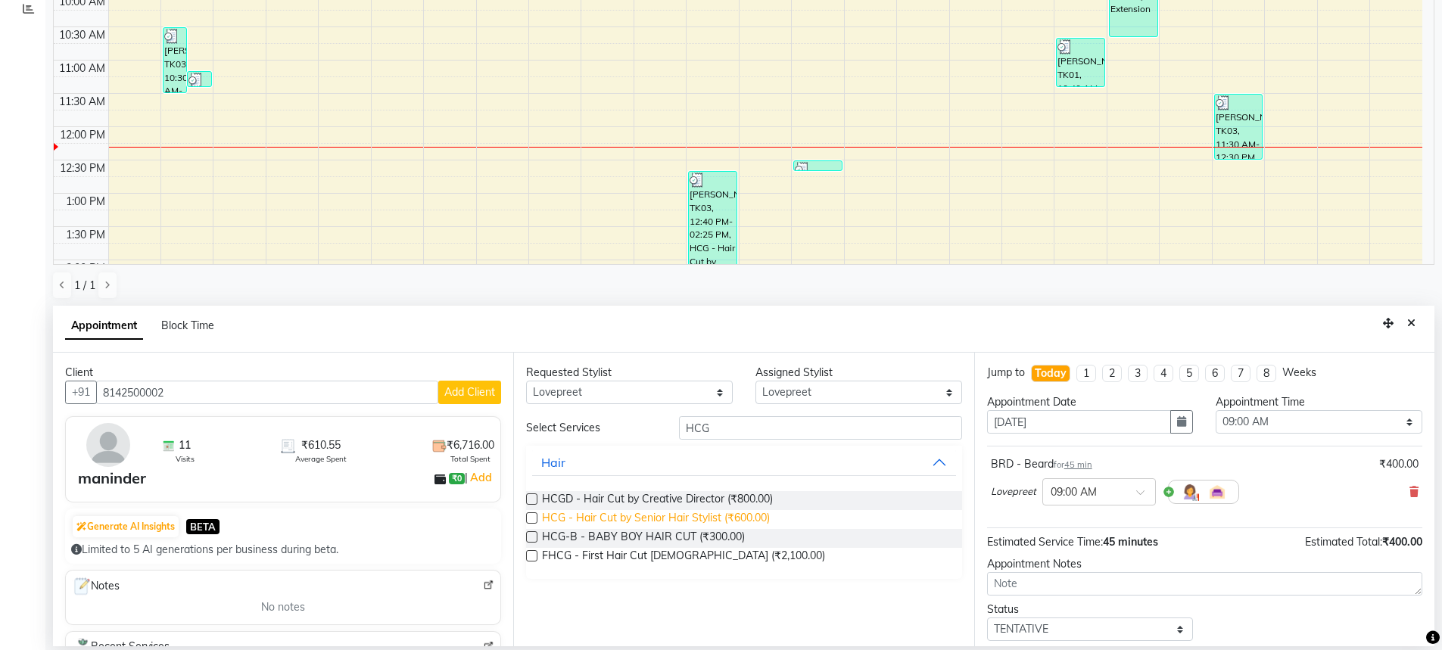
click at [732, 513] on span "HCG - Hair Cut by Senior Hair Stylist (₹600.00)" at bounding box center [656, 519] width 228 height 19
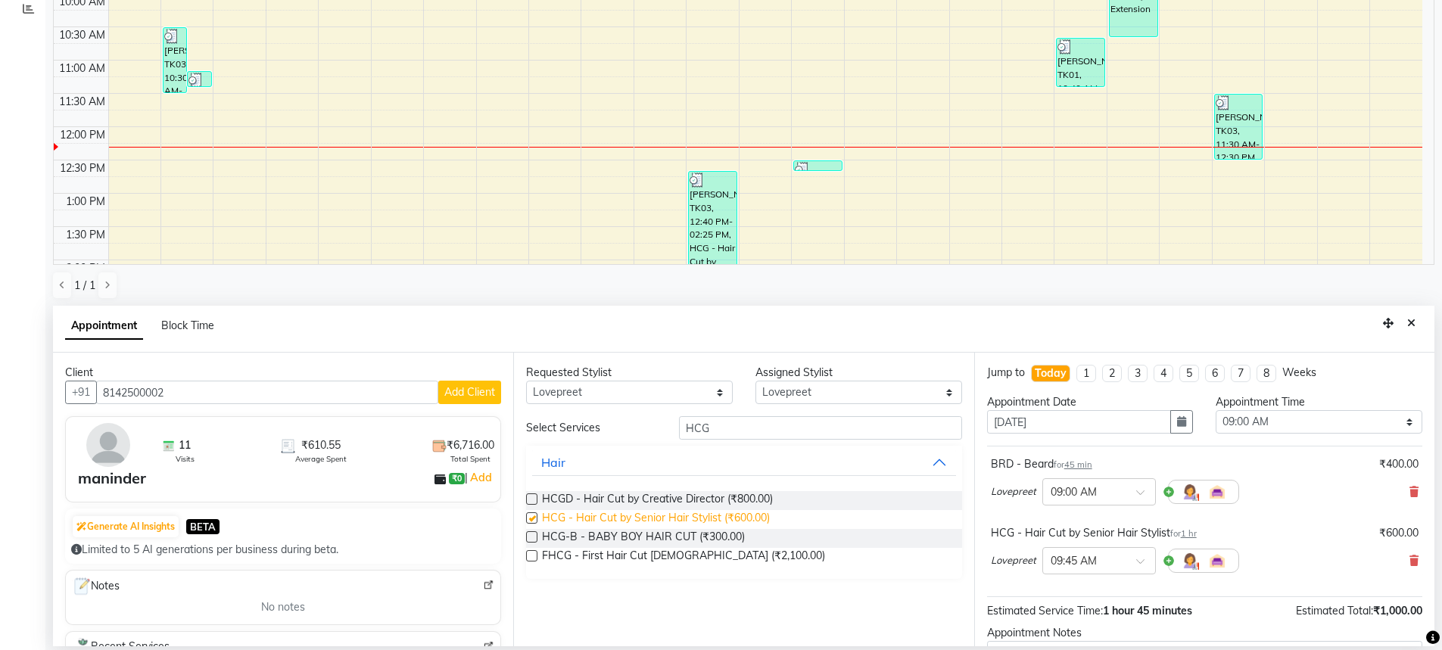
checkbox input "false"
click at [1301, 416] on select "Select 09:00 AM 09:15 AM 09:30 AM 09:45 AM 10:00 AM 10:15 AM 10:30 AM 10:45 AM …" at bounding box center [1319, 421] width 207 height 23
select select "720"
click at [1216, 410] on select "Select 09:00 AM 09:15 AM 09:30 AM 09:45 AM 10:00 AM 10:15 AM 10:30 AM 10:45 AM …" at bounding box center [1319, 421] width 207 height 23
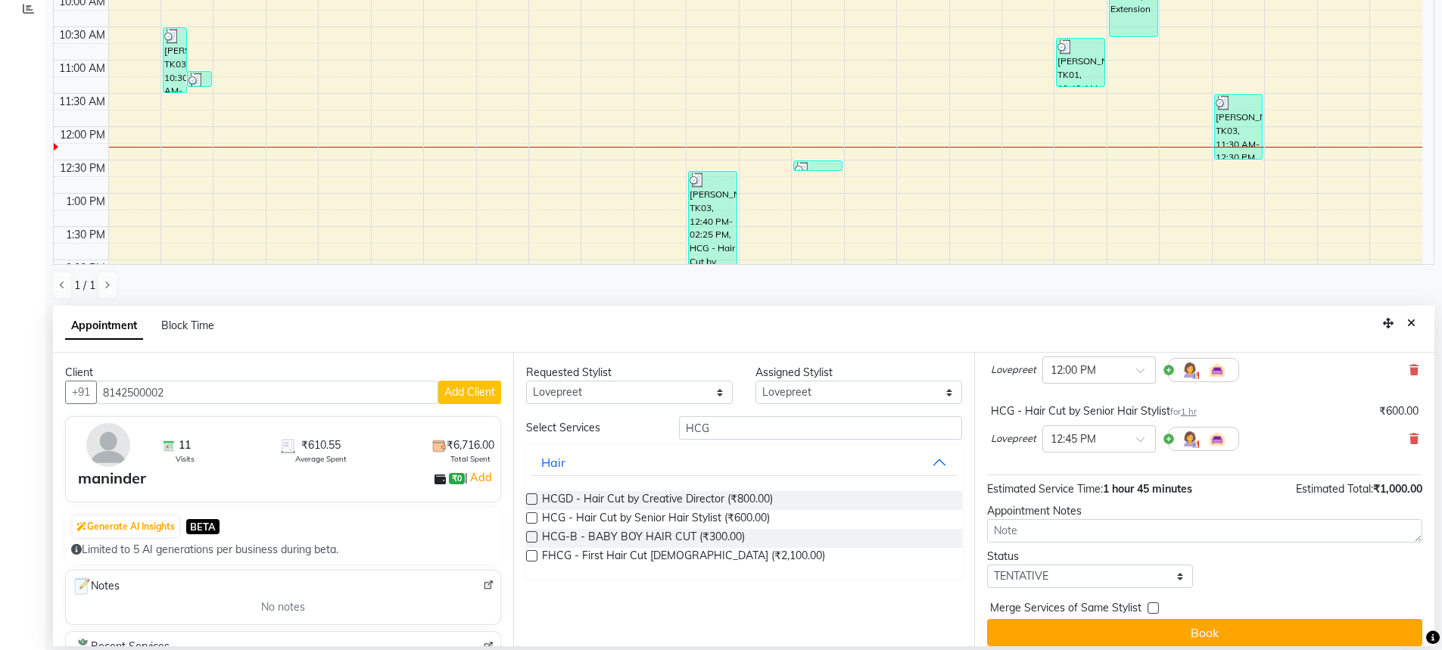
scroll to position [134, 0]
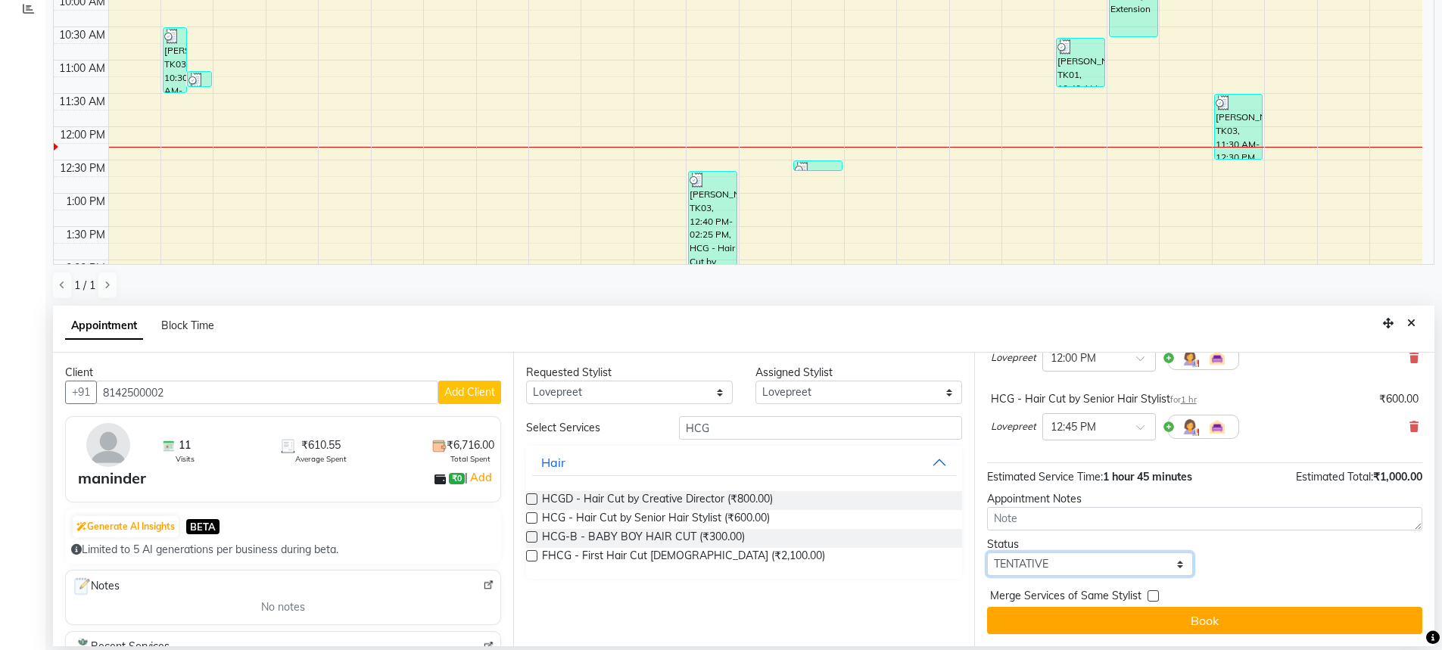
click at [1085, 569] on select "Select TENTATIVE CONFIRM CHECK-IN UPCOMING" at bounding box center [1090, 564] width 207 height 23
select select "confirm booking"
click at [987, 553] on select "Select TENTATIVE CONFIRM CHECK-IN UPCOMING" at bounding box center [1090, 564] width 207 height 23
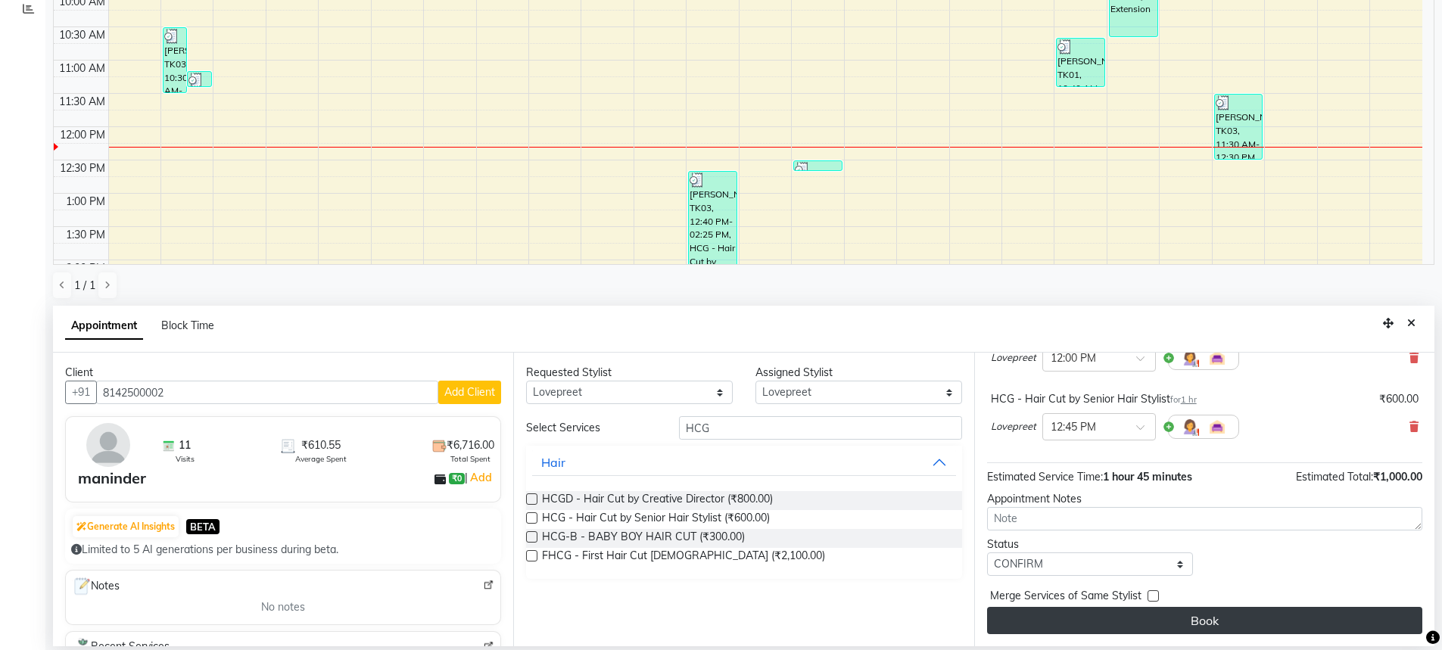
click at [1117, 622] on button "Book" at bounding box center [1204, 620] width 435 height 27
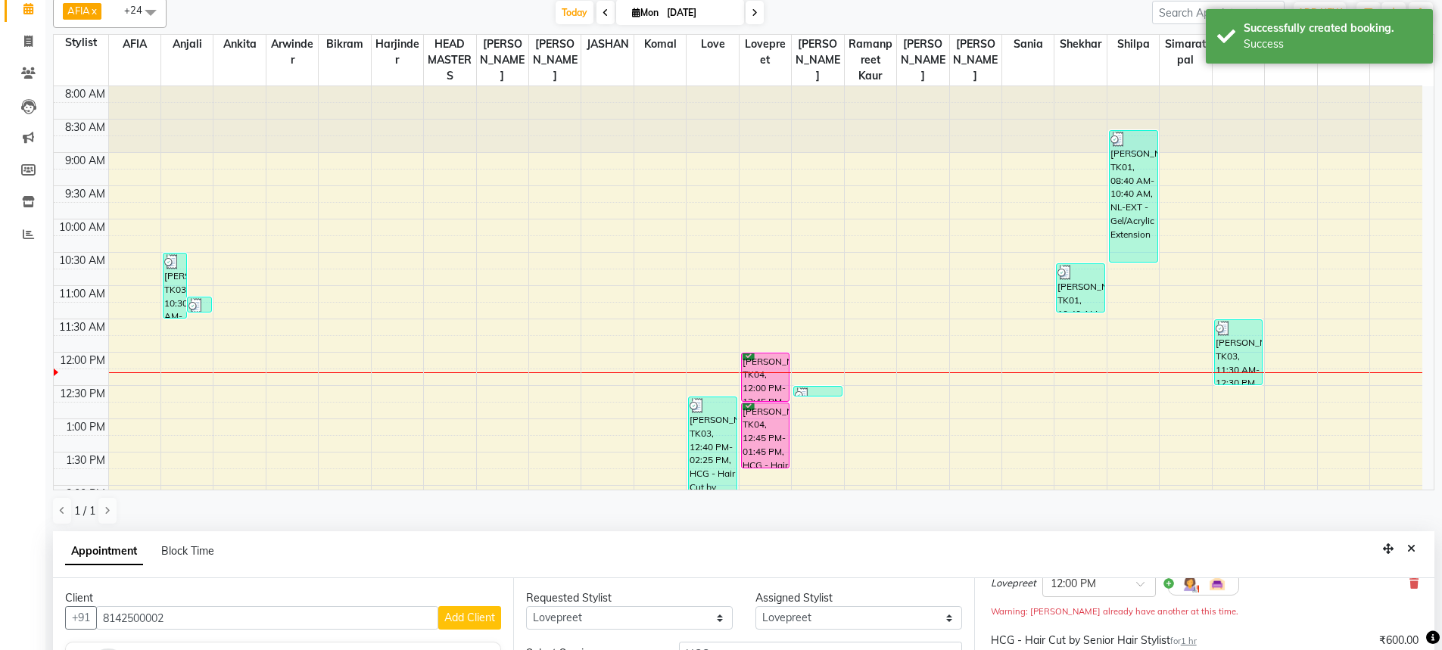
scroll to position [0, 0]
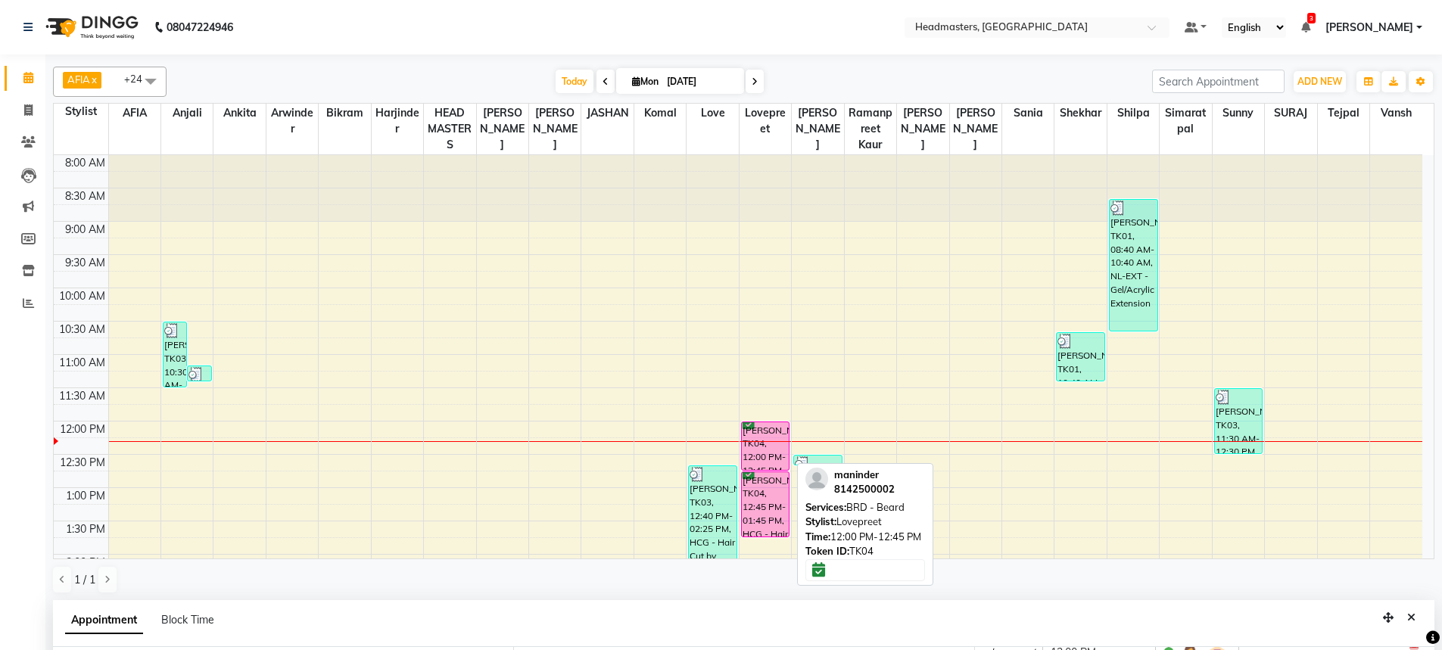
click at [760, 469] on div at bounding box center [766, 470] width 48 height 6
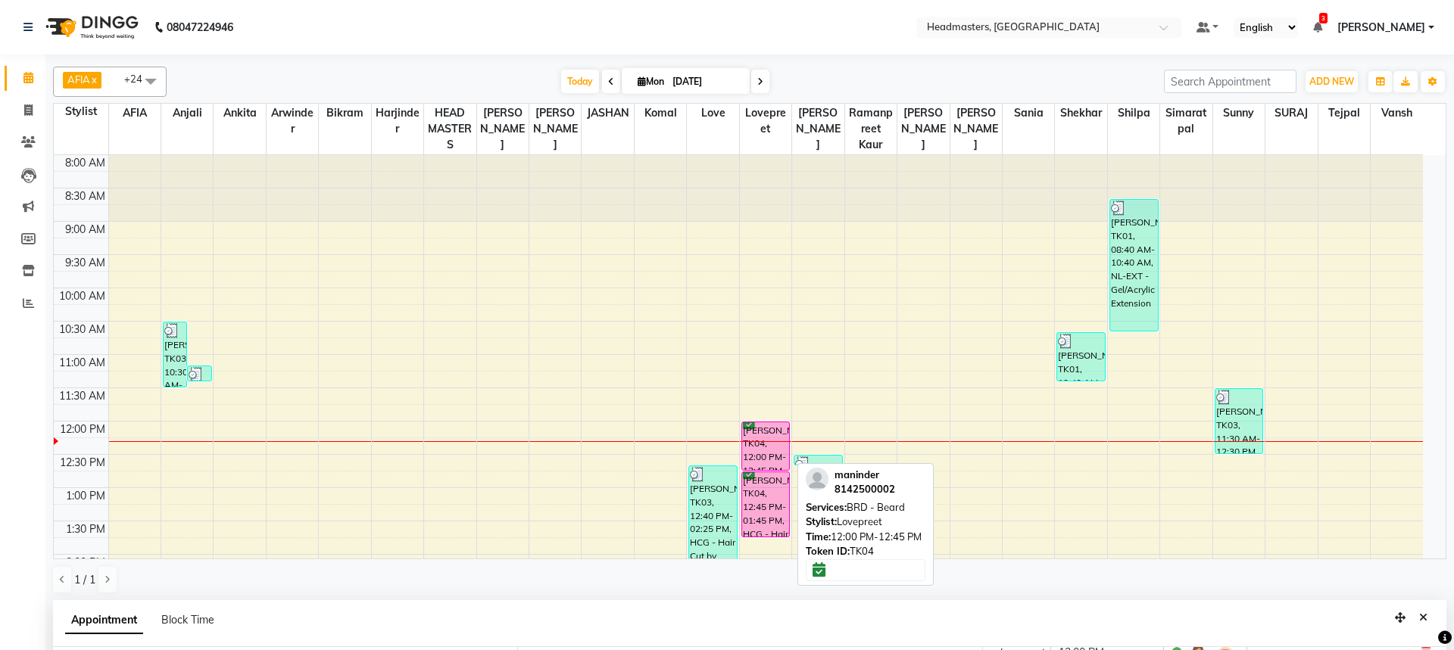
select select "6"
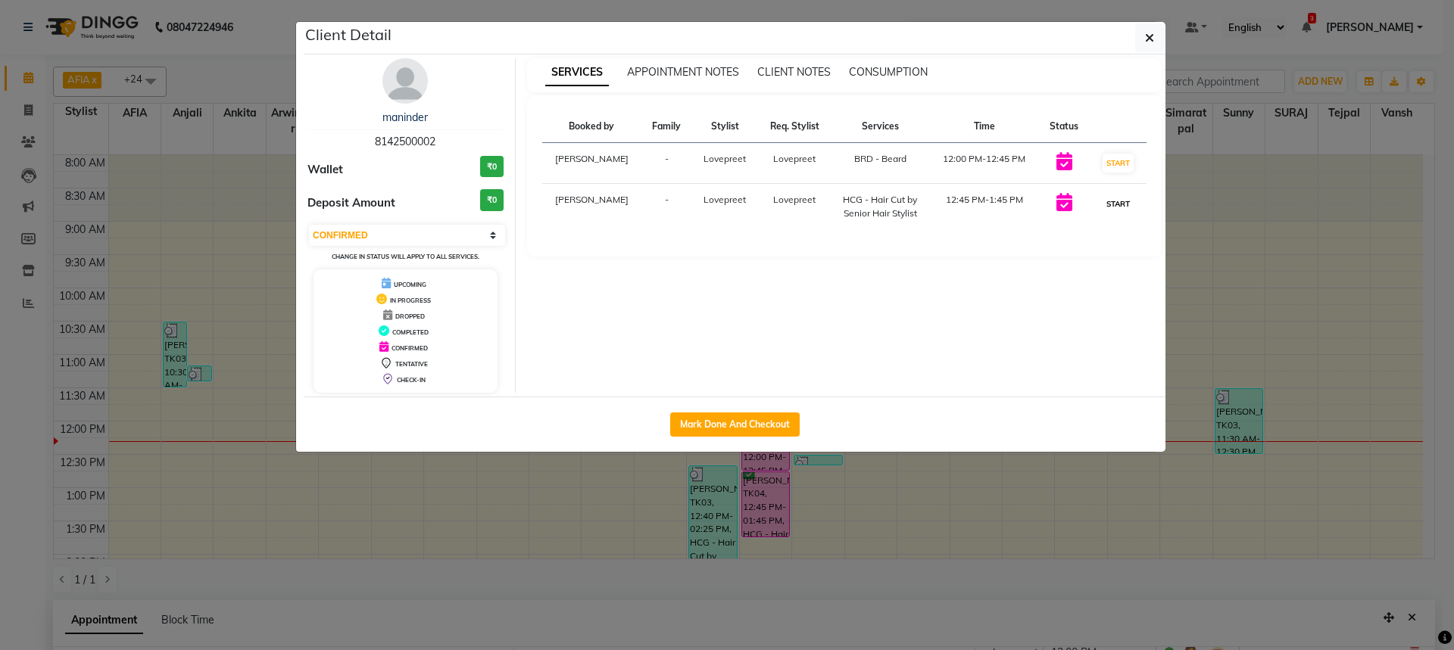
click at [1115, 205] on button "START" at bounding box center [1117, 204] width 31 height 19
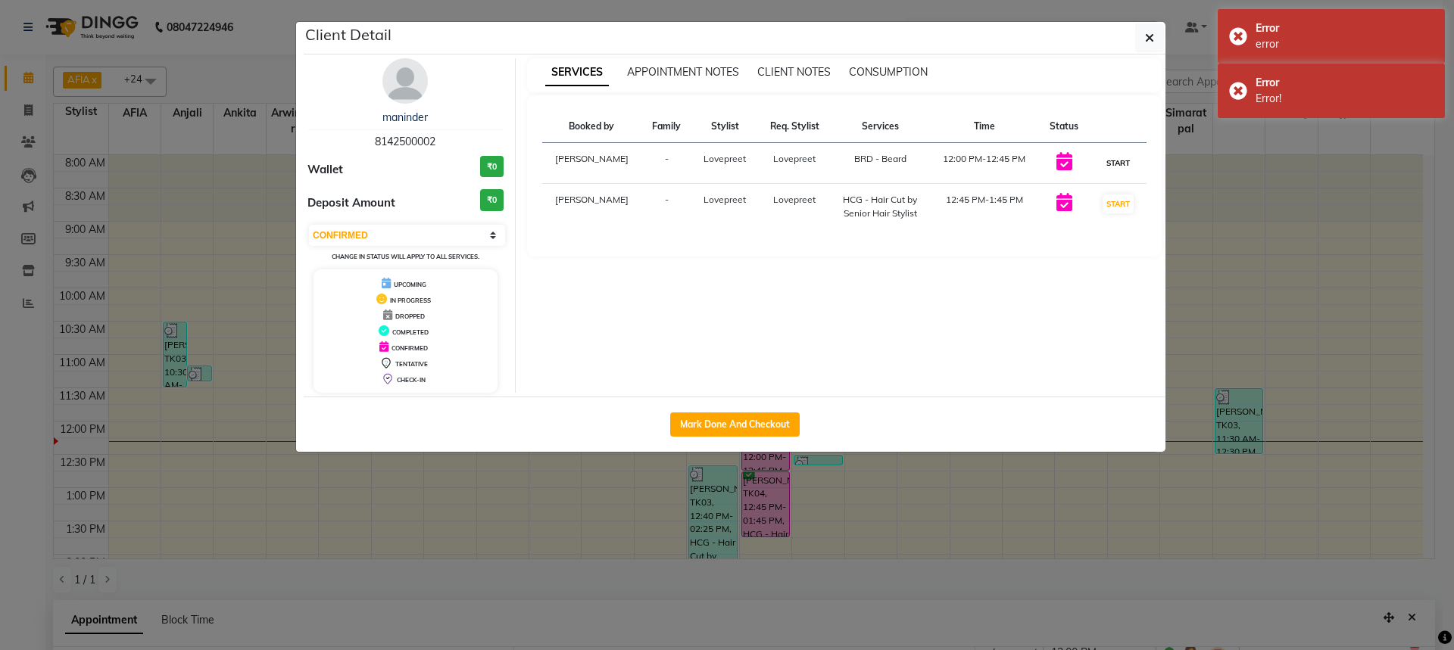
click at [1117, 164] on button "START" at bounding box center [1117, 163] width 31 height 19
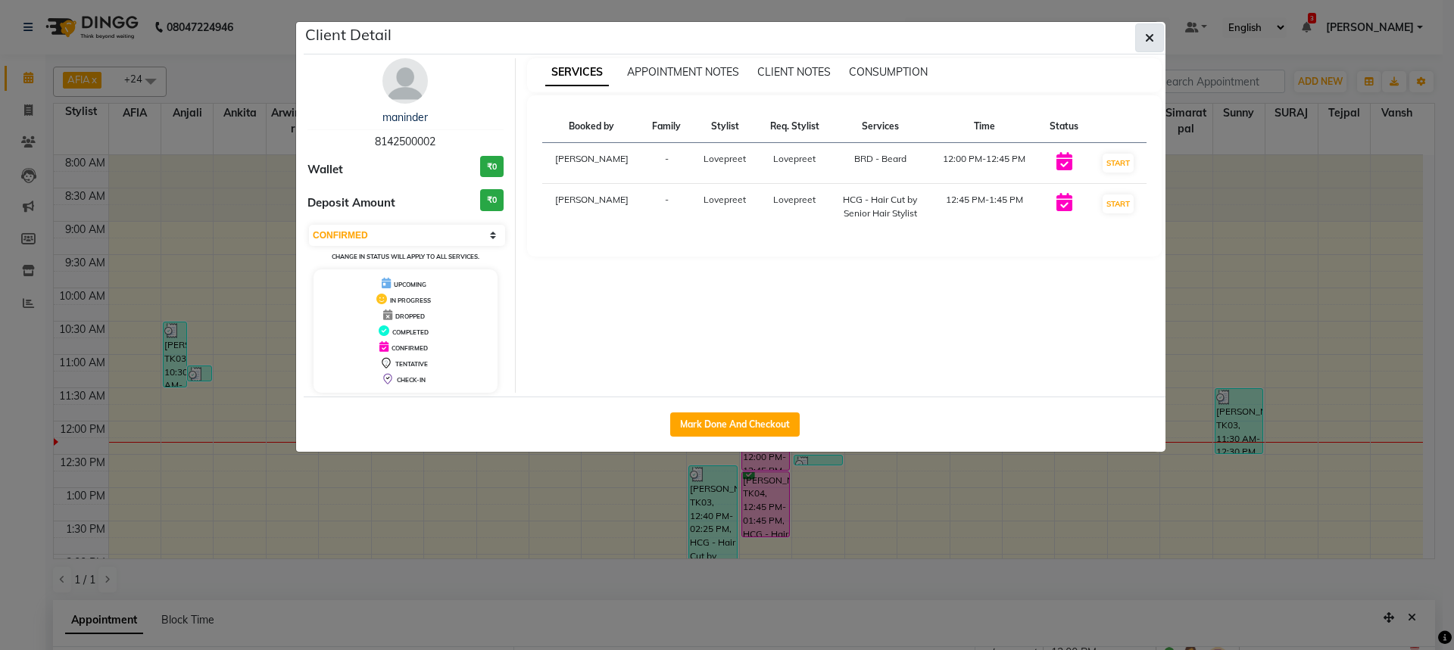
click at [1147, 34] on icon "button" at bounding box center [1149, 38] width 9 height 12
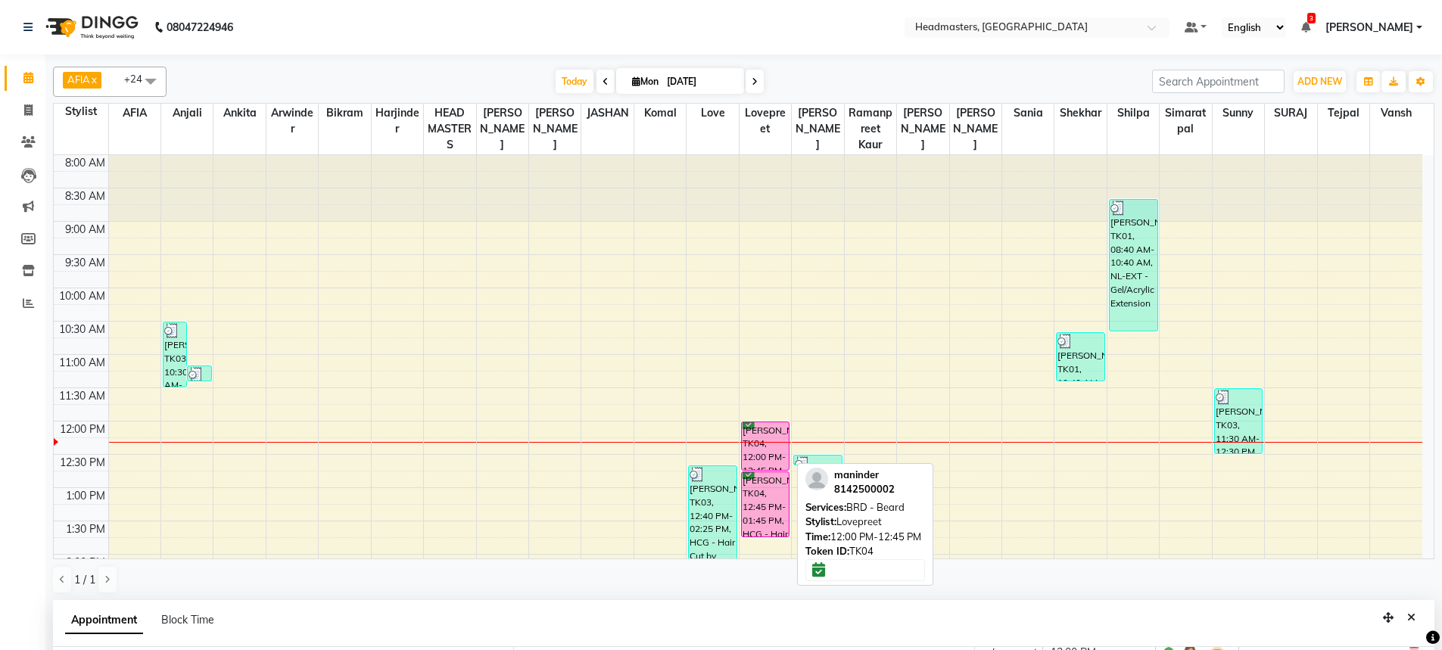
click at [781, 456] on div "[PERSON_NAME], TK04, 12:00 PM-12:45 PM, BRD - [PERSON_NAME]" at bounding box center [766, 446] width 48 height 48
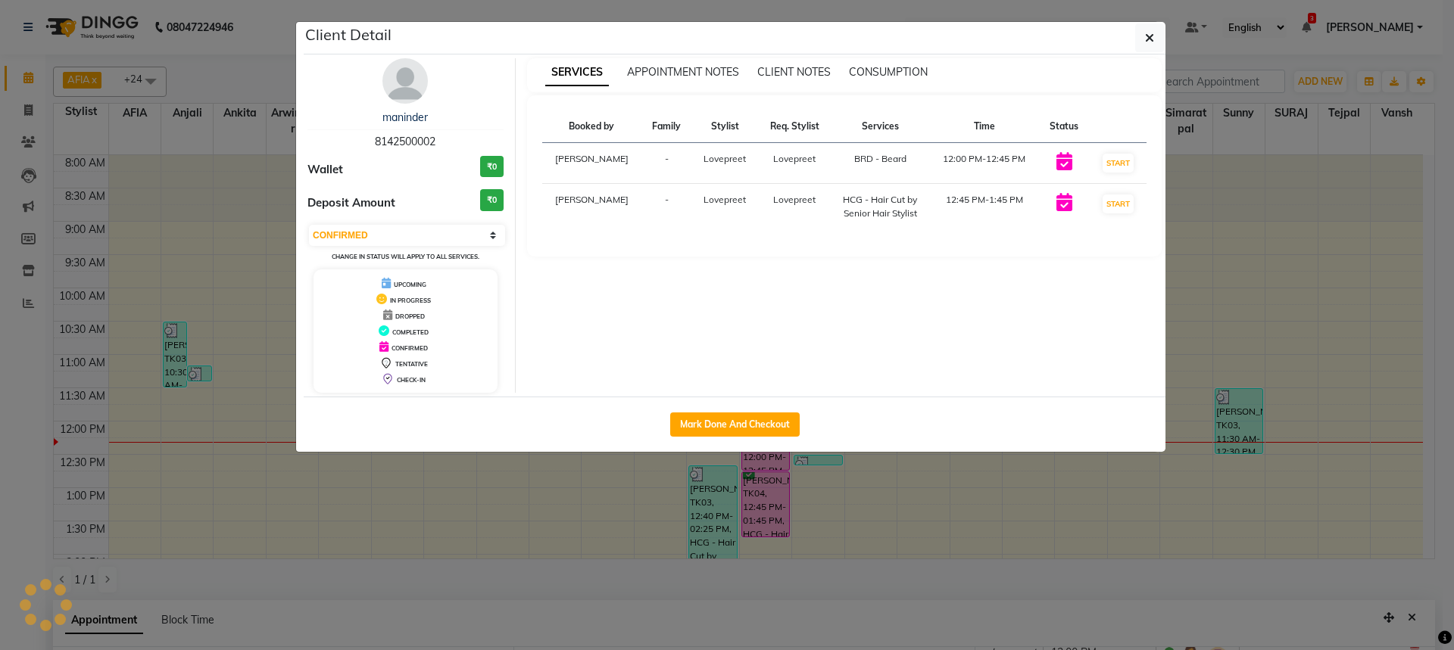
select select "1"
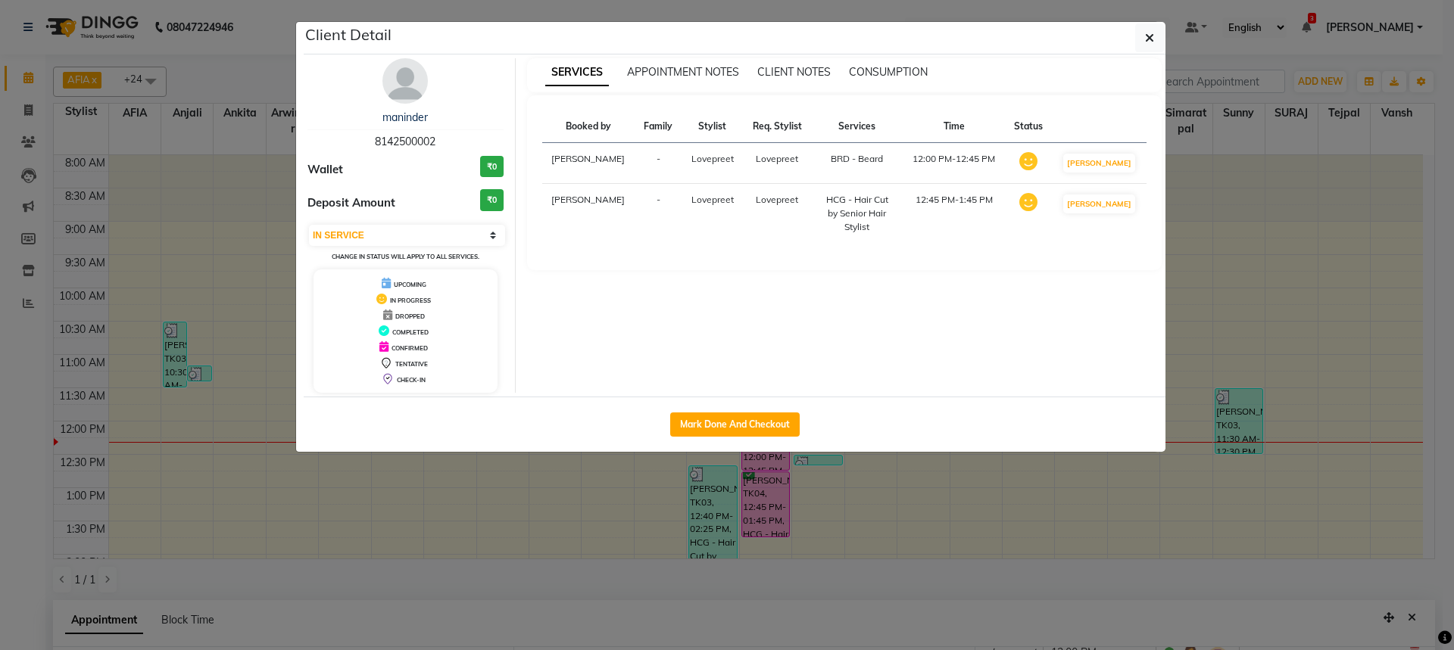
click at [766, 485] on ngb-modal-window "Client Detail [PERSON_NAME] 8142500002 Wallet ₹0 Deposit Amount ₹0 Select IN SE…" at bounding box center [727, 325] width 1454 height 650
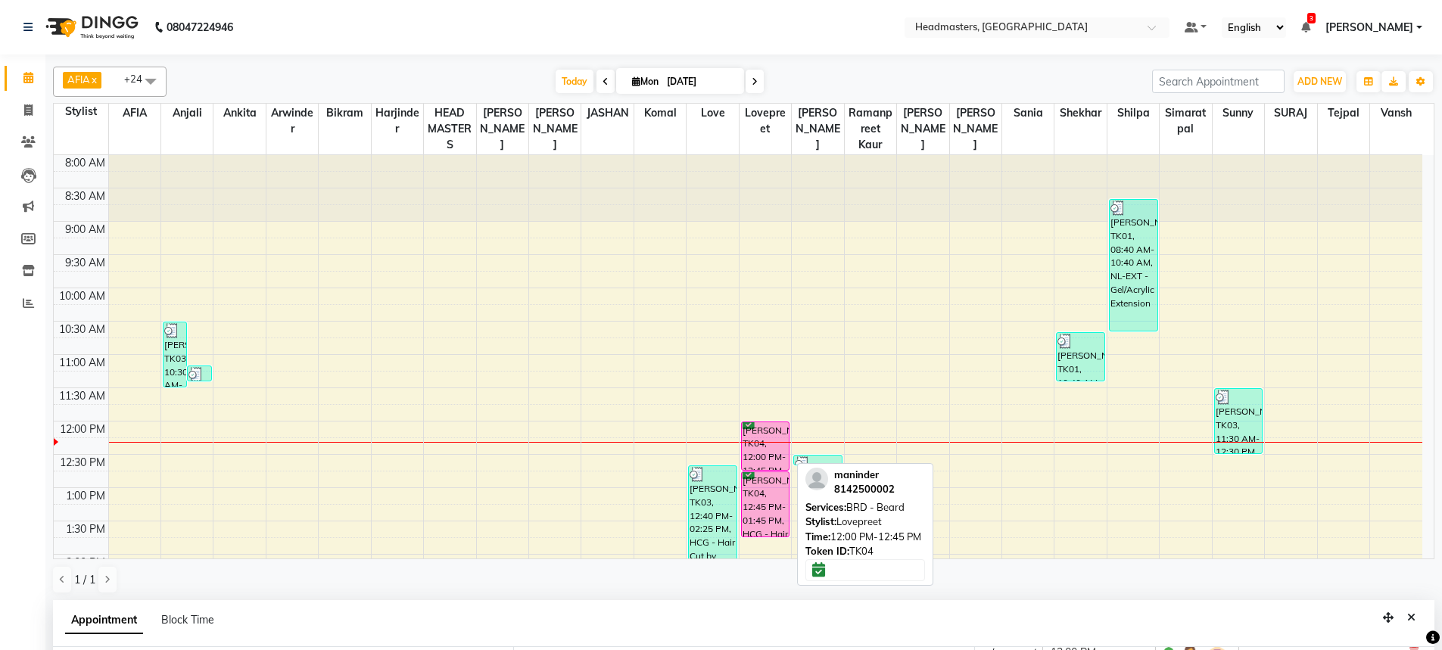
click at [765, 469] on div at bounding box center [766, 470] width 48 height 6
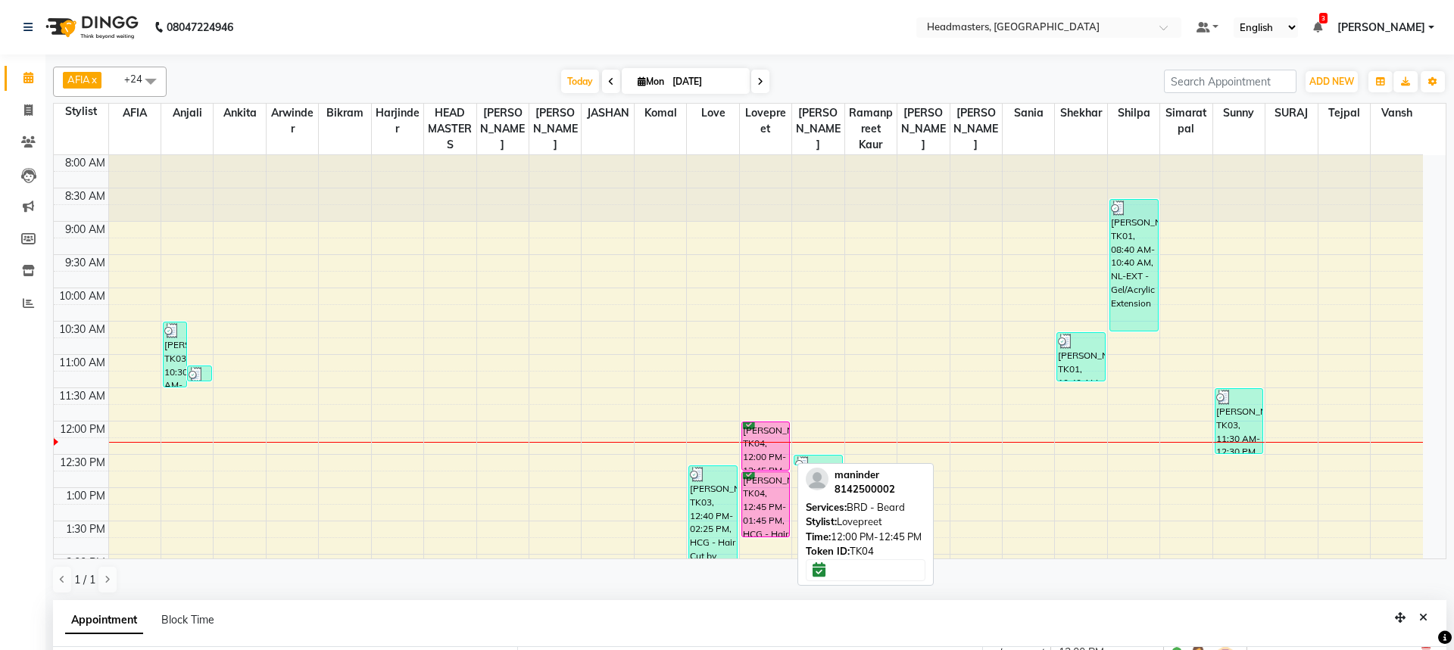
select select "1"
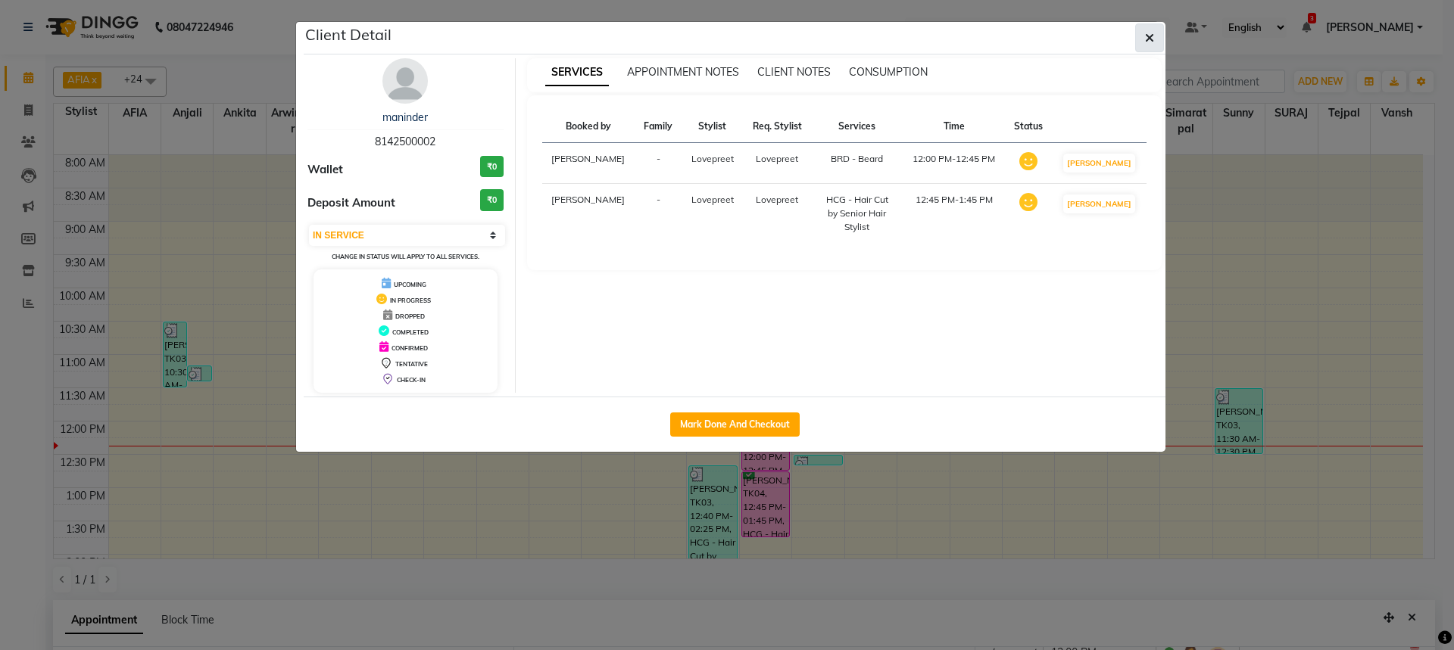
click at [1148, 35] on icon "button" at bounding box center [1149, 38] width 9 height 12
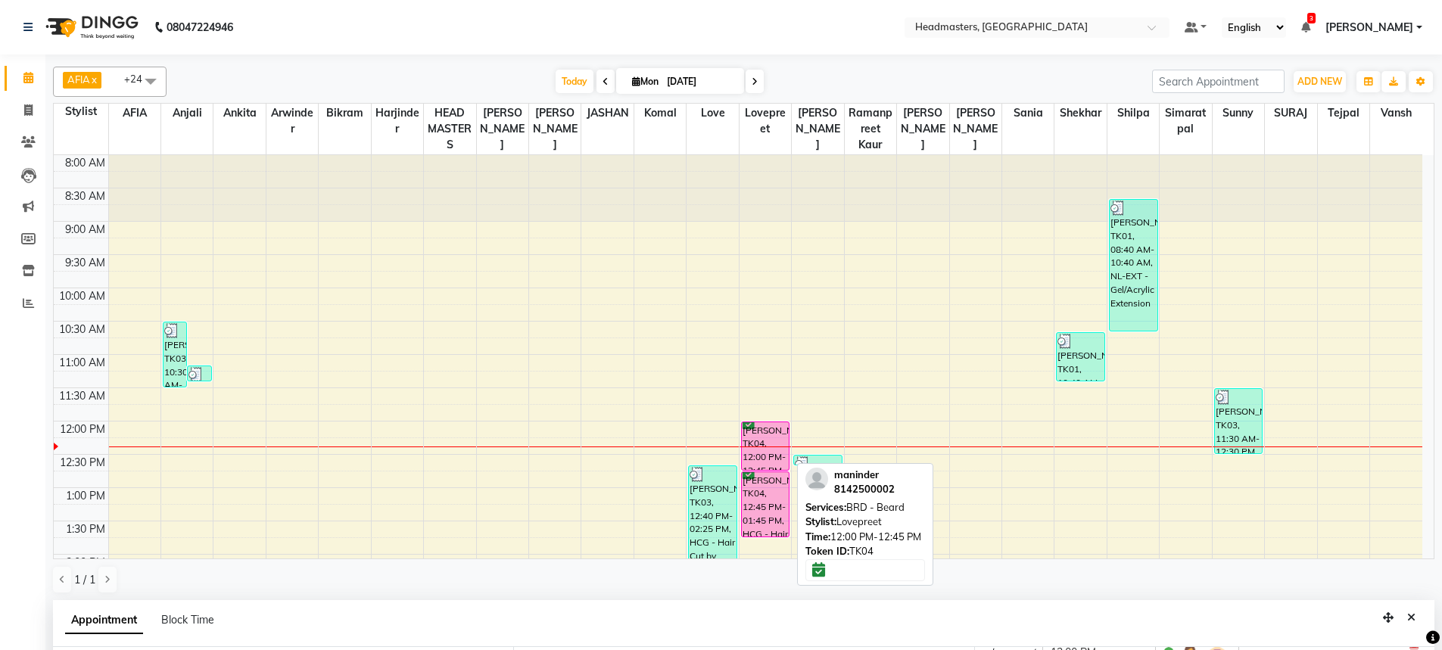
click at [771, 464] on div "[PERSON_NAME], TK04, 12:00 PM-12:45 PM, BRD - [PERSON_NAME]" at bounding box center [766, 446] width 48 height 48
select select "1"
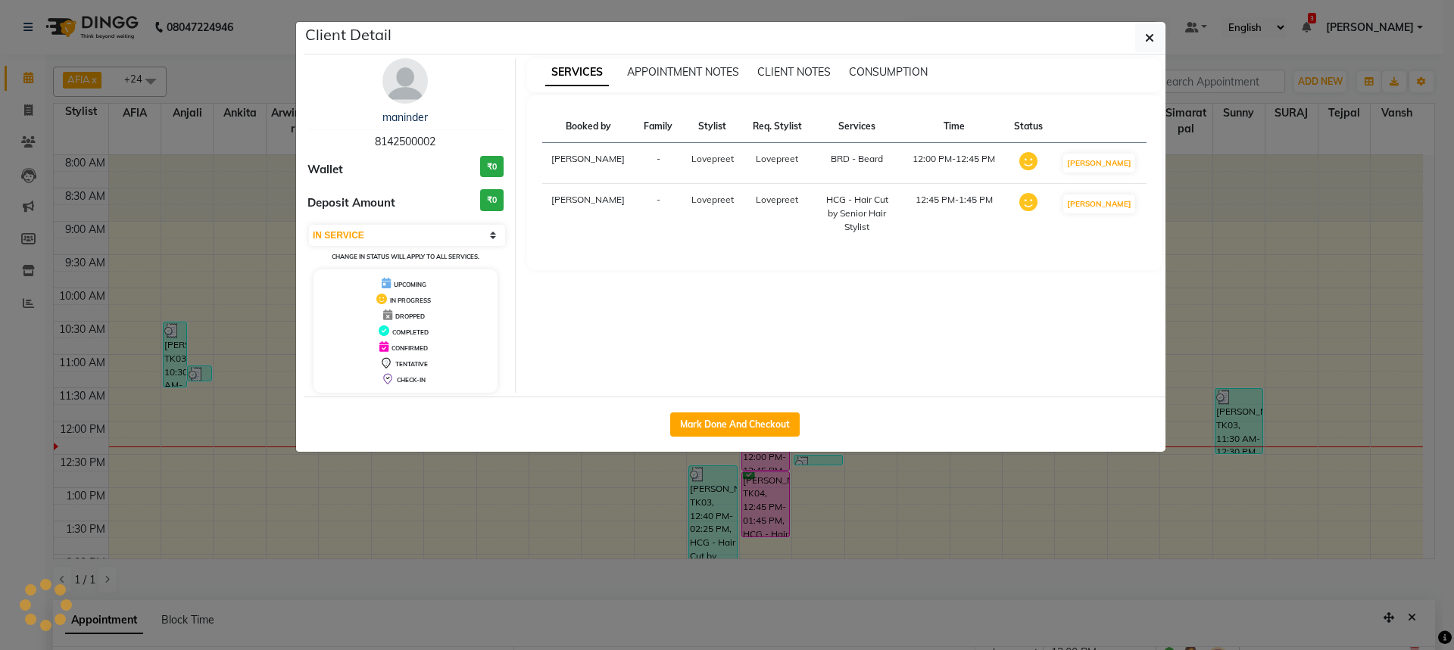
click at [1353, 354] on ngb-modal-window "Client Detail [PERSON_NAME] 8142500002 Wallet ₹0 Deposit Amount ₹0 Select IN SE…" at bounding box center [727, 325] width 1454 height 650
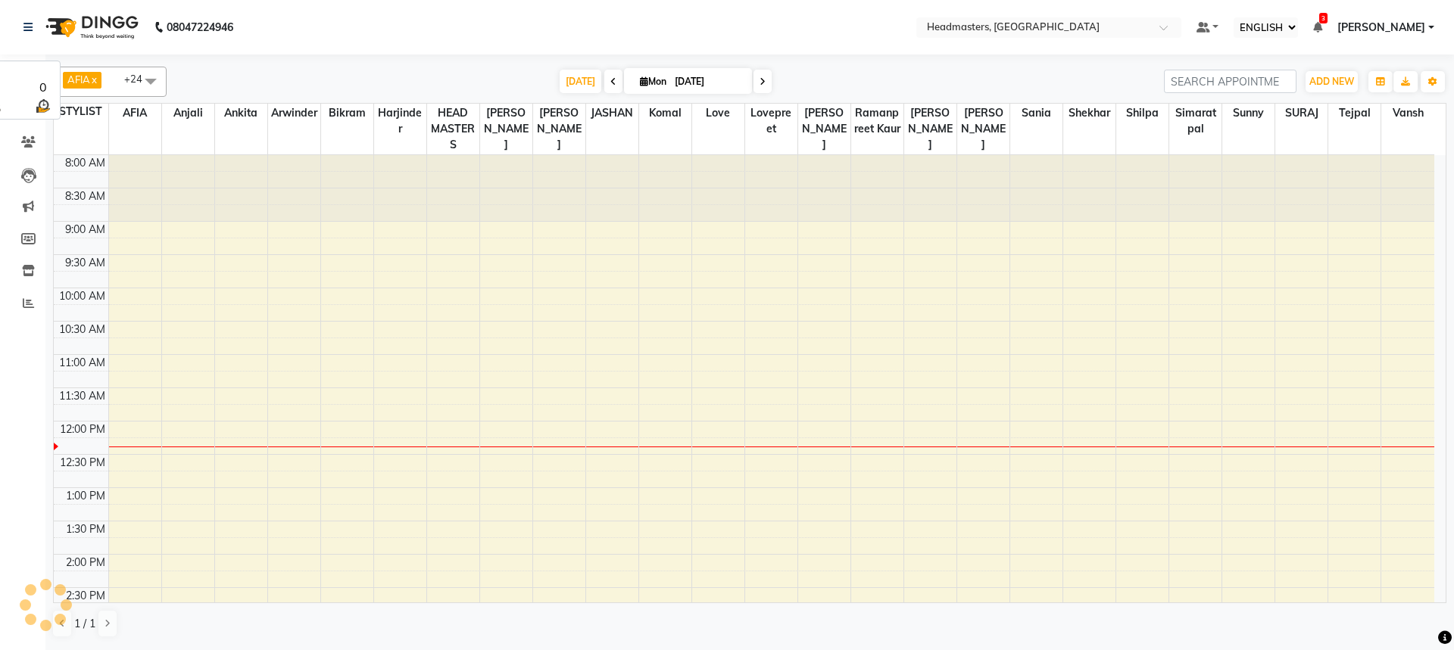
select select "ec"
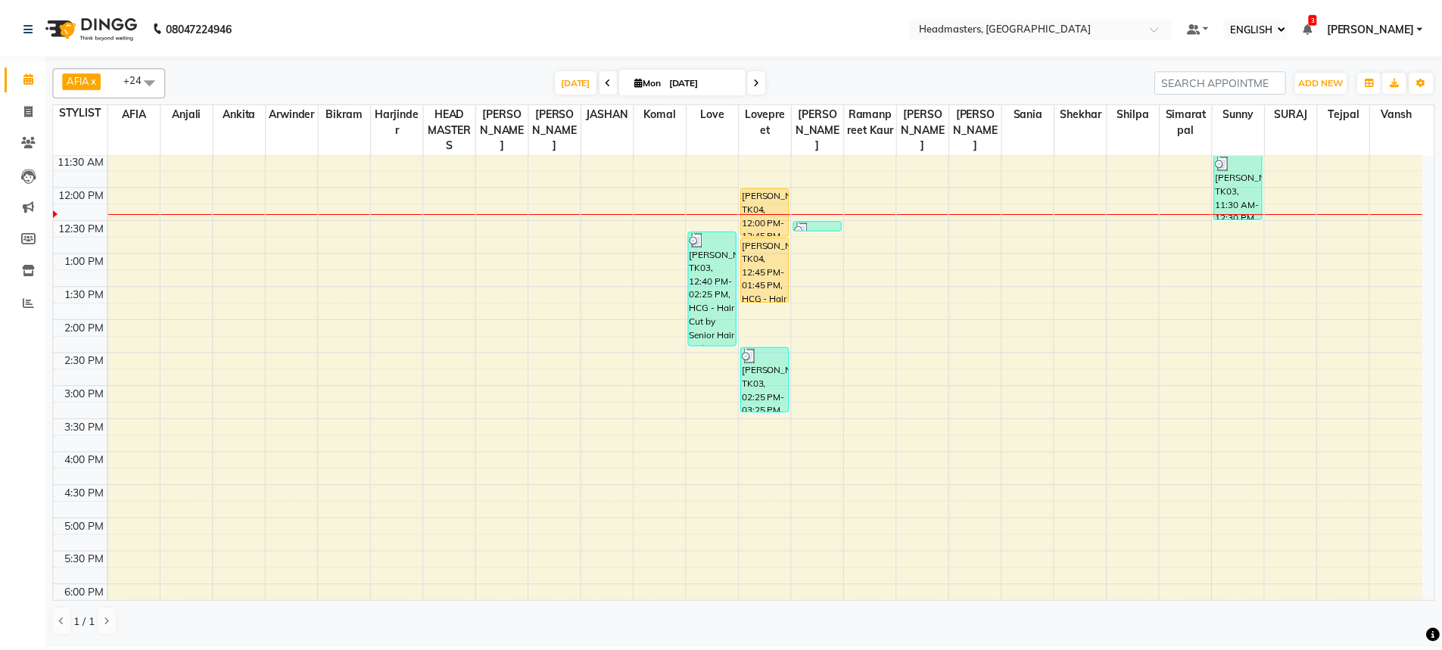
scroll to position [202, 0]
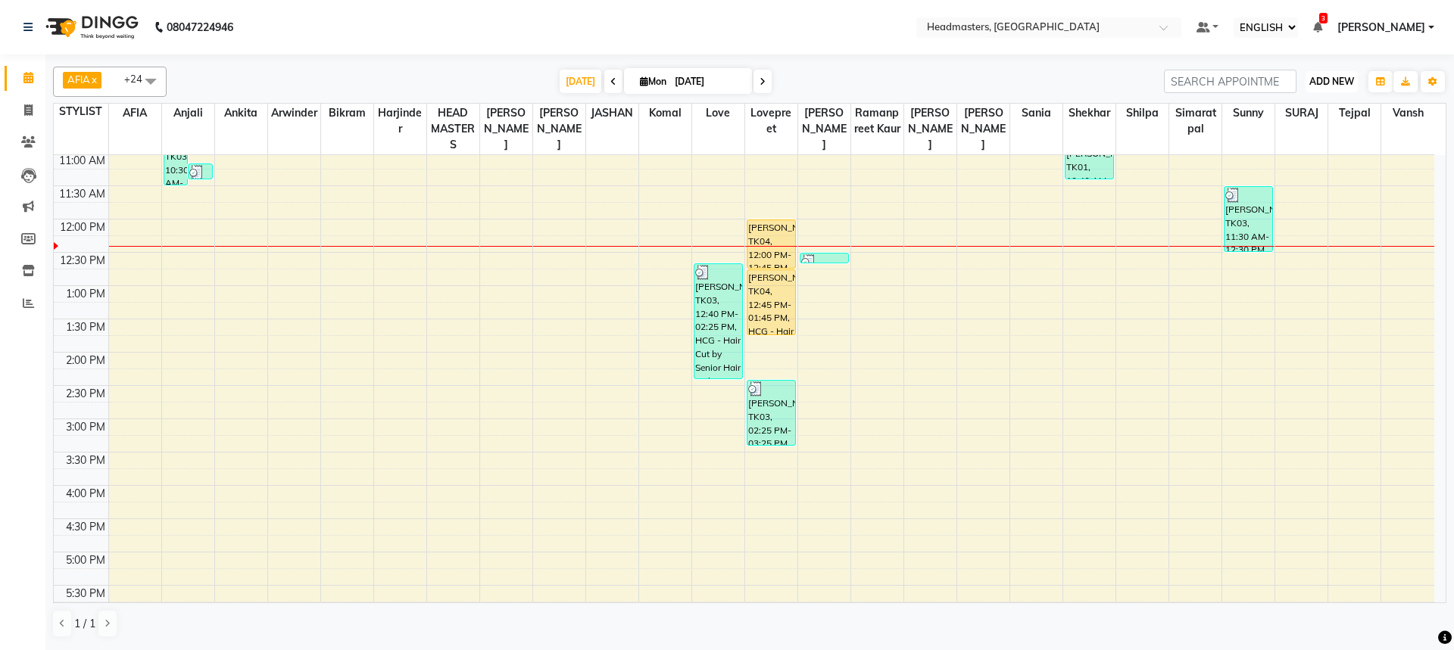
click at [1328, 89] on button "ADD NEW Toggle Dropdown" at bounding box center [1331, 81] width 52 height 21
click at [1309, 113] on button "ADD APPOINTMENT" at bounding box center [1294, 111] width 124 height 20
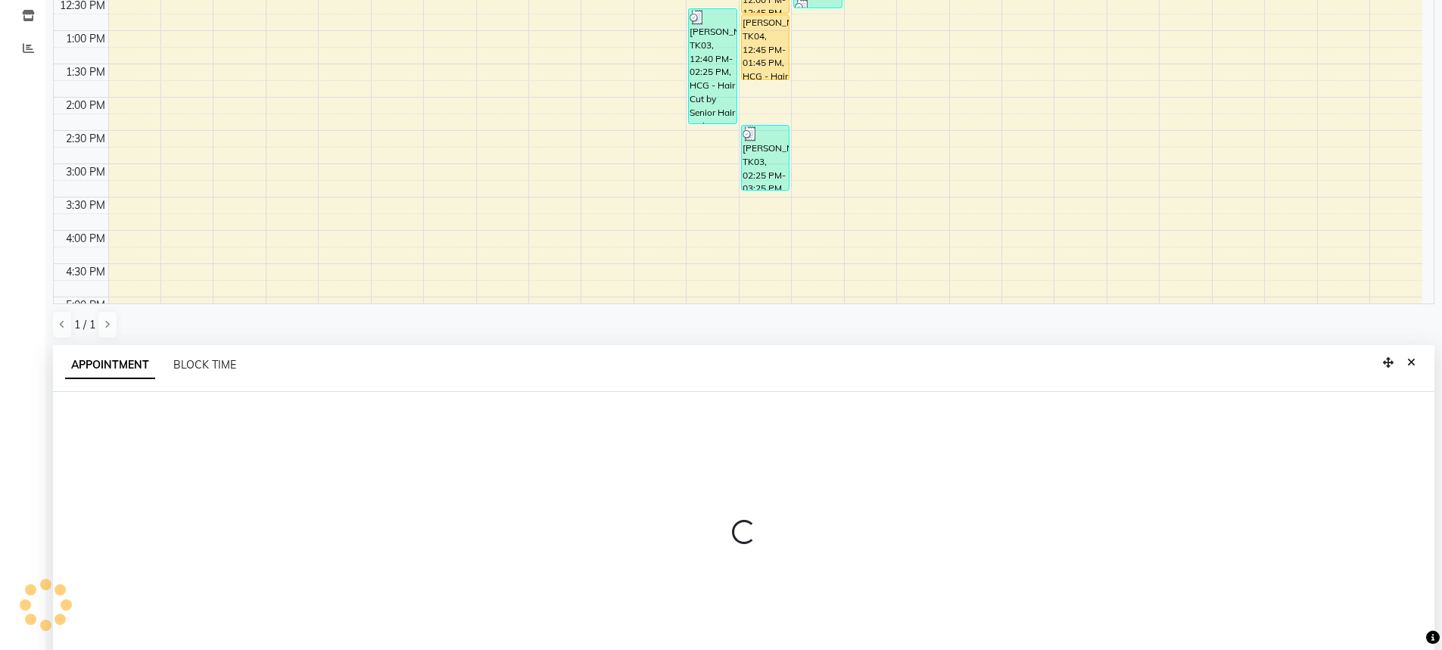
scroll to position [294, 0]
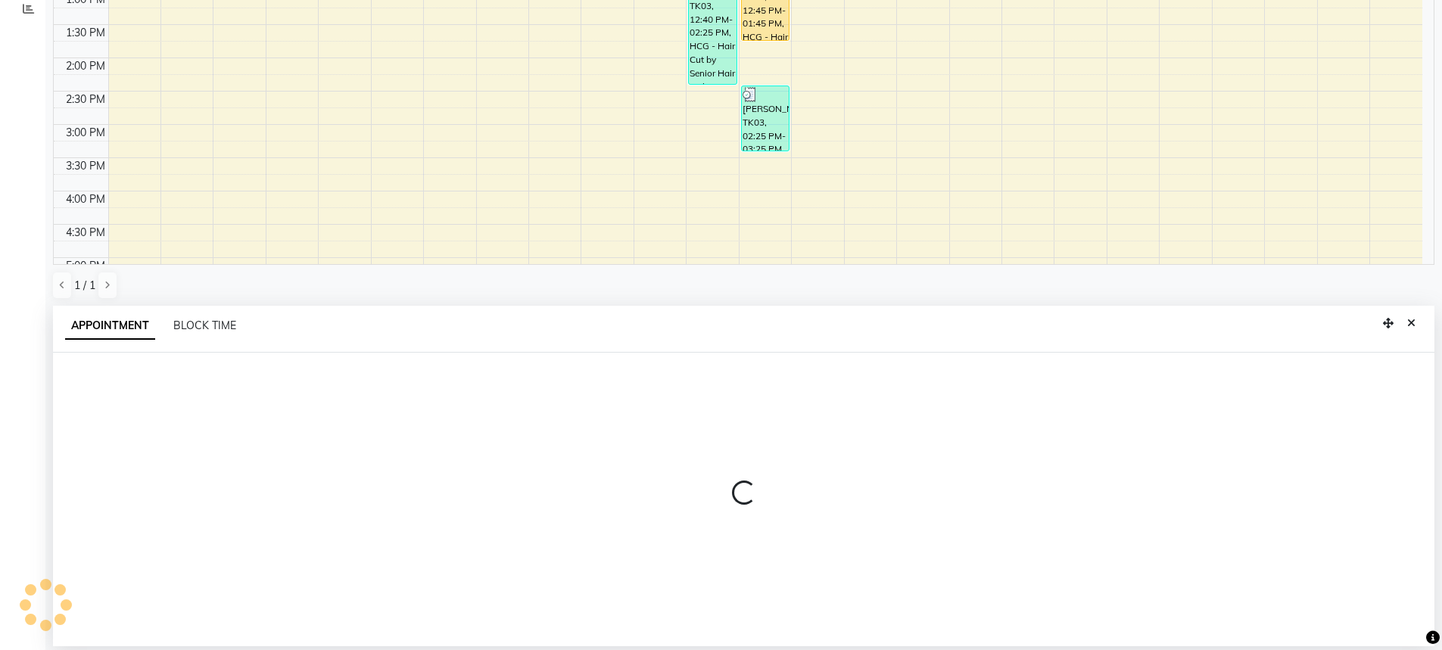
select select "540"
select select "tentative"
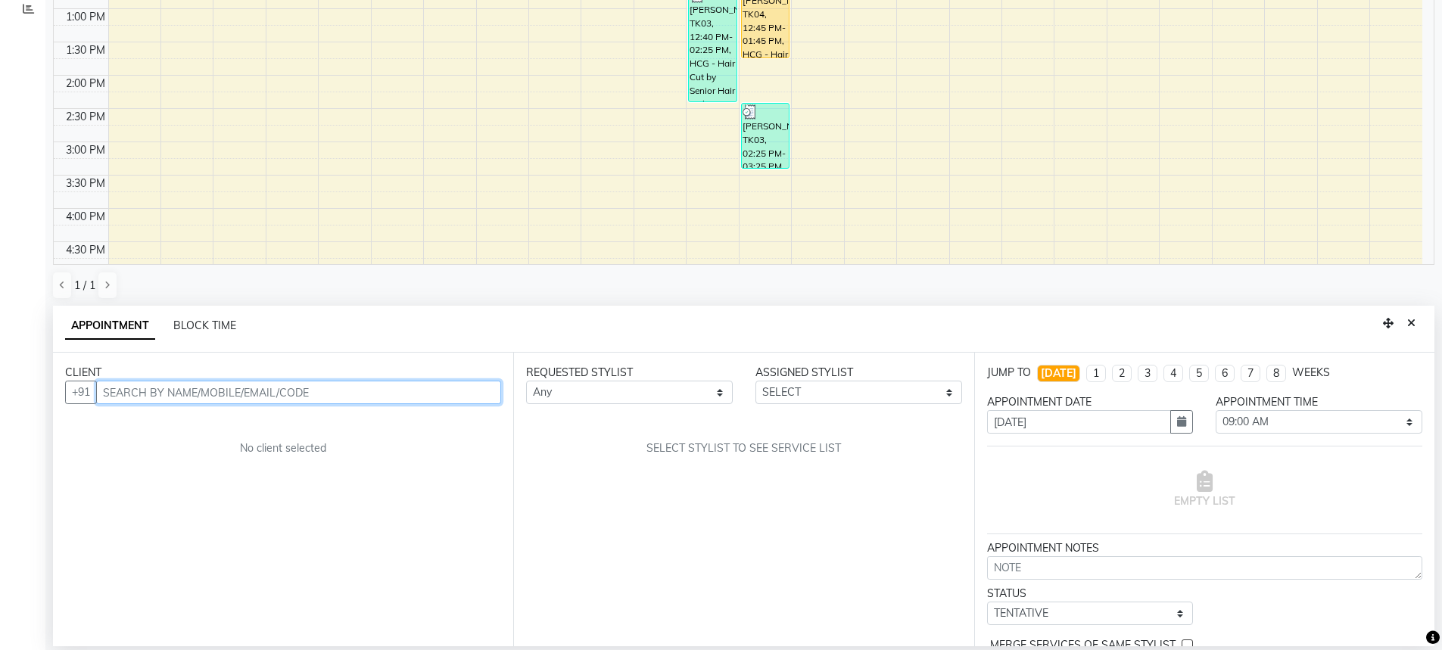
scroll to position [176, 0]
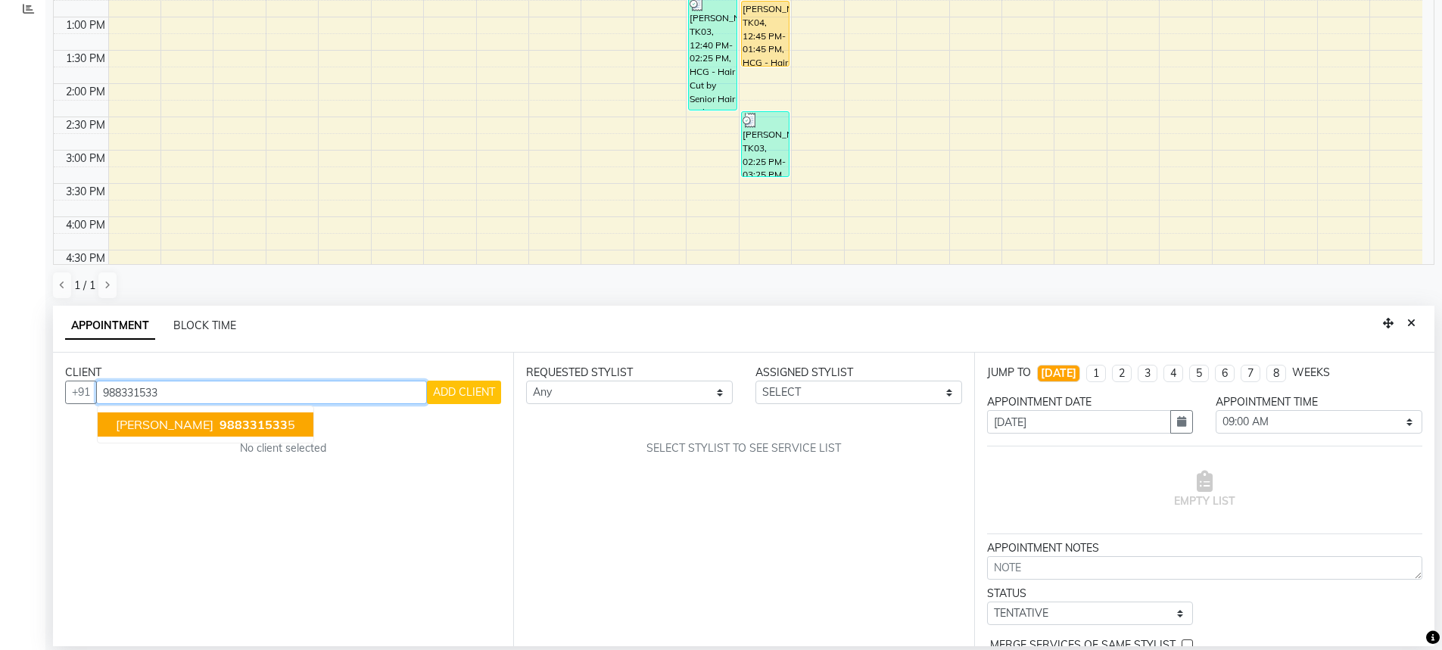
drag, startPoint x: 250, startPoint y: 428, endPoint x: 273, endPoint y: 435, distance: 24.7
click at [251, 428] on span "988331533" at bounding box center [254, 424] width 68 height 15
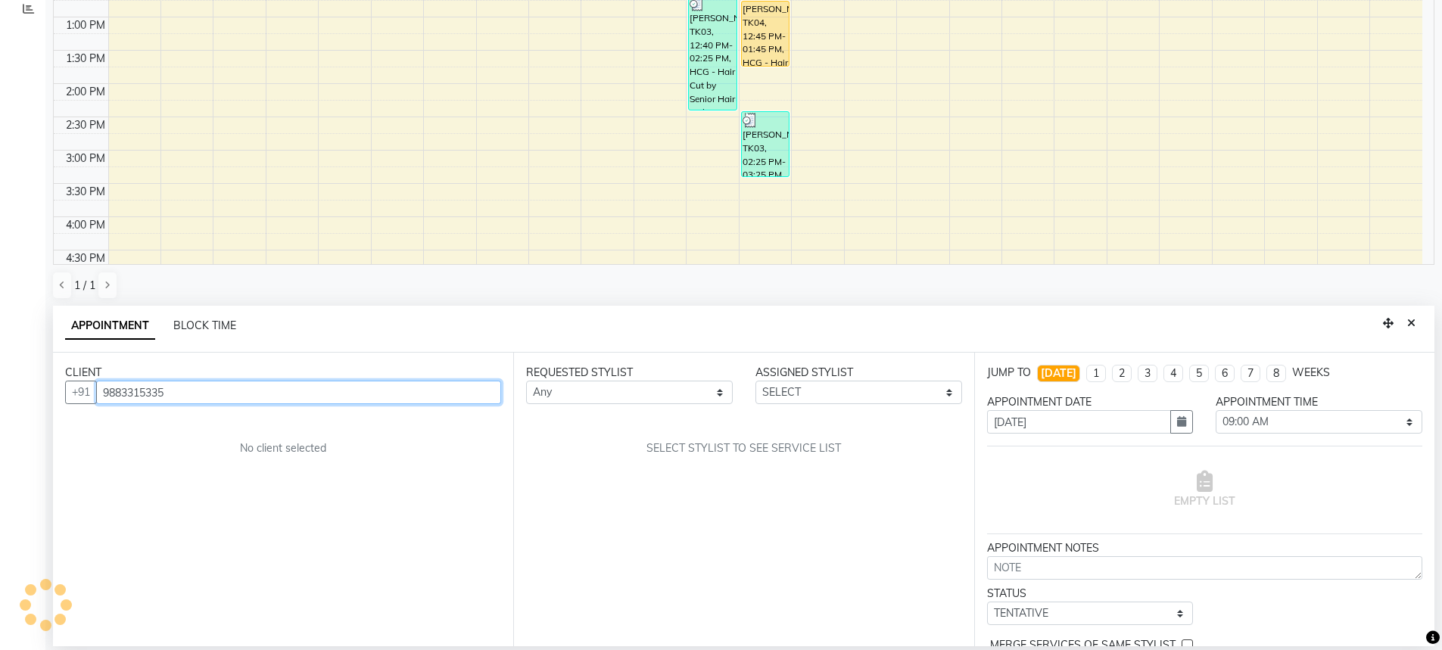
type input "9883315335"
click at [582, 390] on select "Any AFIA Anjali [PERSON_NAME] [PERSON_NAME] [PERSON_NAME] HEAD [PERSON_NAME] [P…" at bounding box center [629, 392] width 207 height 23
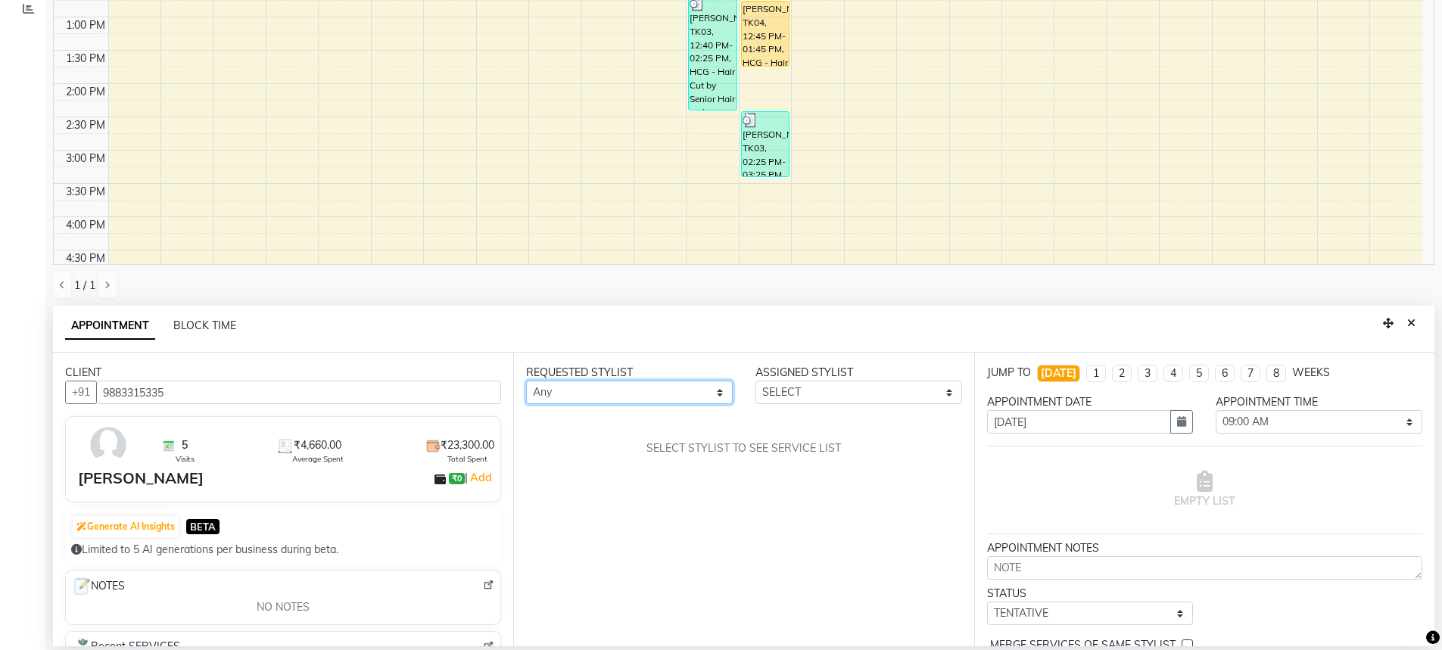
select select "60661"
drag, startPoint x: 567, startPoint y: 460, endPoint x: 638, endPoint y: 472, distance: 72.2
click at [575, 466] on div "REQUESTED STYLIST Any AFIA Anjali Ankita Arwinder Bikram Harjinder HEAD MASTERS…" at bounding box center [743, 500] width 460 height 294
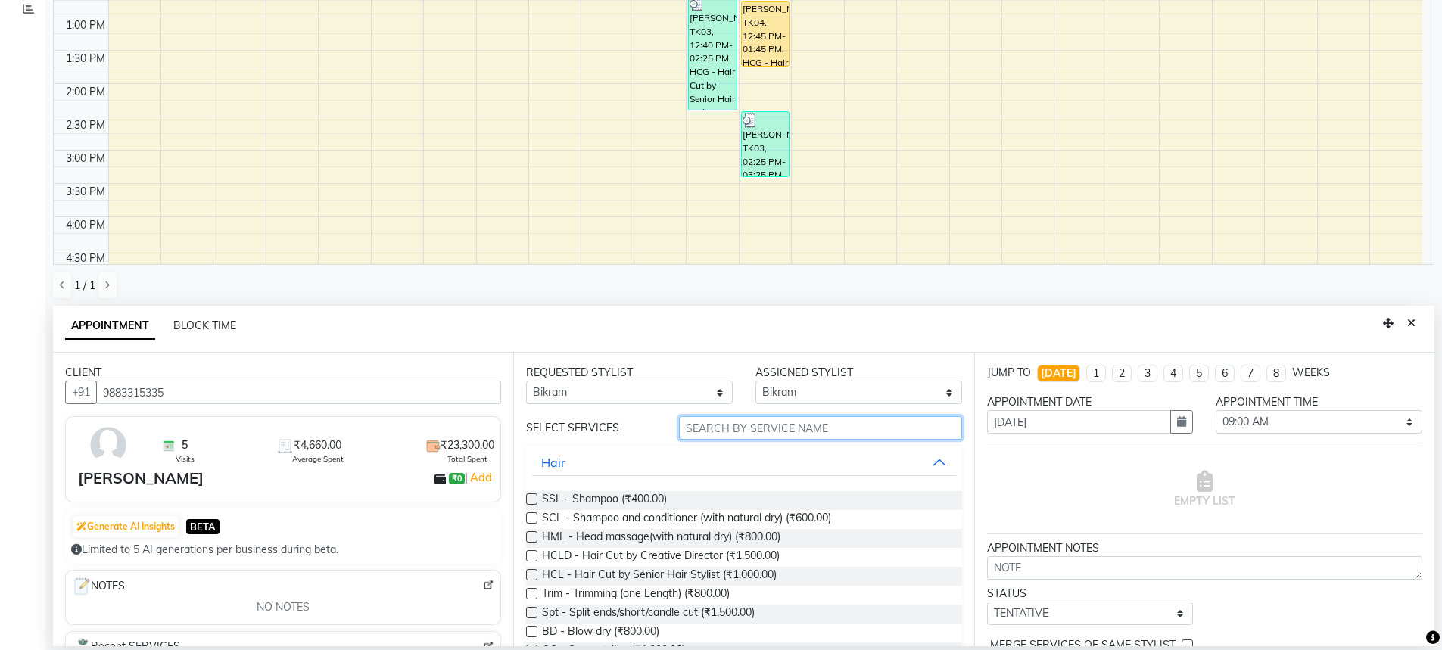
click at [705, 425] on input "text" at bounding box center [820, 427] width 283 height 23
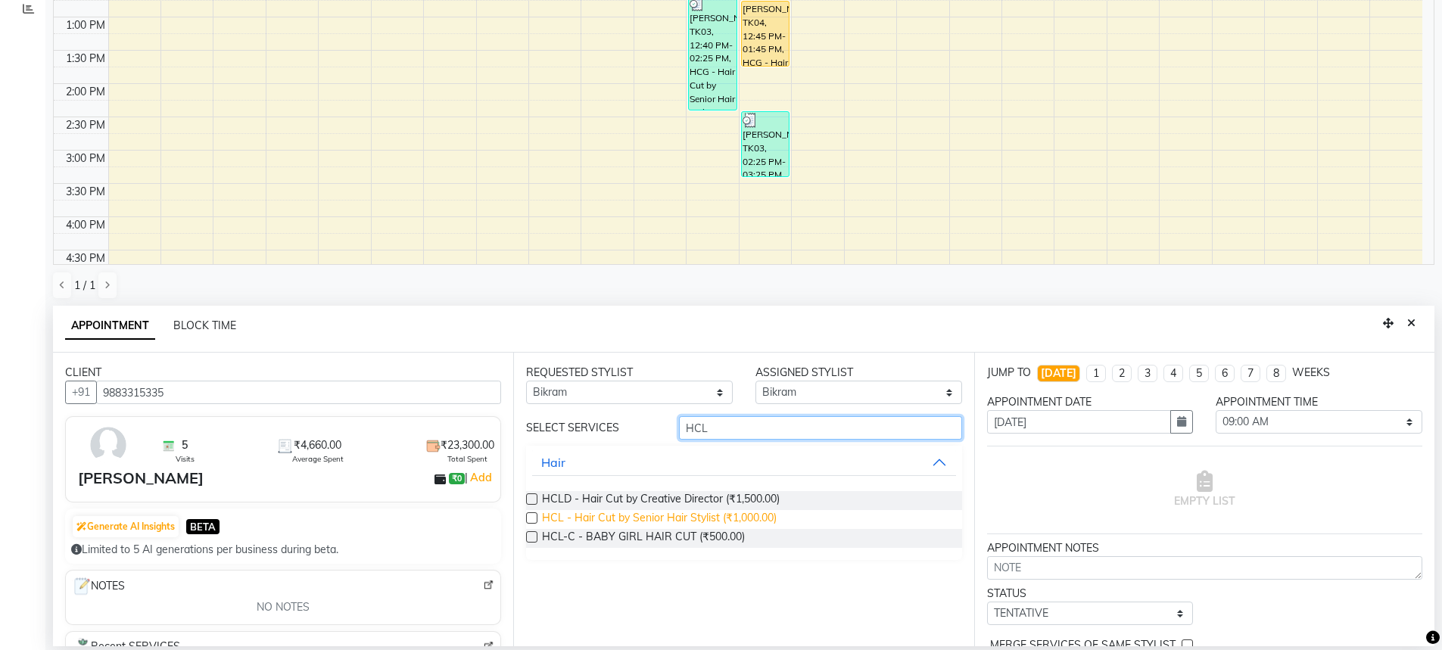
type input "HCL"
click at [693, 519] on span "HCL - Hair Cut by Senior Hair Stylist (₹1,000.00)" at bounding box center [659, 519] width 235 height 19
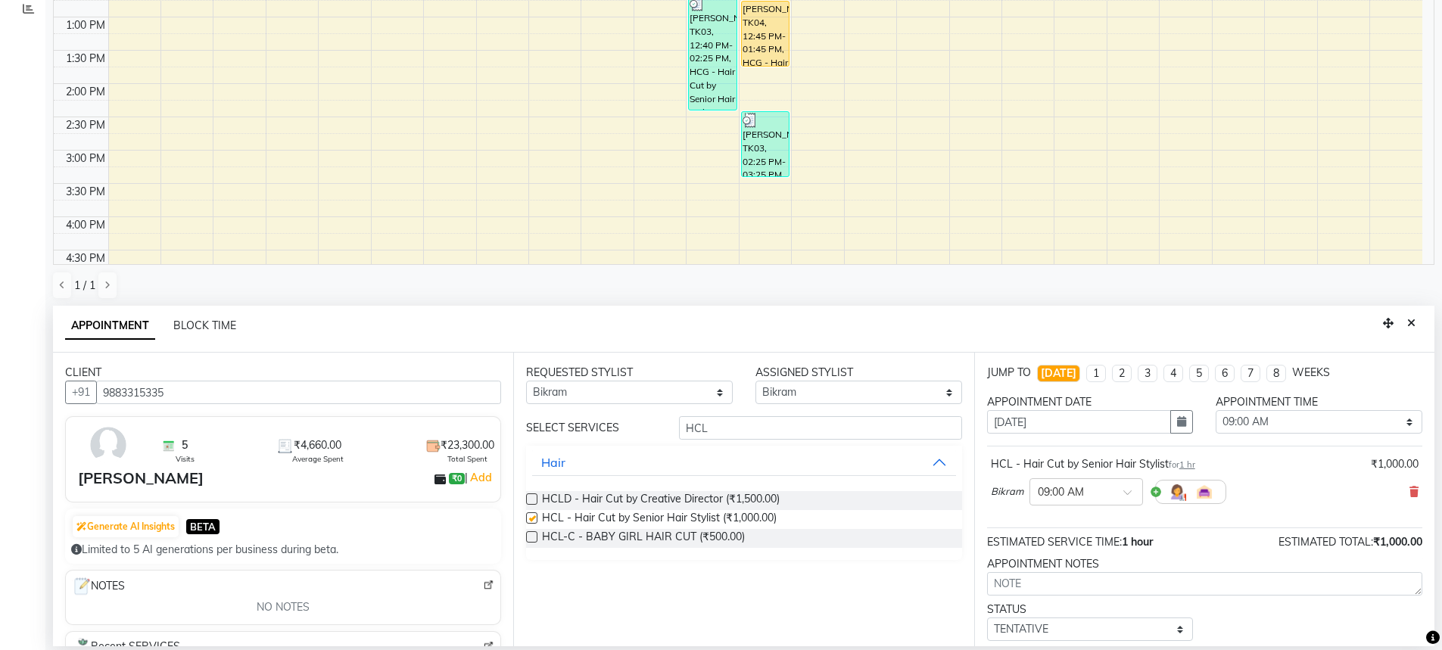
checkbox input "false"
drag, startPoint x: 1323, startPoint y: 429, endPoint x: 1320, endPoint y: 415, distance: 14.7
click at [1324, 429] on select "SELECT 09:00 AM 09:15 AM 09:30 AM 09:45 AM 10:00 AM 10:15 AM 10:30 AM 10:45 AM …" at bounding box center [1319, 421] width 207 height 23
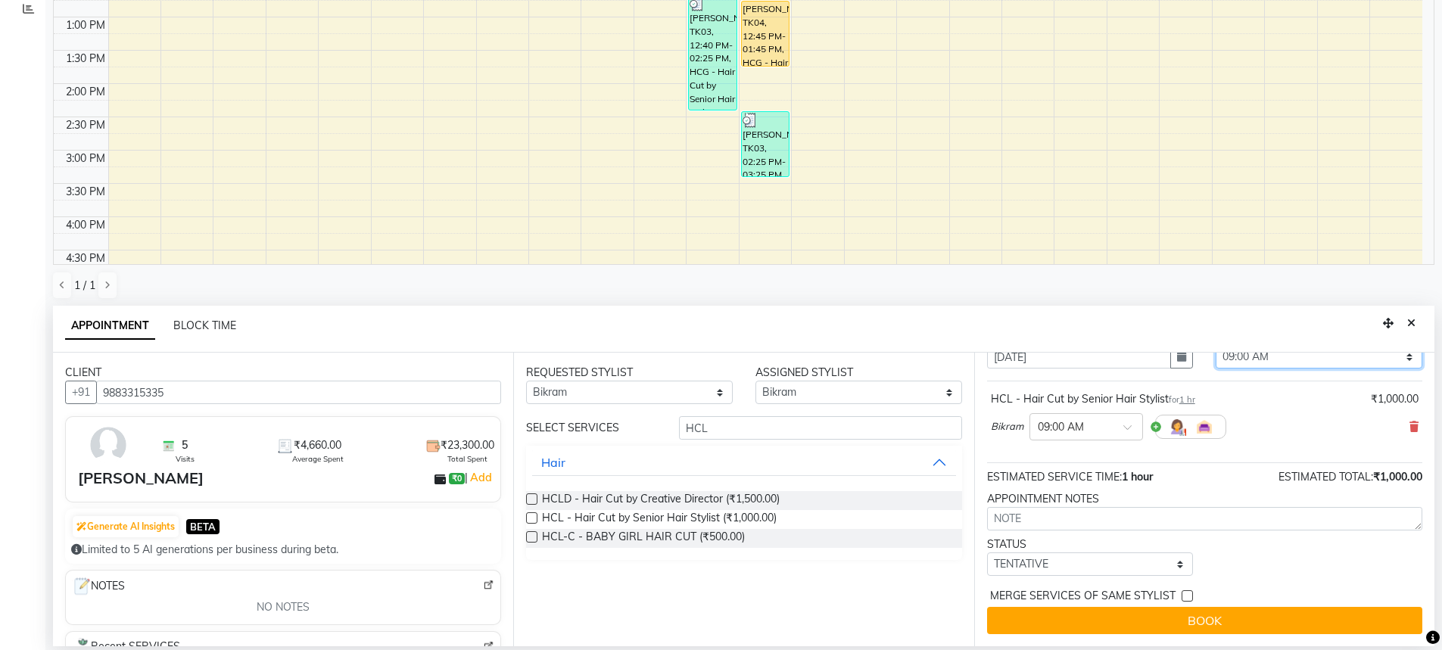
scroll to position [0, 0]
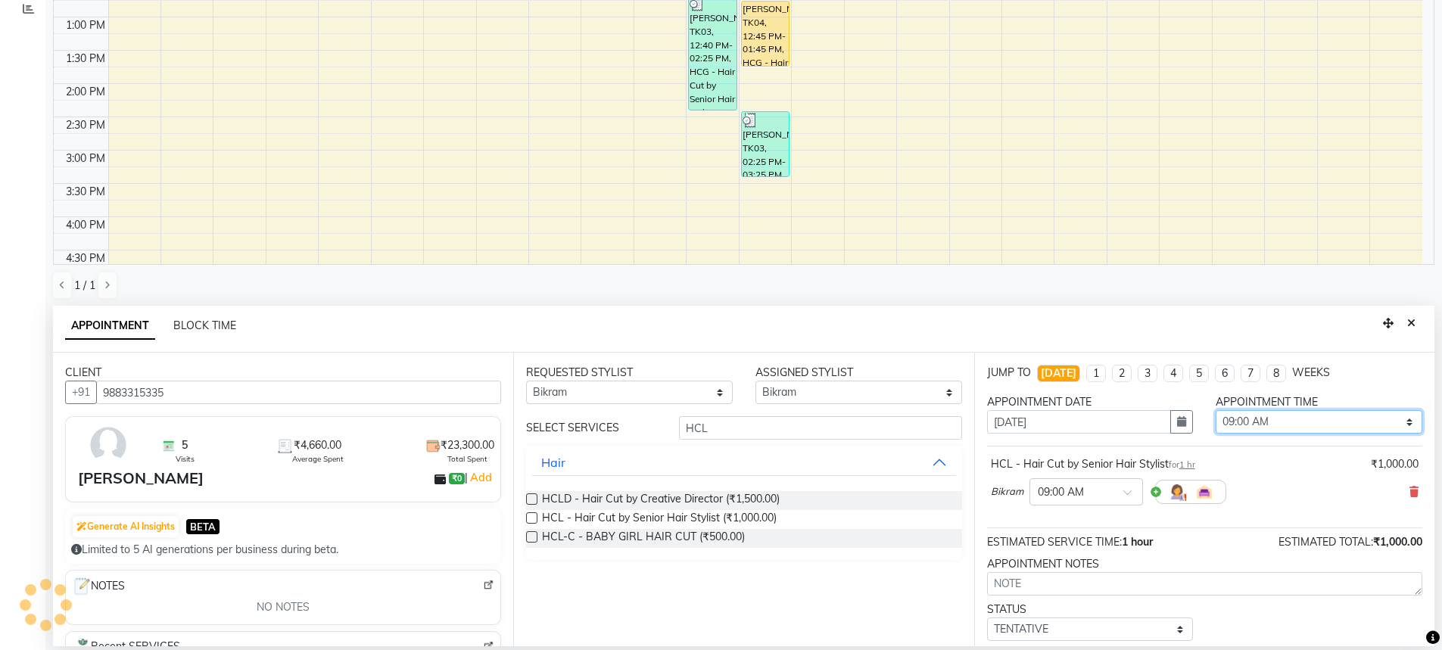
drag, startPoint x: 1276, startPoint y: 425, endPoint x: 1271, endPoint y: 410, distance: 16.0
click at [1276, 425] on select "SELECT 09:00 AM 09:15 AM 09:30 AM 09:45 AM 10:00 AM 10:15 AM 10:30 AM 10:45 AM …" at bounding box center [1319, 421] width 207 height 23
select select "750"
click at [1216, 410] on select "SELECT 09:00 AM 09:15 AM 09:30 AM 09:45 AM 10:00 AM 10:15 AM 10:30 AM 10:45 AM …" at bounding box center [1319, 421] width 207 height 23
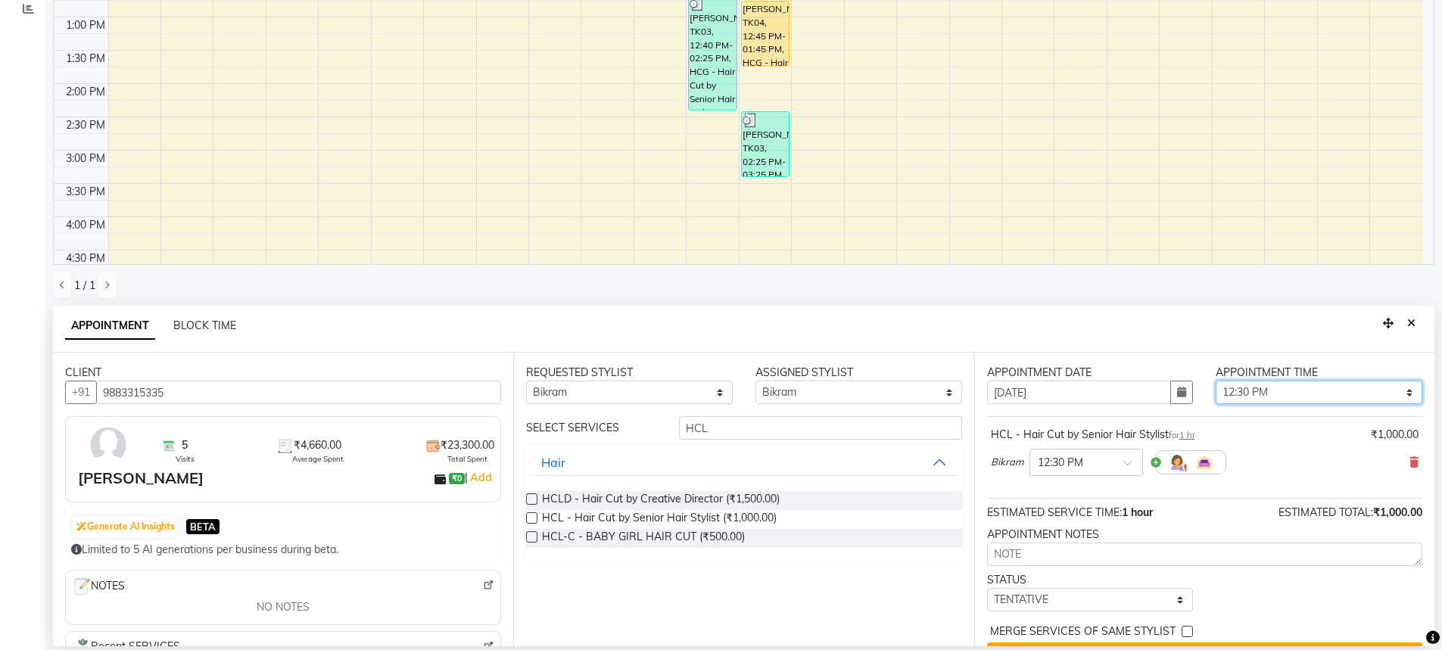
scroll to position [65, 0]
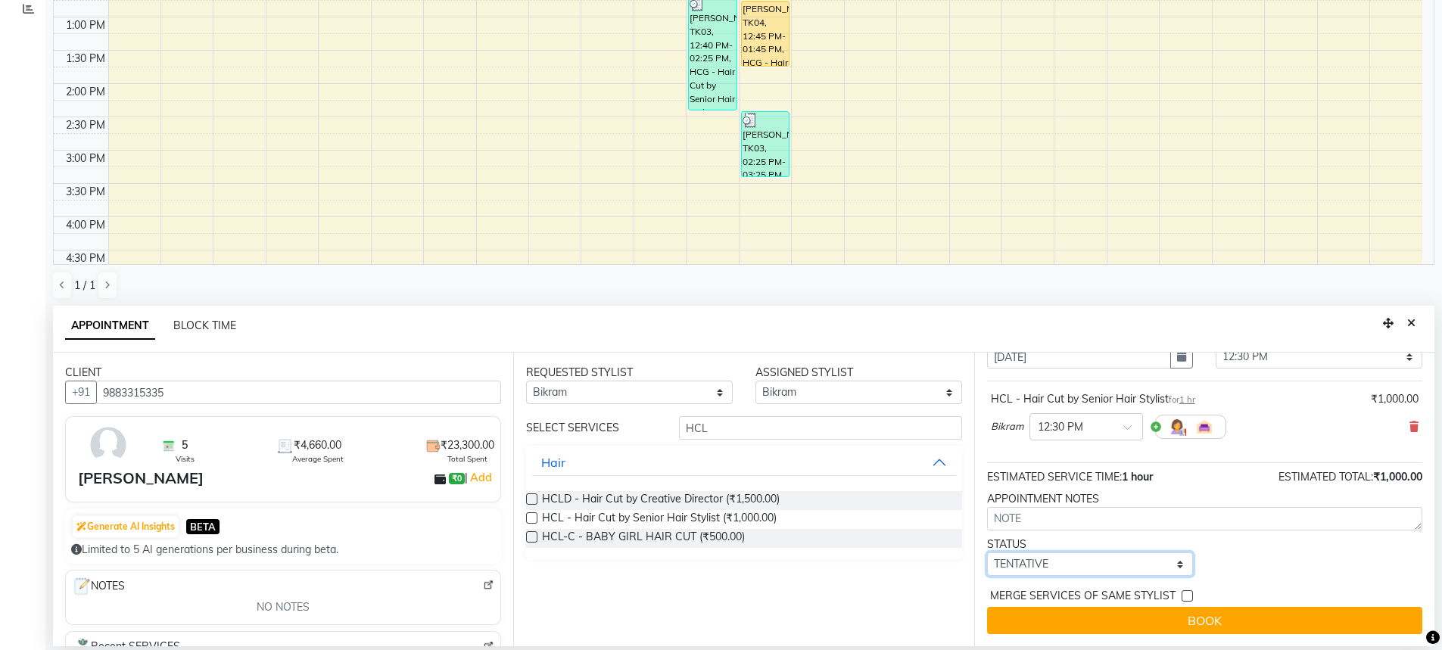
click at [1080, 559] on select "SELECT TENTATIVE CONFIRM CHECK-IN UPCOMING" at bounding box center [1090, 564] width 207 height 23
select select "confirm booking"
click at [987, 553] on select "SELECT TENTATIVE CONFIRM CHECK-IN UPCOMING" at bounding box center [1090, 564] width 207 height 23
click at [1154, 625] on button "BOOK" at bounding box center [1204, 620] width 435 height 27
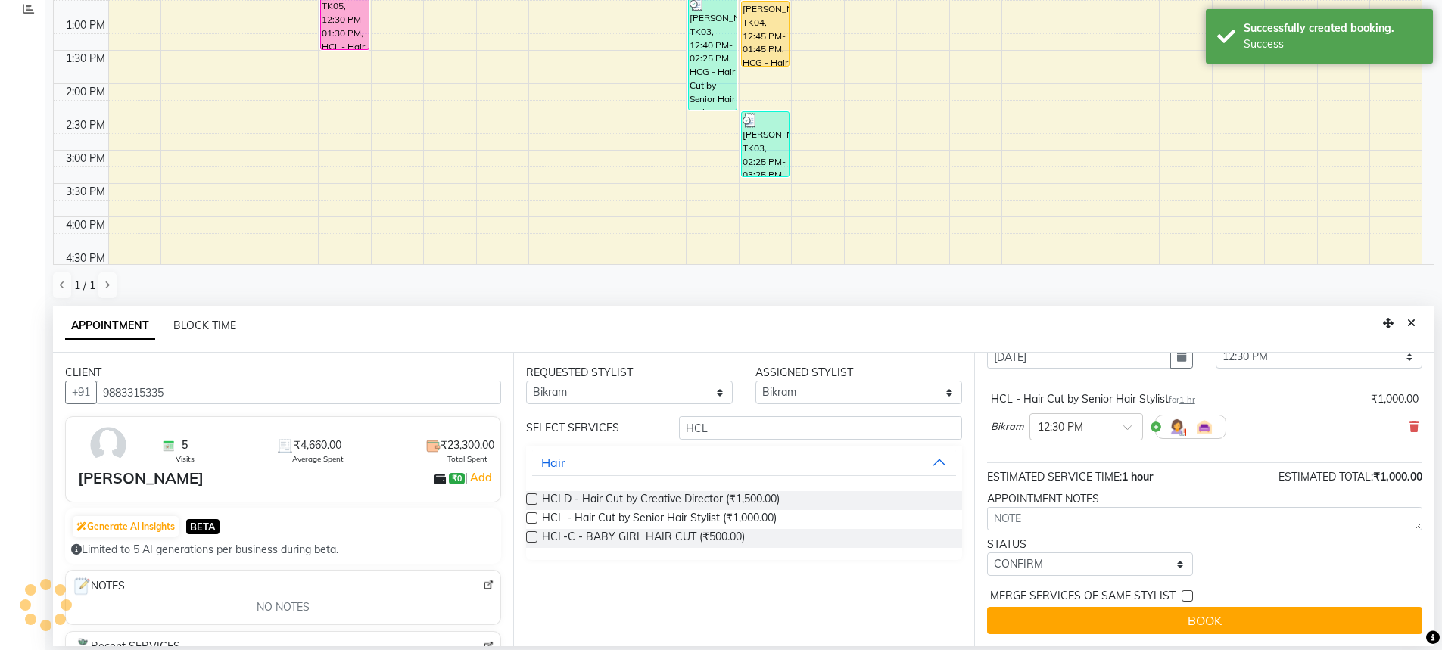
scroll to position [0, 0]
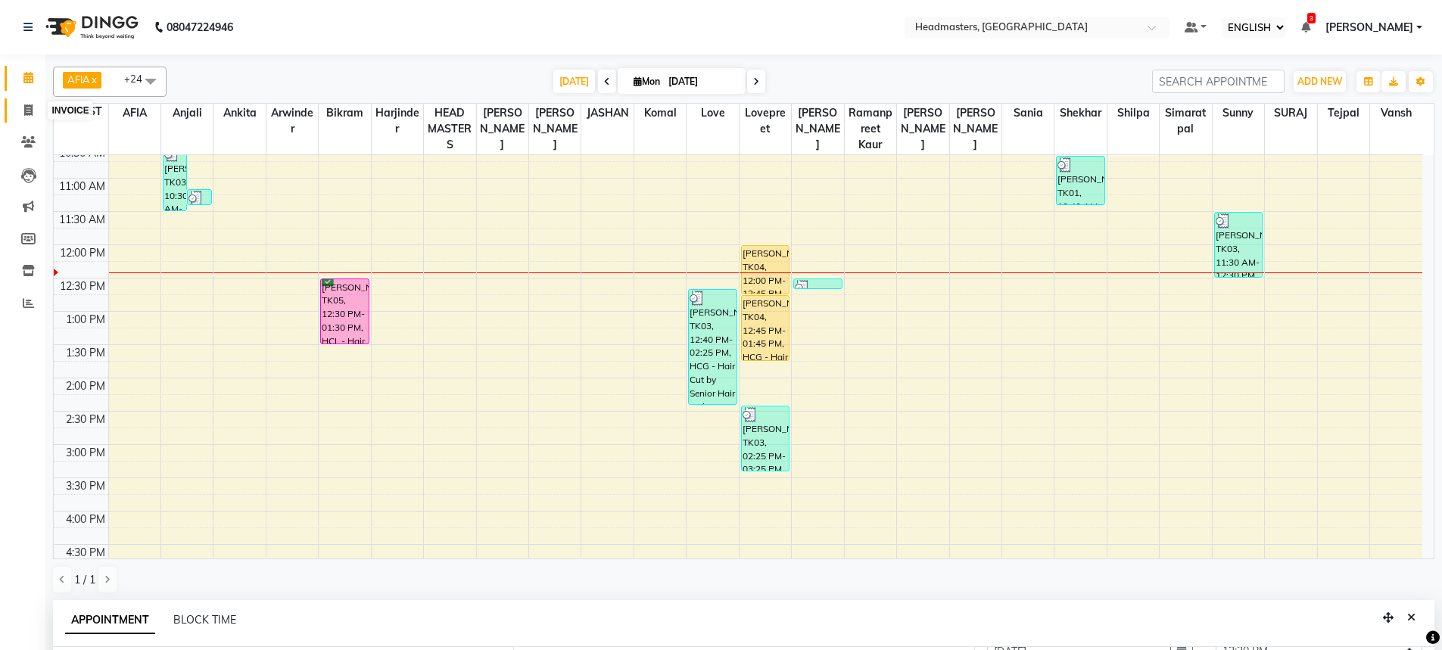
click at [29, 110] on icon at bounding box center [28, 109] width 8 height 11
select select "service"
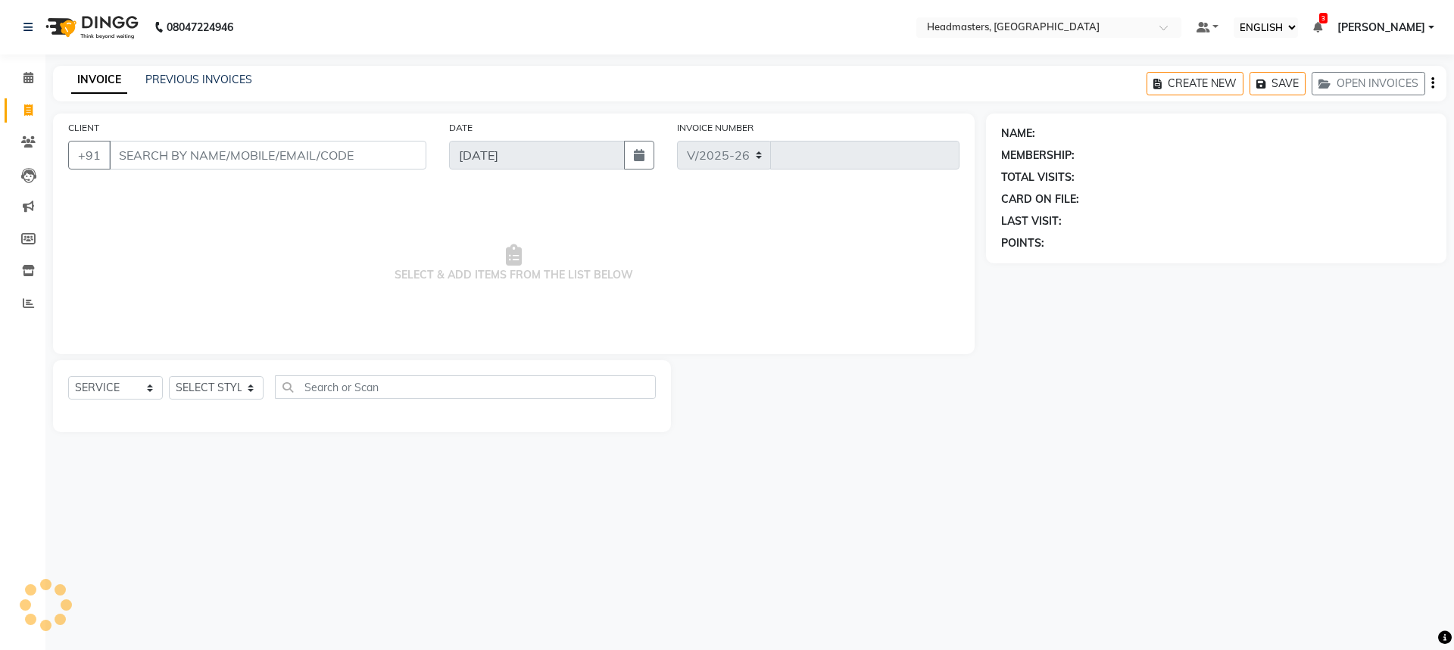
select select "7136"
type input "3253"
click at [182, 157] on input "CLIENT" at bounding box center [267, 155] width 317 height 29
type input "9915247084"
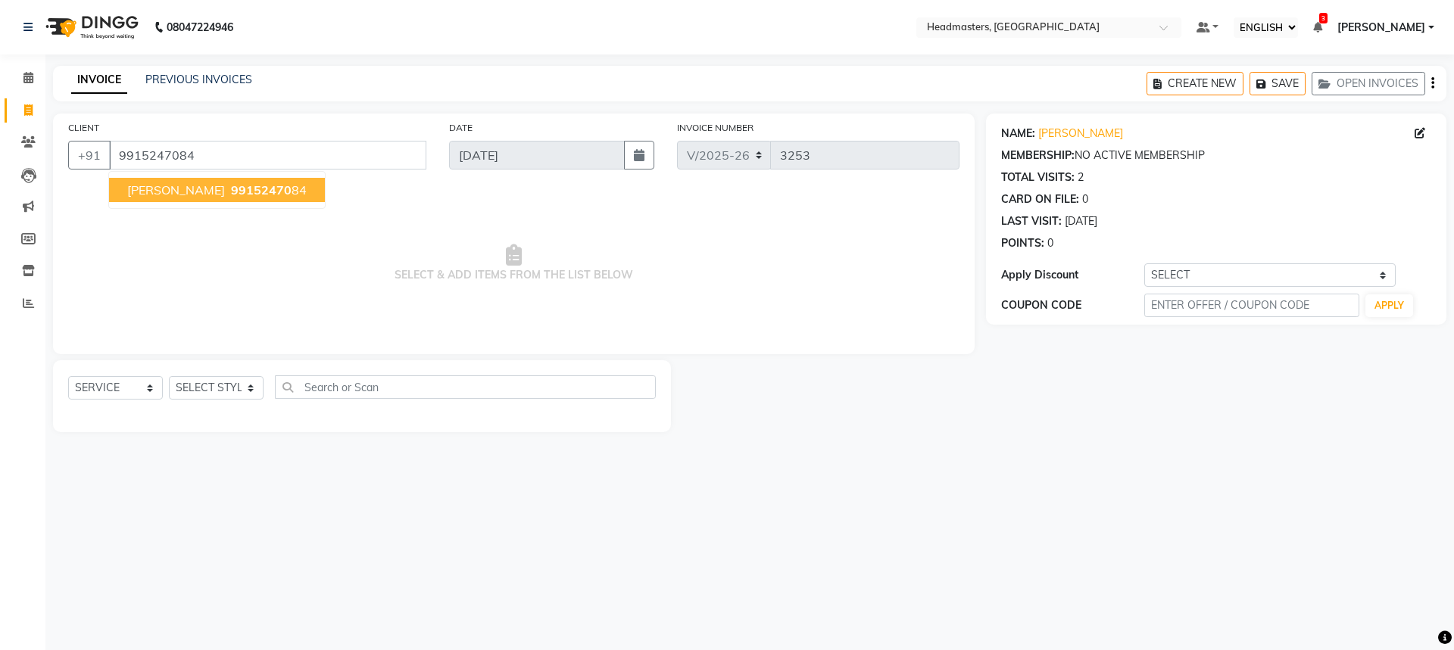
click at [183, 181] on button "kawaljit kaur 99152470 84" at bounding box center [217, 190] width 216 height 24
click at [238, 392] on select "SELECT STYLIST AFIA Anjali Ankita Arwinder Bikram Harjinder HEAD MASTERS Inder …" at bounding box center [216, 387] width 95 height 23
select select "60708"
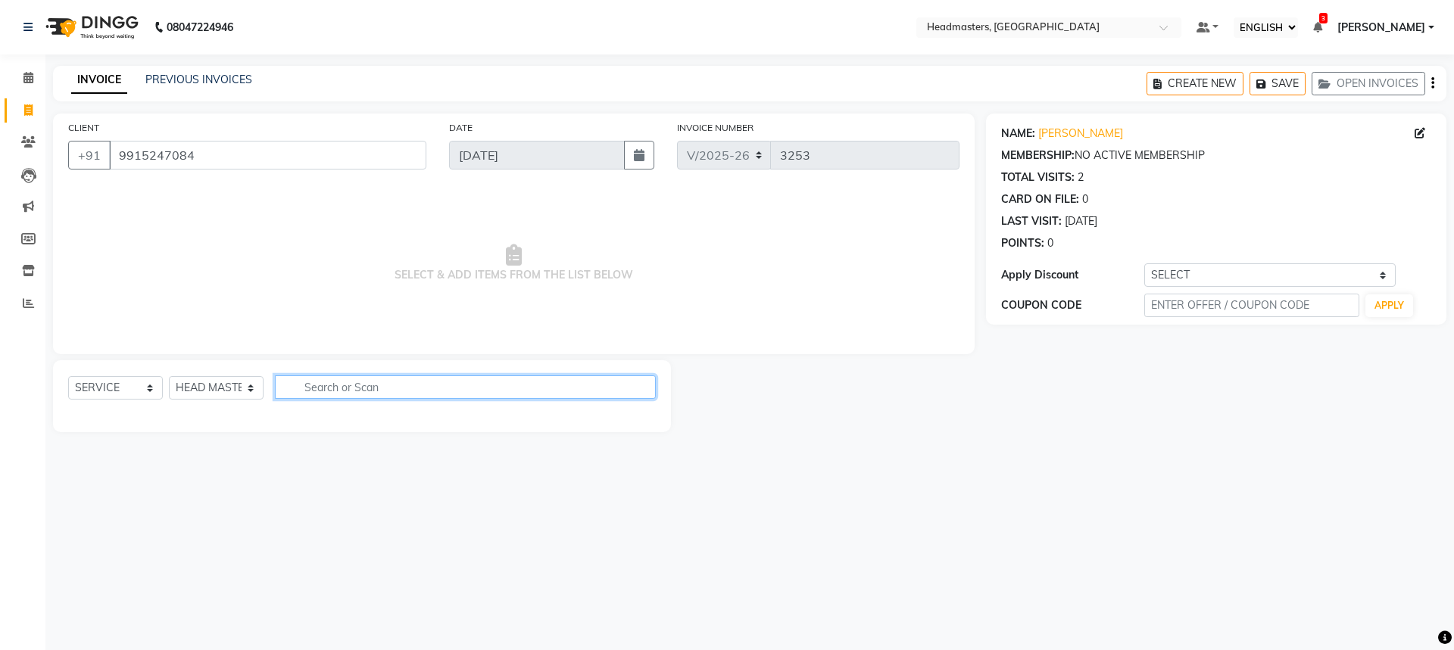
click at [342, 390] on input "text" at bounding box center [465, 386] width 381 height 23
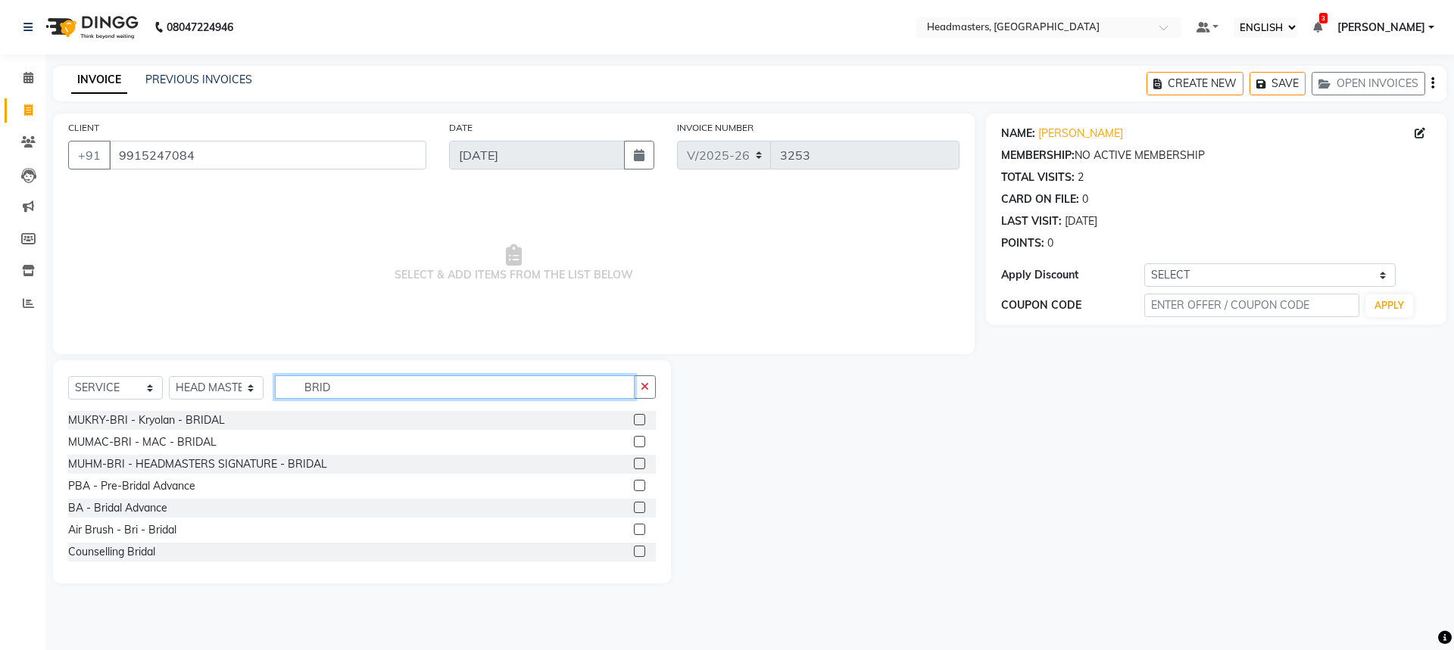
type input "BRID"
click at [634, 507] on label at bounding box center [639, 507] width 11 height 11
click at [634, 507] on input "checkbox" at bounding box center [639, 508] width 10 height 10
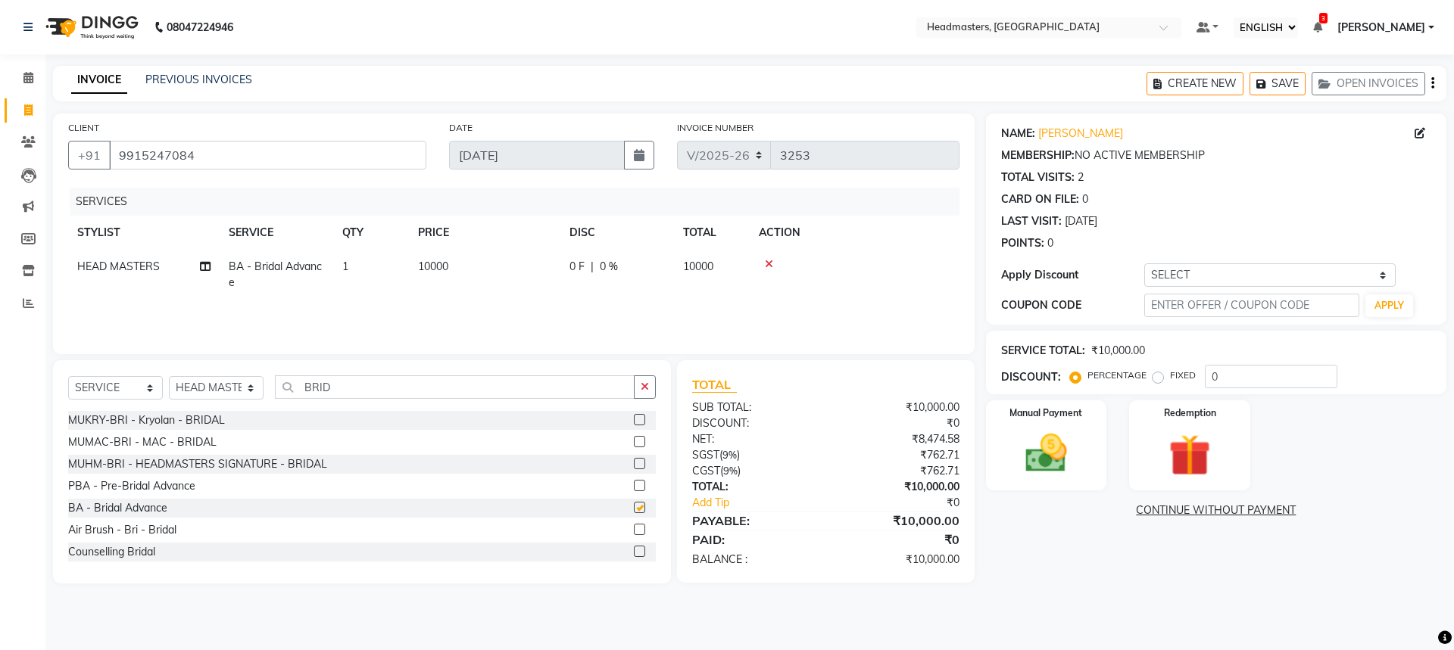
checkbox input "false"
click at [638, 278] on td "0 F | 0 %" at bounding box center [617, 275] width 114 height 50
select select "60708"
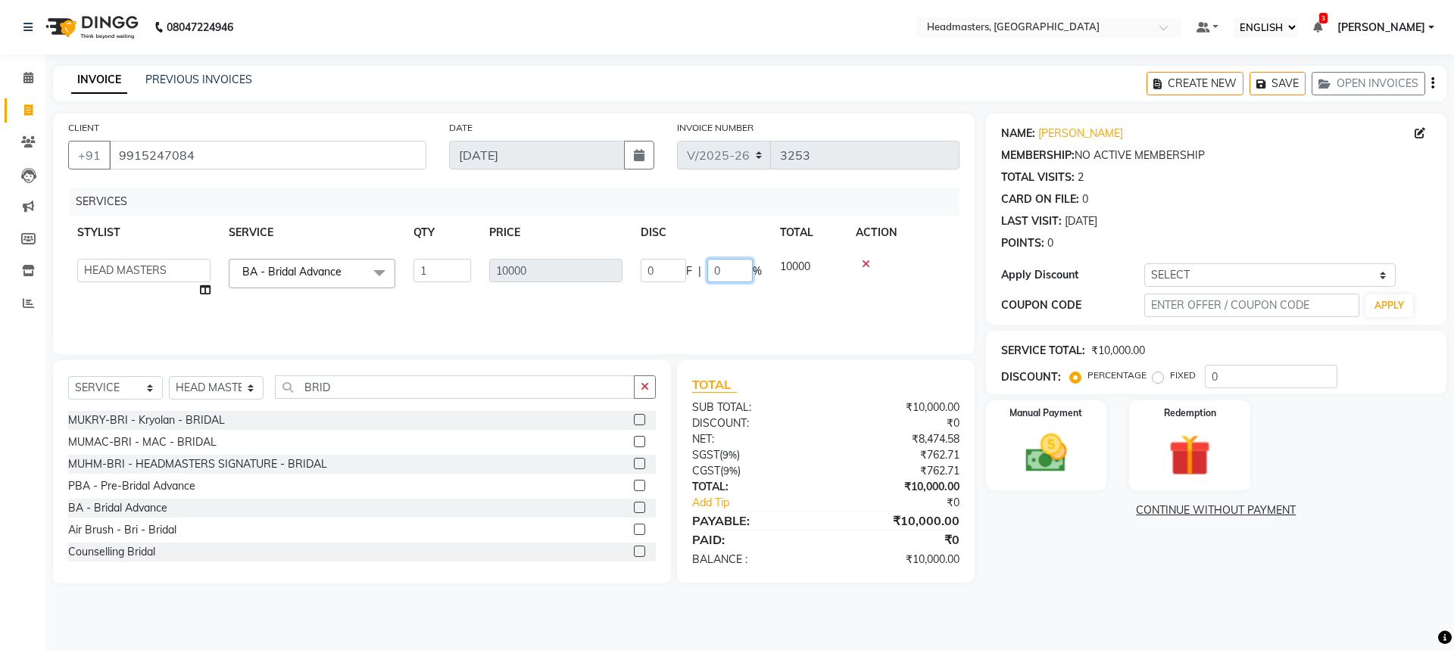
click at [731, 271] on input "0" at bounding box center [729, 270] width 45 height 23
type input "050"
click at [773, 307] on div "SERVICES STYLIST SERVICE QTY PRICE DISC TOTAL ACTION AFIA Anjali Ankita Arwinde…" at bounding box center [513, 263] width 891 height 151
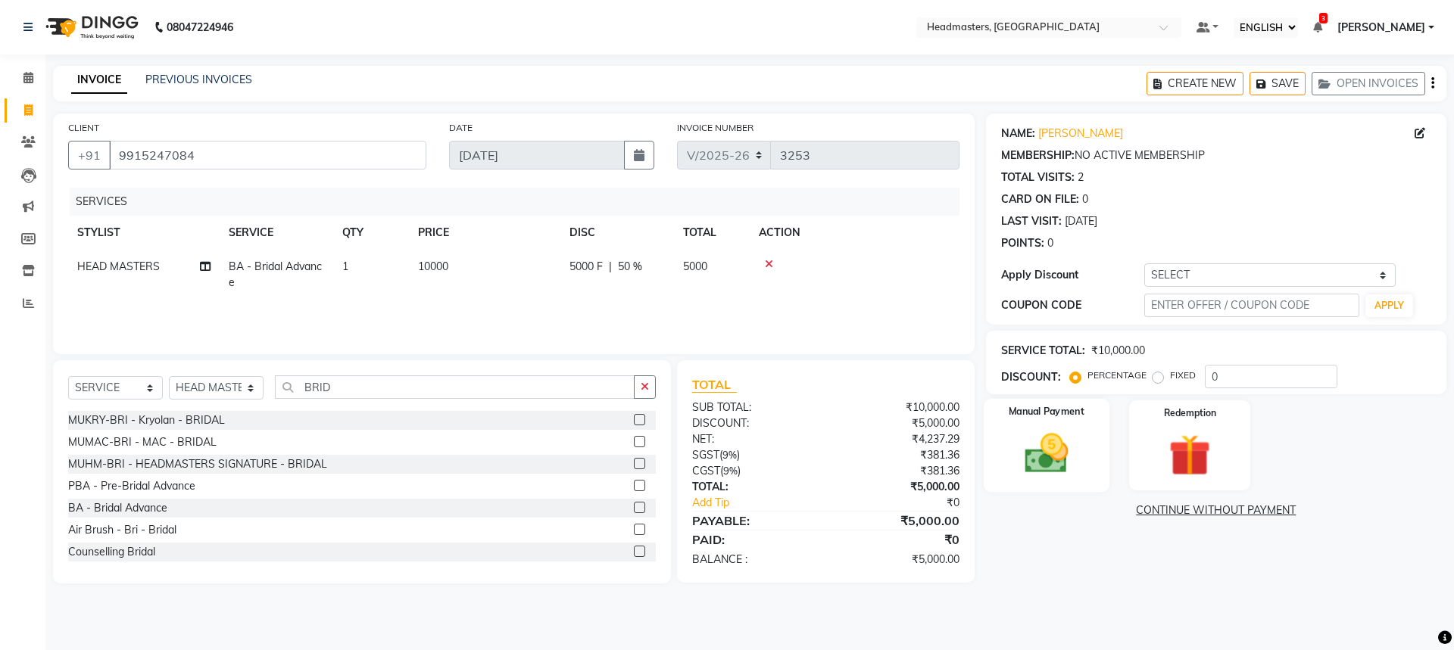
click at [1033, 437] on img at bounding box center [1046, 453] width 70 height 50
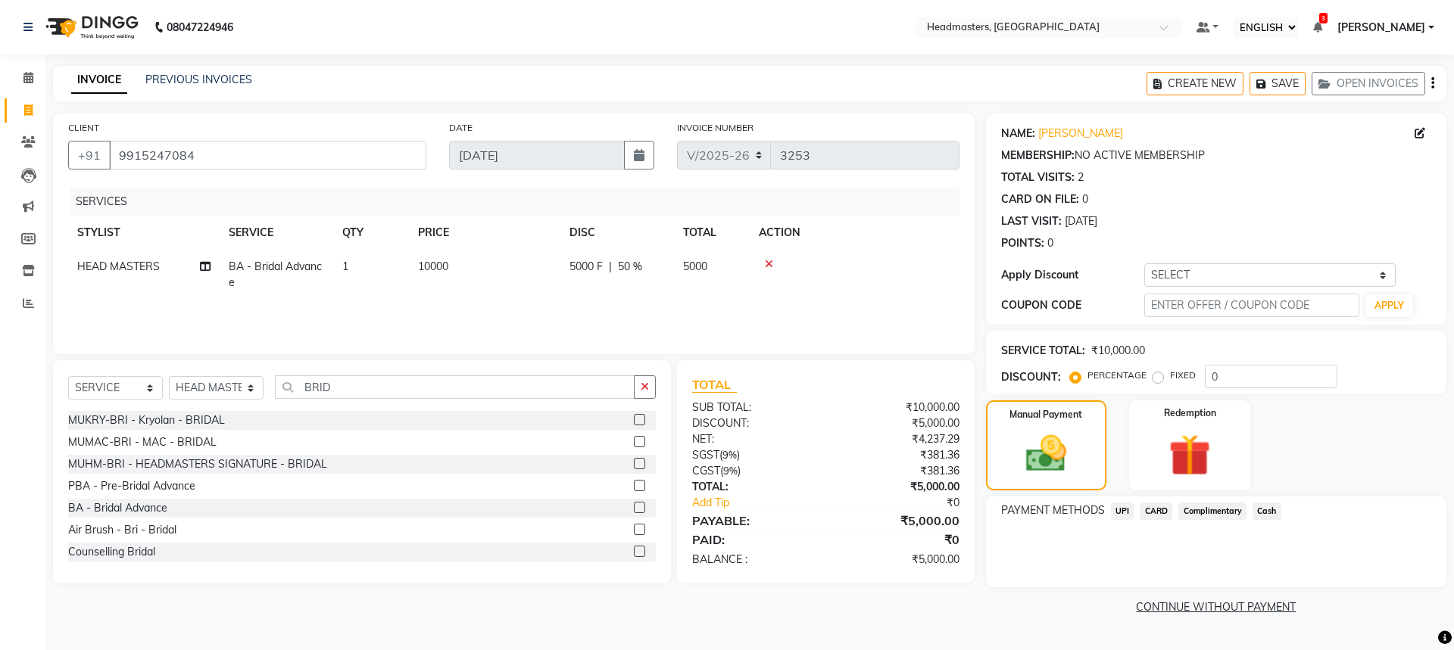
click at [1119, 508] on span "UPI" at bounding box center [1122, 511] width 23 height 17
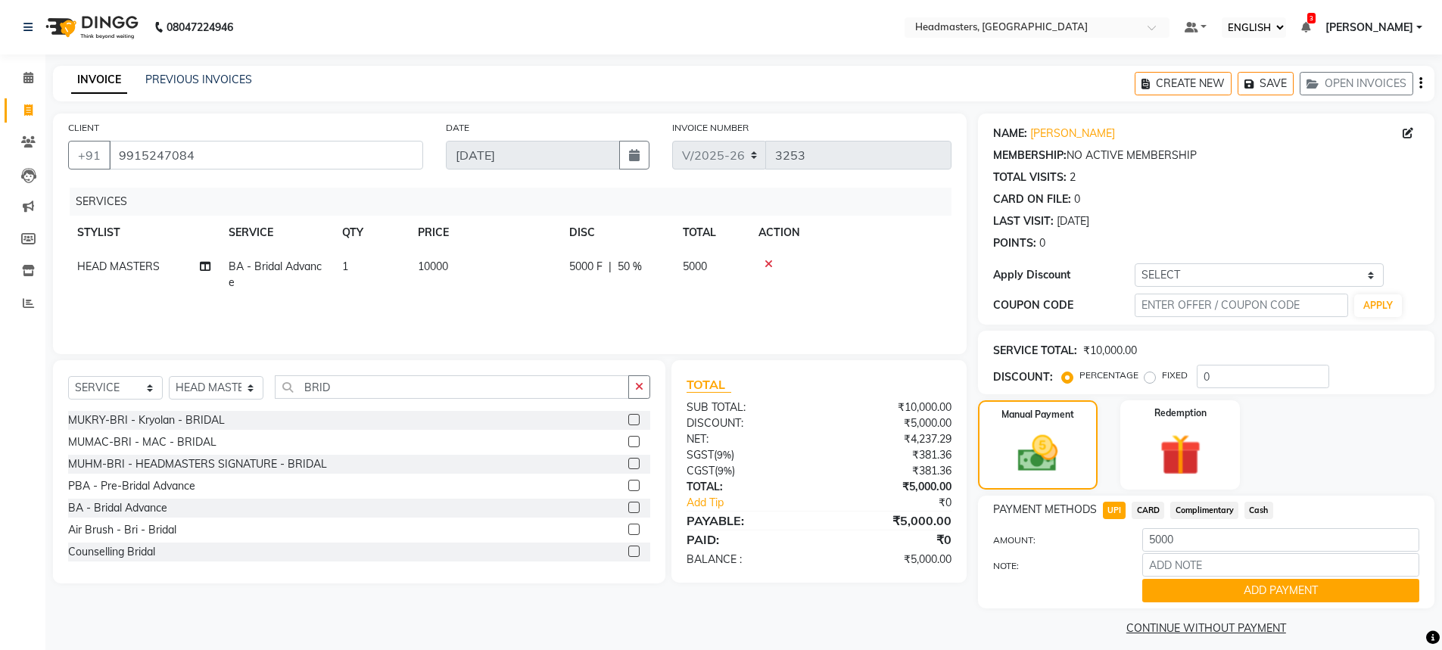
scroll to position [12, 0]
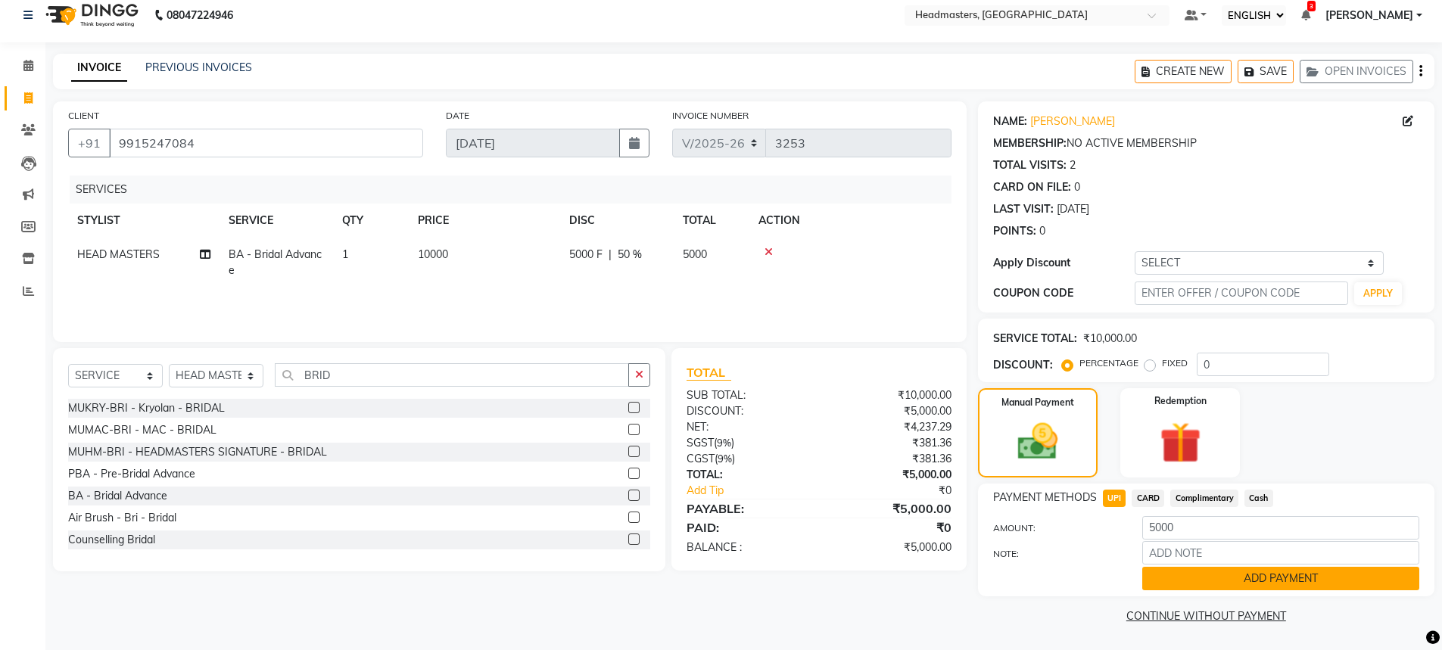
click at [1287, 577] on button "ADD PAYMENT" at bounding box center [1280, 578] width 277 height 23
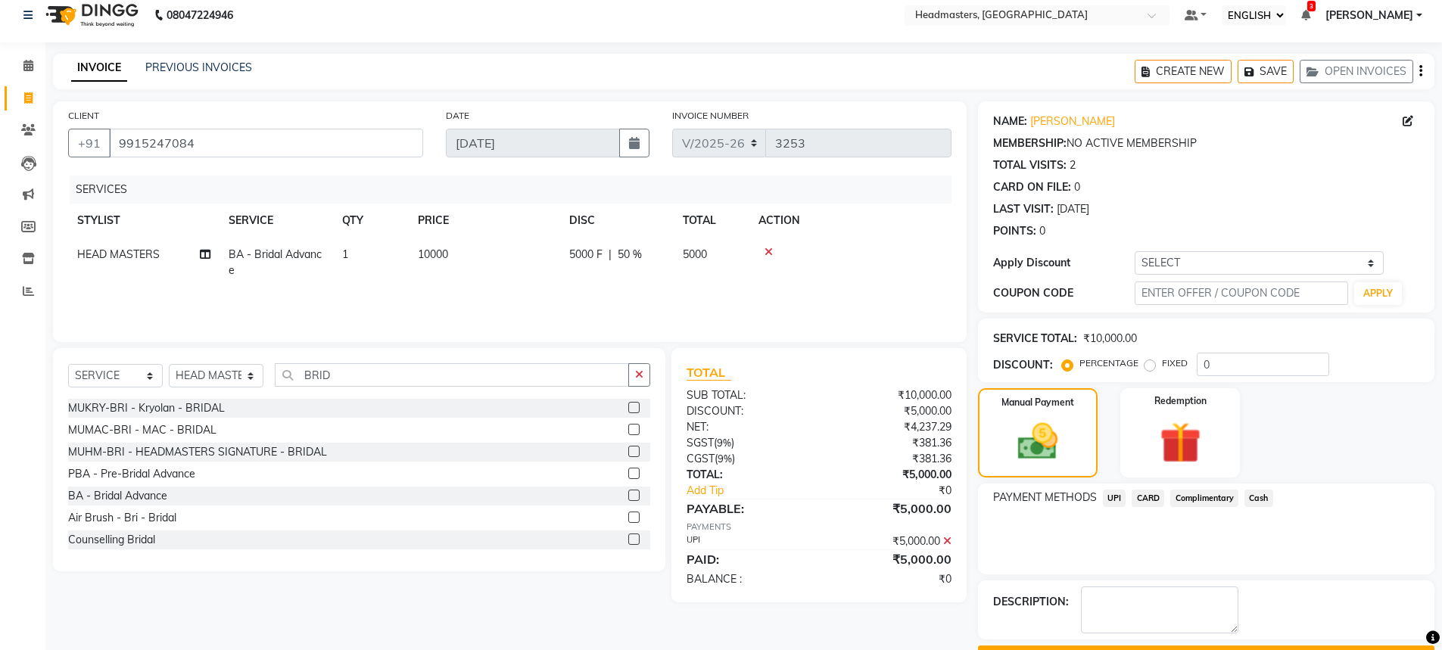
scroll to position [54, 0]
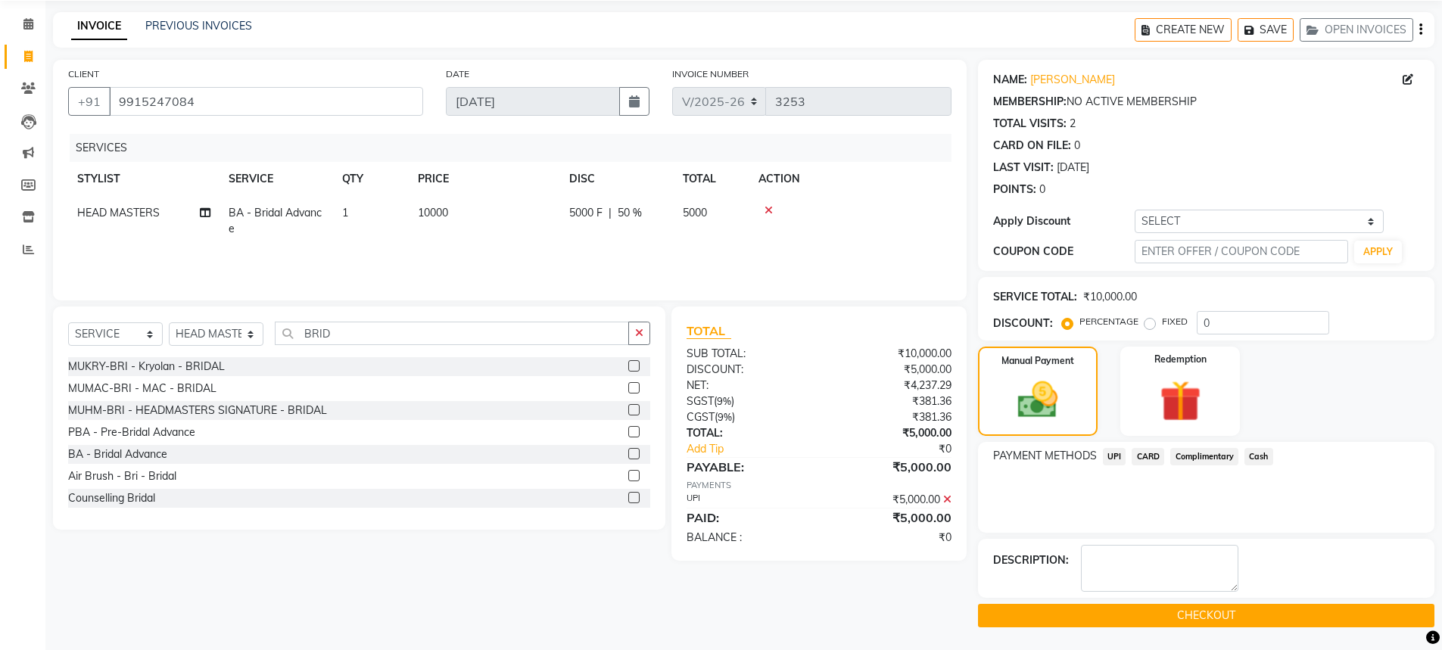
click at [1192, 614] on button "CHECKOUT" at bounding box center [1206, 615] width 456 height 23
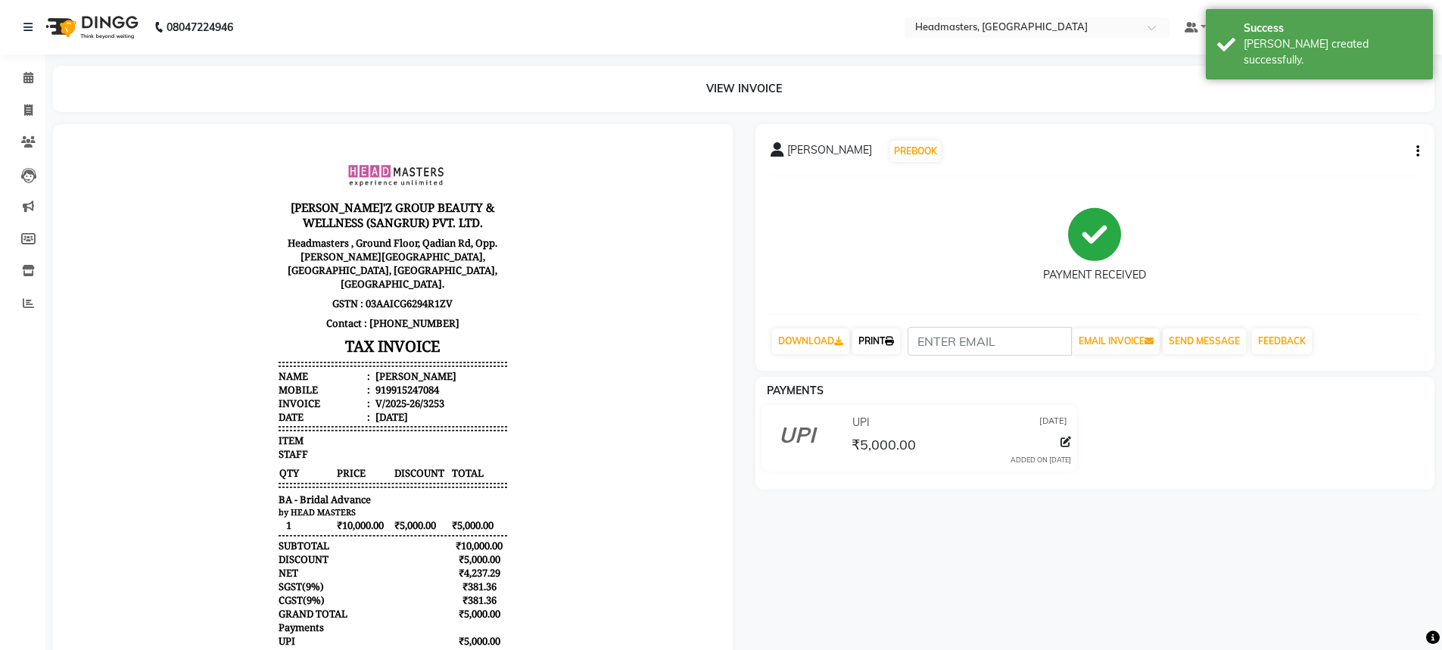
click at [892, 339] on icon at bounding box center [889, 341] width 9 height 9
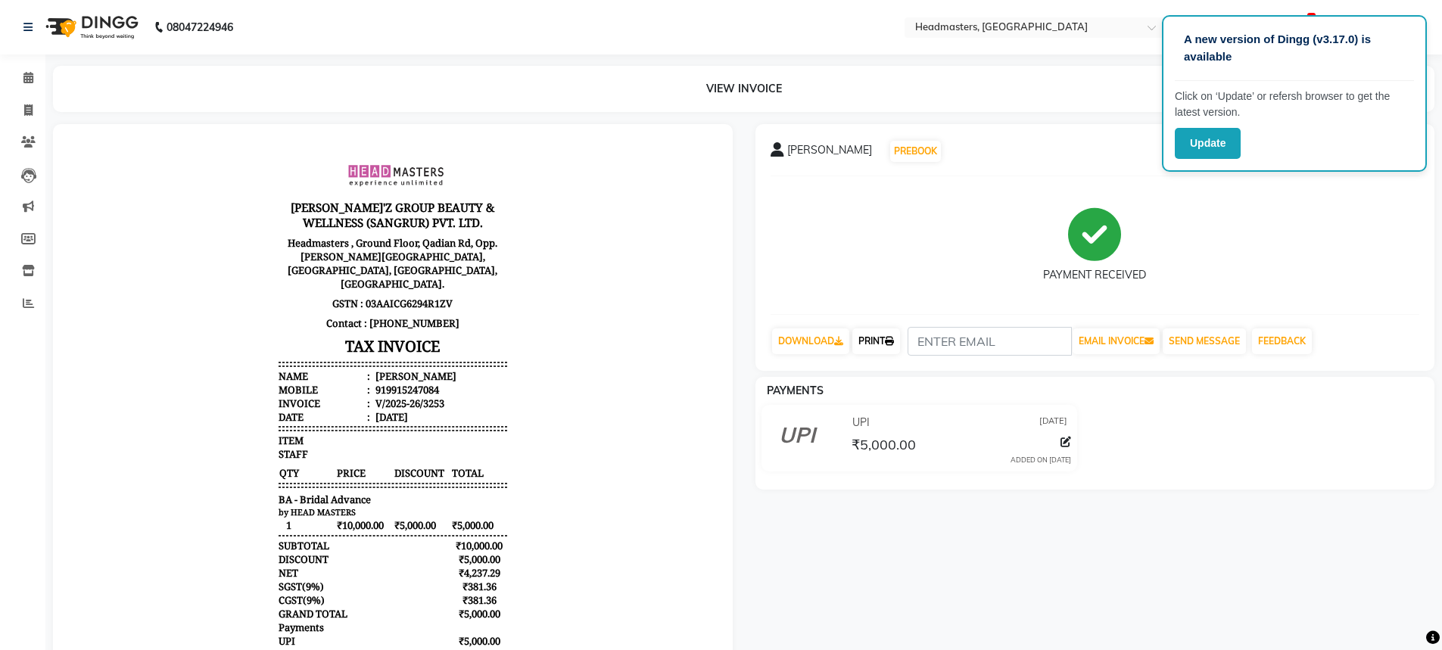
click at [871, 351] on link "PRINT" at bounding box center [876, 342] width 48 height 26
